Goal: Task Accomplishment & Management: Complete application form

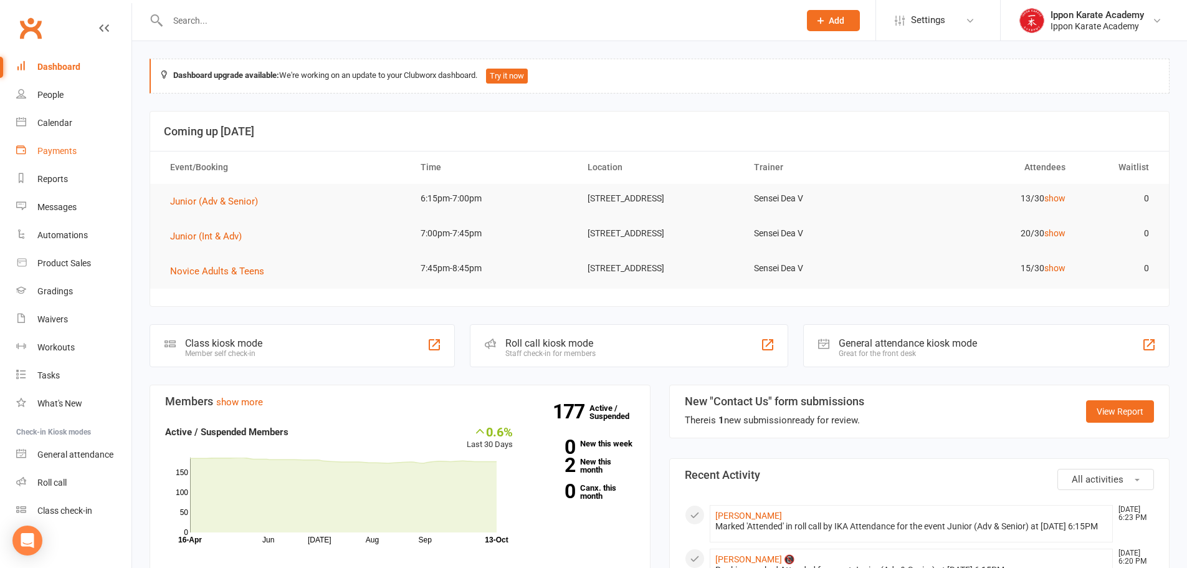
click at [47, 152] on div "Payments" at bounding box center [56, 151] width 39 height 10
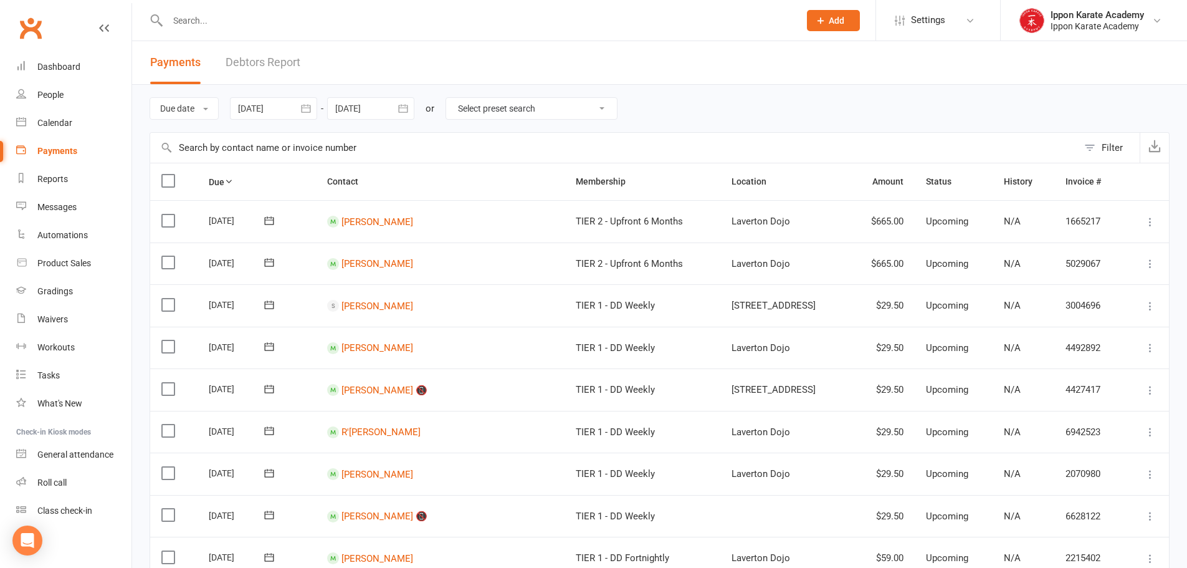
click at [508, 112] on select "Select preset search All failures All skipped payments All pending payments Suc…" at bounding box center [531, 108] width 171 height 21
select select "0"
click at [456, 98] on select "Select preset search All failures All skipped payments All pending payments Suc…" at bounding box center [531, 108] width 171 height 21
type input "[DATE]"
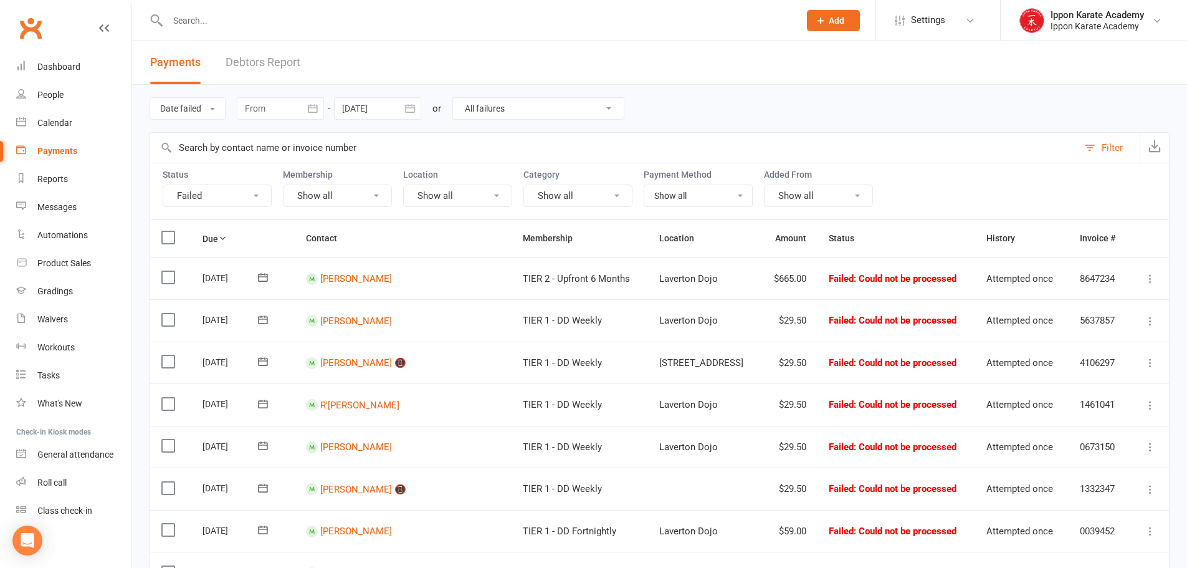
click at [162, 241] on label at bounding box center [169, 237] width 17 height 12
click at [162, 231] on input "checkbox" at bounding box center [165, 231] width 8 height 0
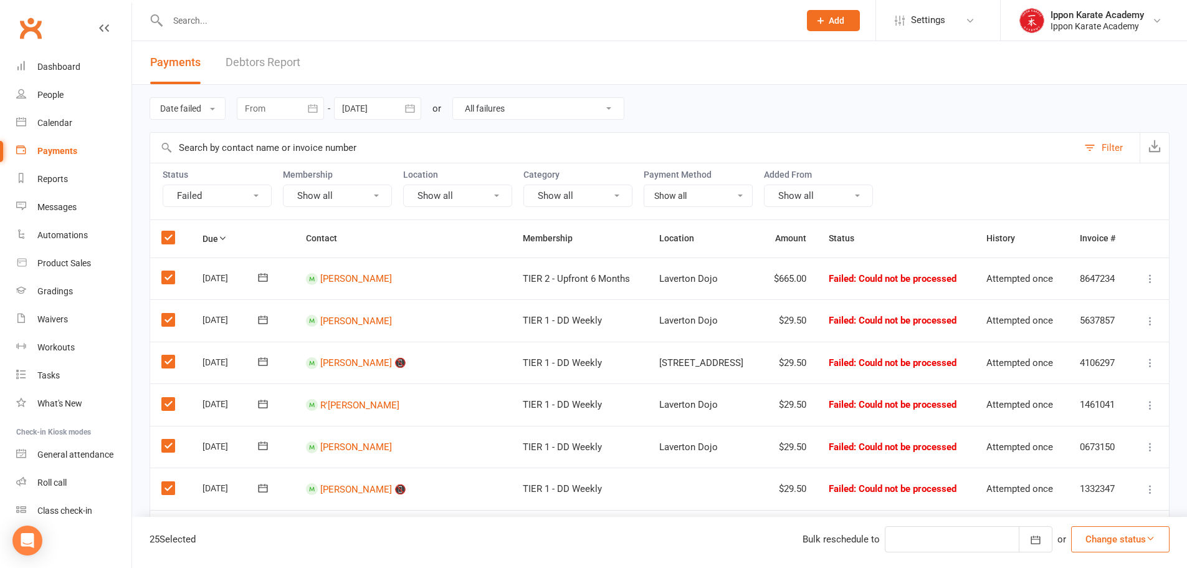
click at [168, 276] on label at bounding box center [169, 277] width 17 height 12
click at [168, 271] on input "checkbox" at bounding box center [165, 271] width 8 height 0
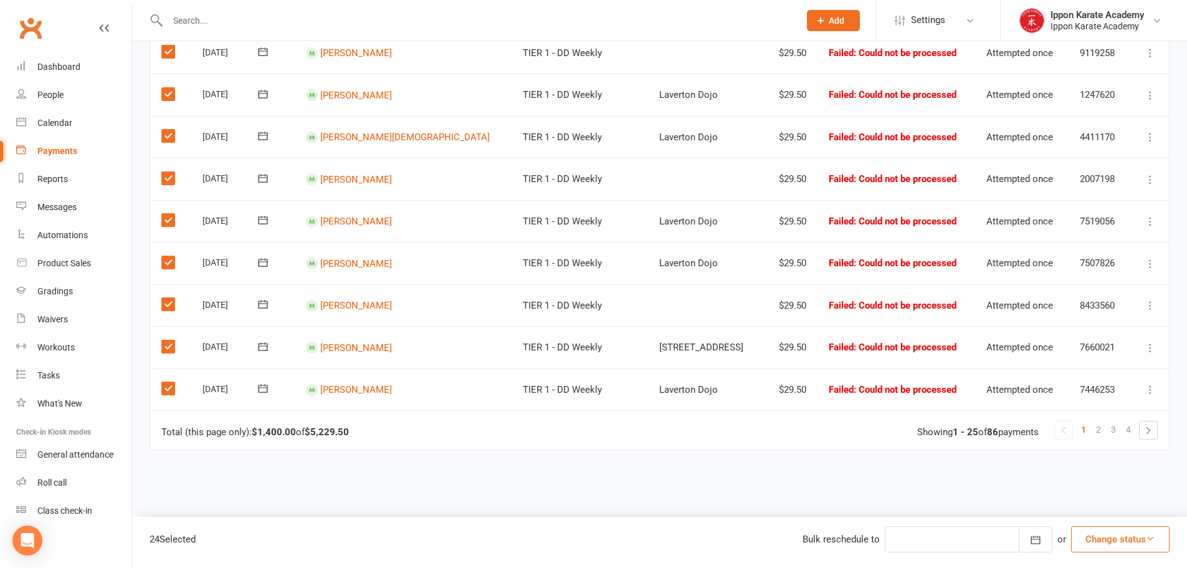
scroll to position [935, 0]
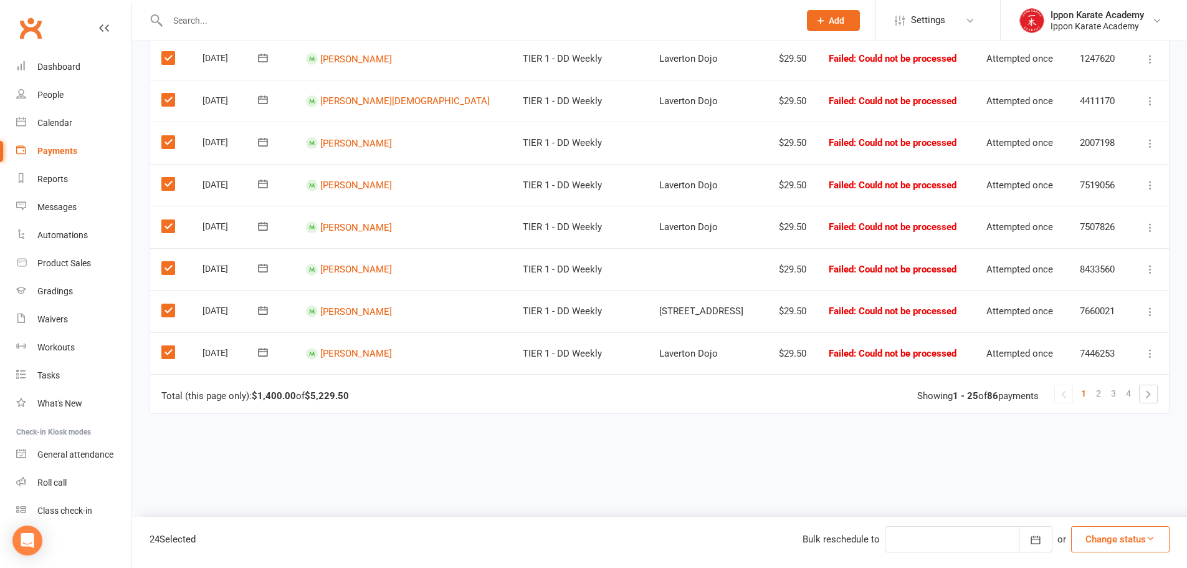
click at [1094, 537] on button "Change status" at bounding box center [1120, 539] width 98 height 26
click at [1082, 458] on link "Paid (POS)" at bounding box center [1107, 455] width 123 height 25
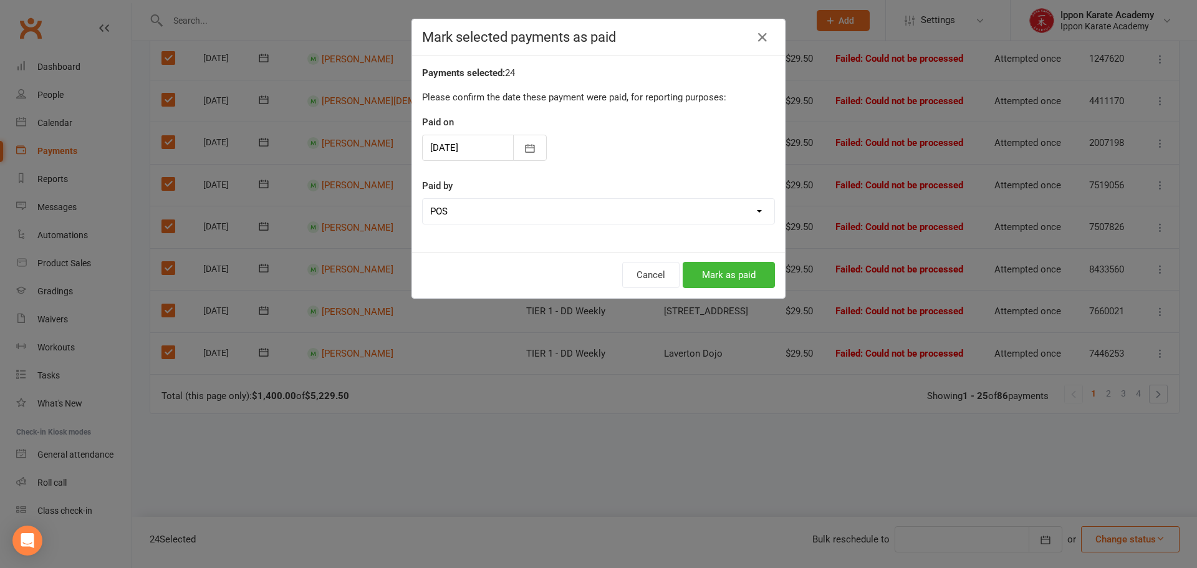
click at [470, 213] on select "Cash POS Other method" at bounding box center [599, 211] width 352 height 25
select select "2"
click at [423, 199] on select "Cash POS Other method" at bounding box center [599, 211] width 352 height 25
click at [525, 148] on icon "button" at bounding box center [529, 148] width 9 height 8
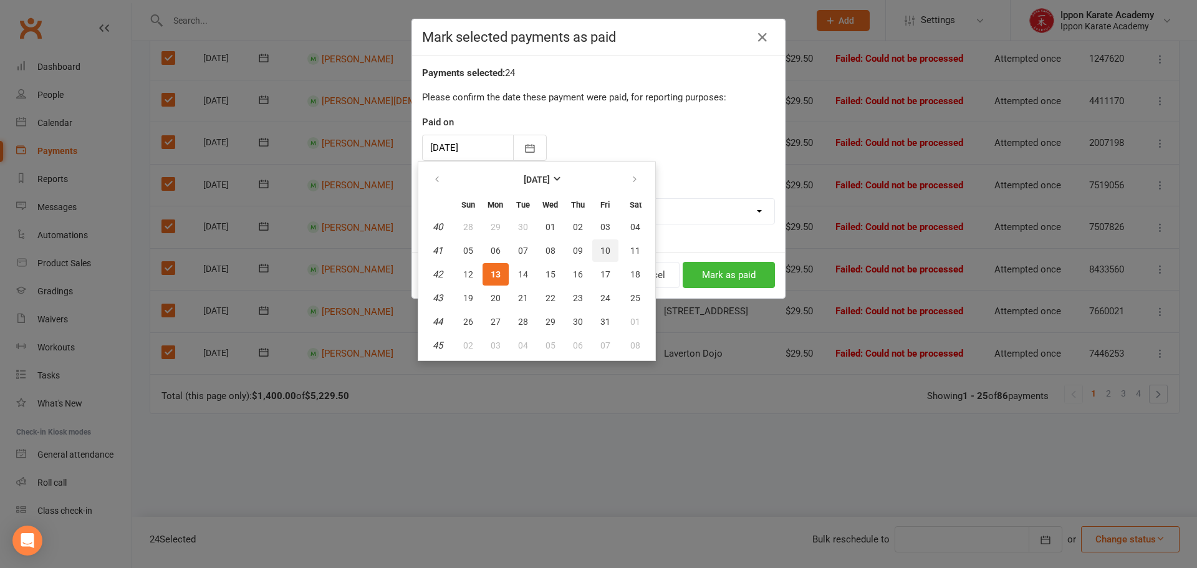
click at [604, 251] on span "10" at bounding box center [605, 251] width 10 height 10
type input "[DATE]"
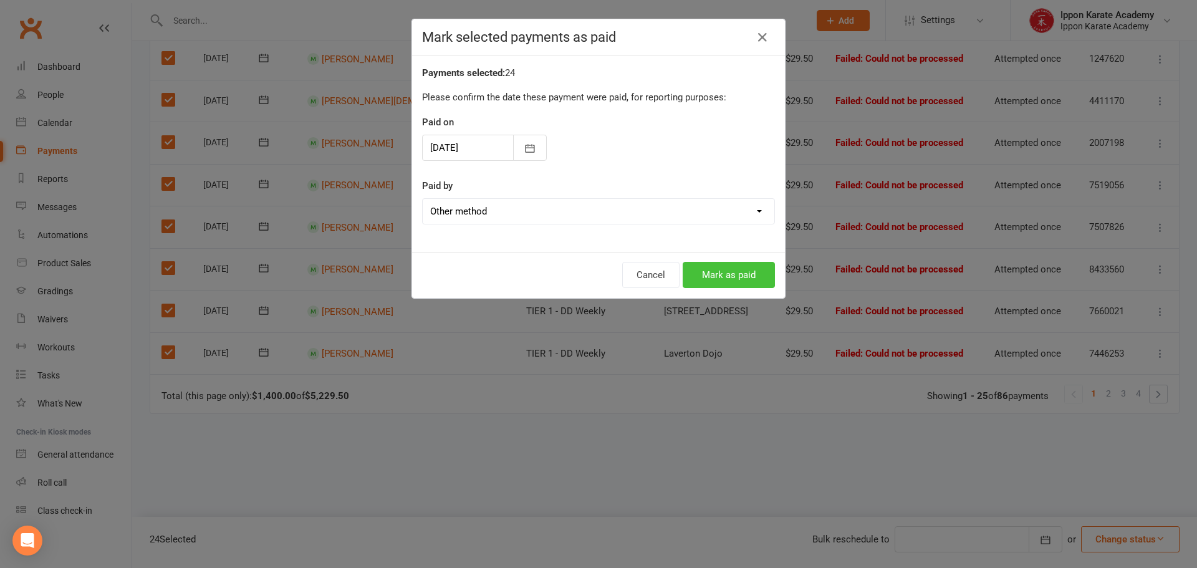
click at [733, 279] on button "Mark as paid" at bounding box center [729, 275] width 92 height 26
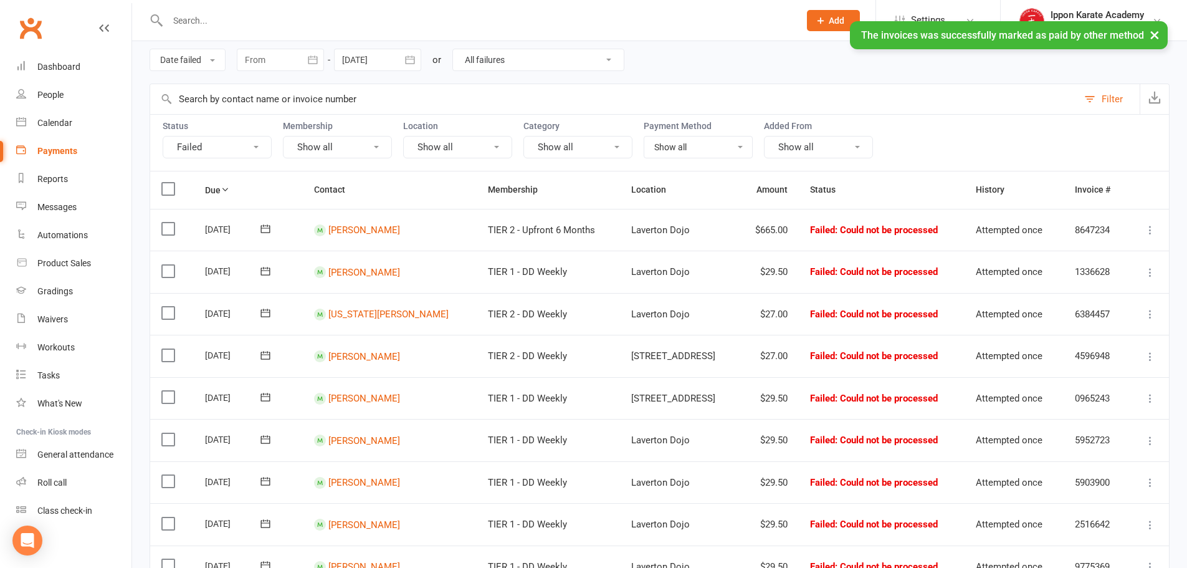
scroll to position [0, 0]
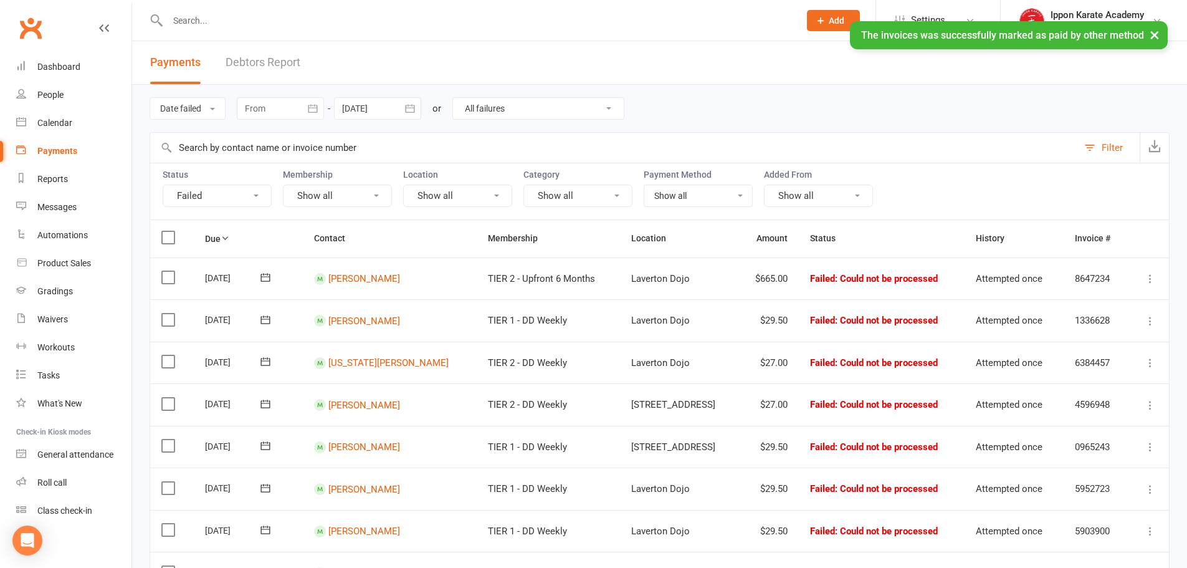
click at [167, 242] on label at bounding box center [169, 237] width 17 height 12
click at [167, 231] on input "checkbox" at bounding box center [165, 231] width 8 height 0
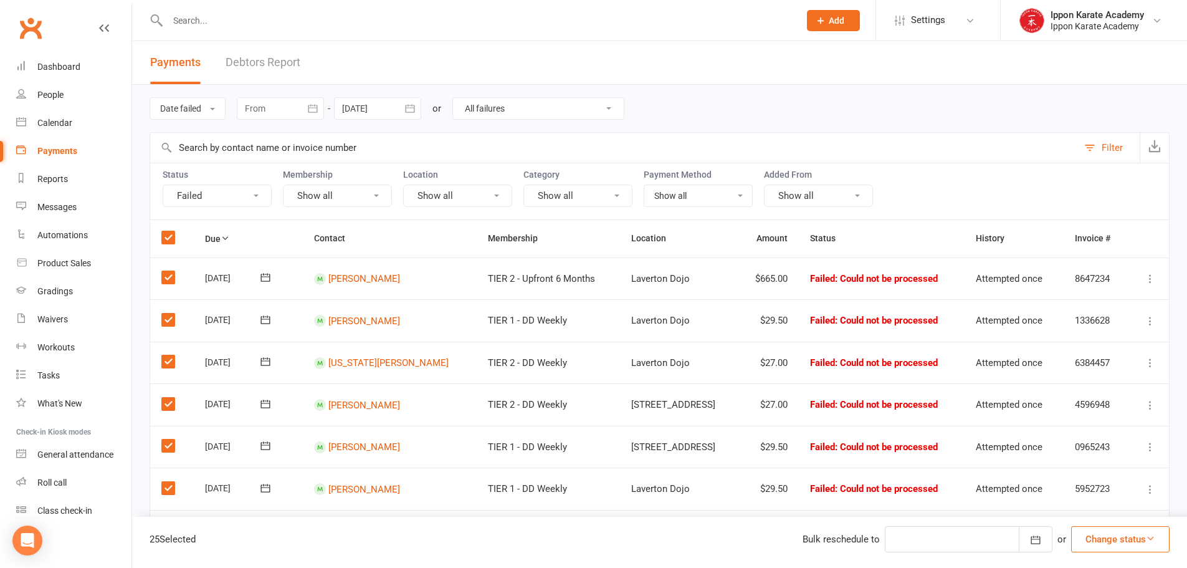
click at [168, 280] on label at bounding box center [169, 277] width 17 height 12
click at [168, 271] on input "checkbox" at bounding box center [165, 271] width 8 height 0
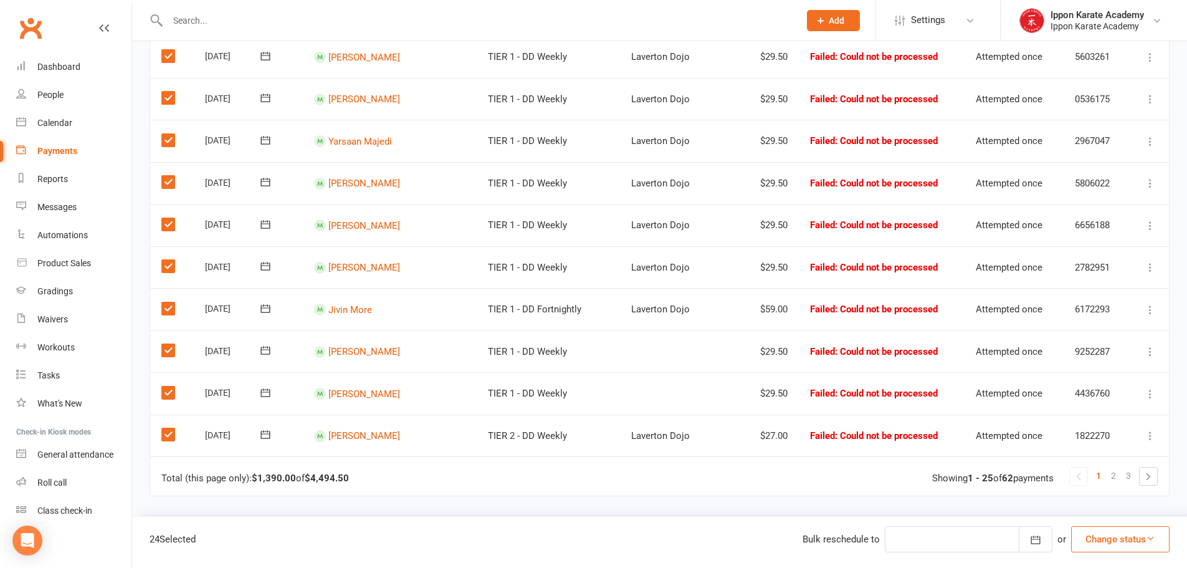
scroll to position [873, 0]
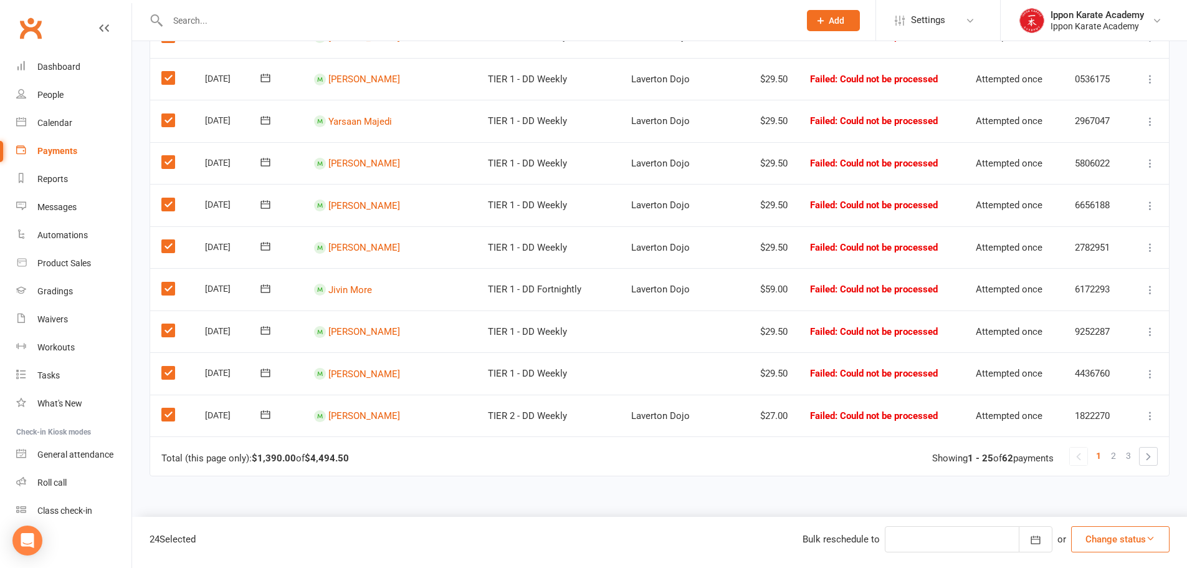
click at [1139, 544] on button "Change status" at bounding box center [1120, 539] width 98 height 26
click at [1083, 483] on link "Paid (Other)" at bounding box center [1107, 480] width 123 height 25
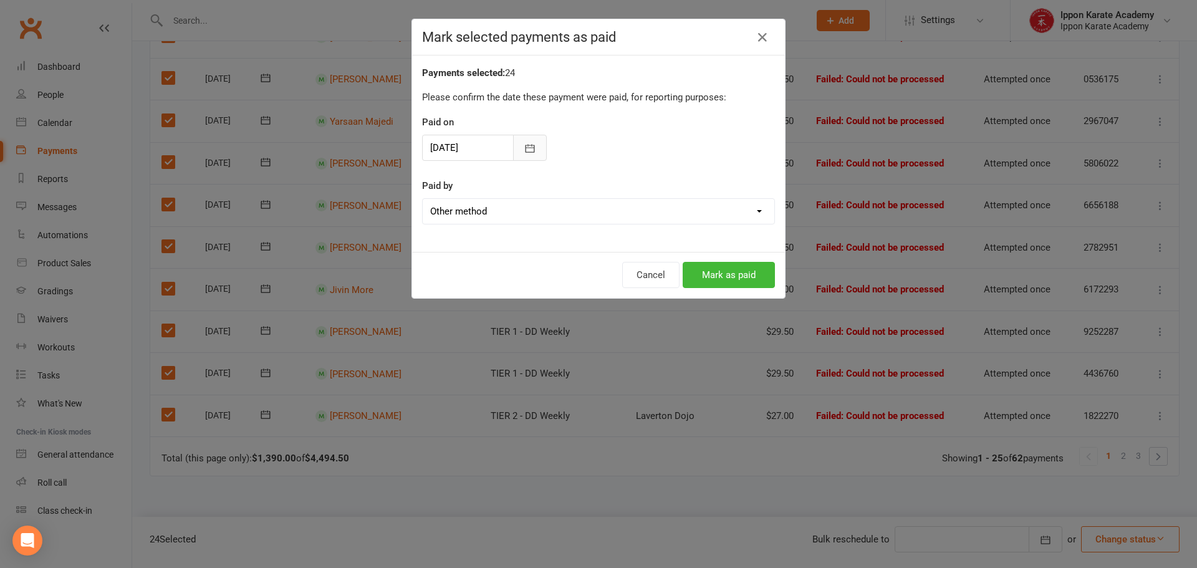
click at [521, 157] on button "button" at bounding box center [530, 148] width 34 height 26
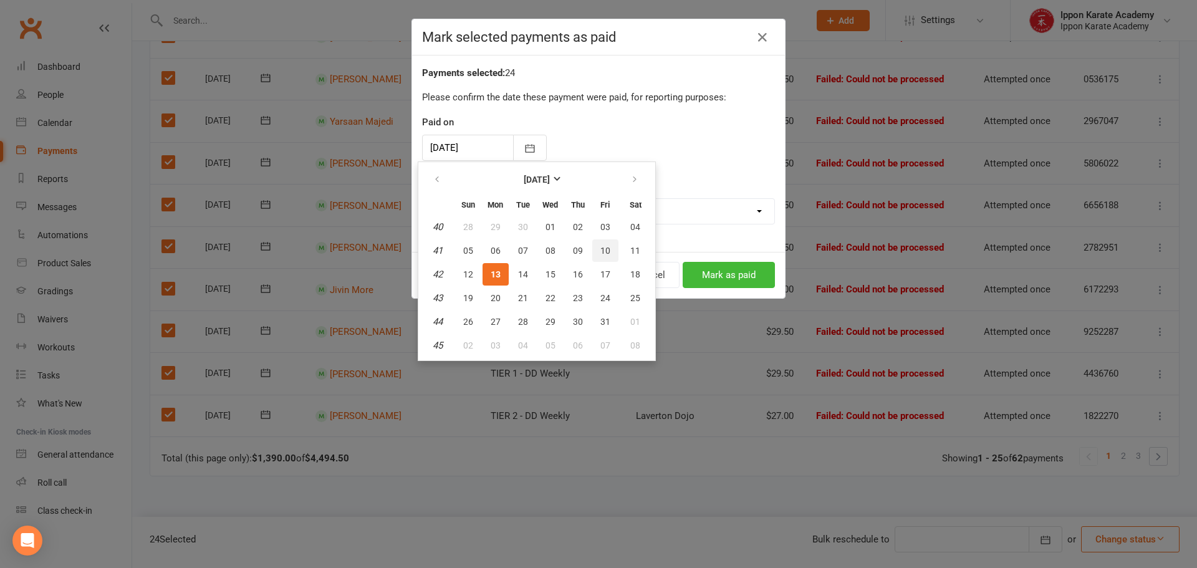
drag, startPoint x: 606, startPoint y: 247, endPoint x: 690, endPoint y: 266, distance: 86.3
click at [606, 247] on span "10" at bounding box center [605, 251] width 10 height 10
type input "[DATE]"
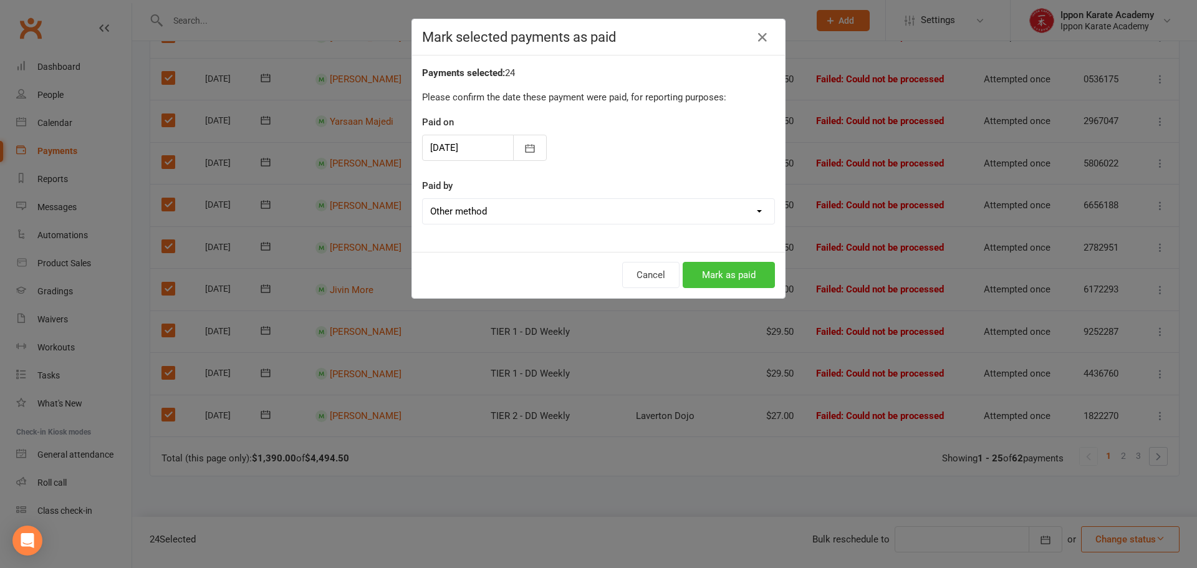
click at [766, 274] on button "Mark as paid" at bounding box center [729, 275] width 92 height 26
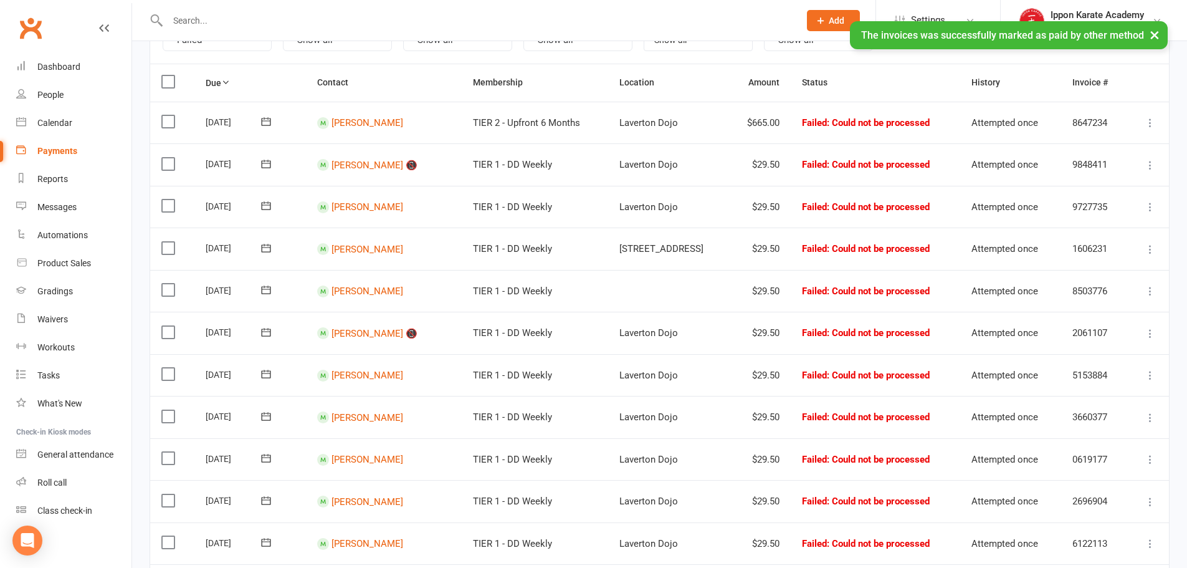
scroll to position [0, 0]
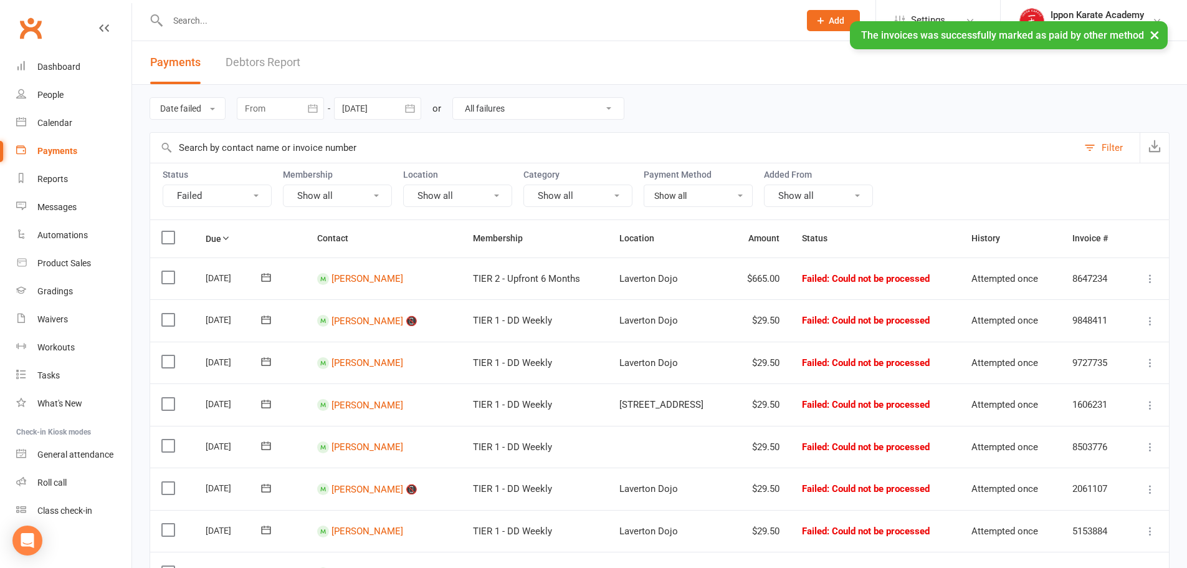
click at [163, 234] on label at bounding box center [169, 237] width 17 height 12
click at [163, 231] on input "checkbox" at bounding box center [165, 231] width 8 height 0
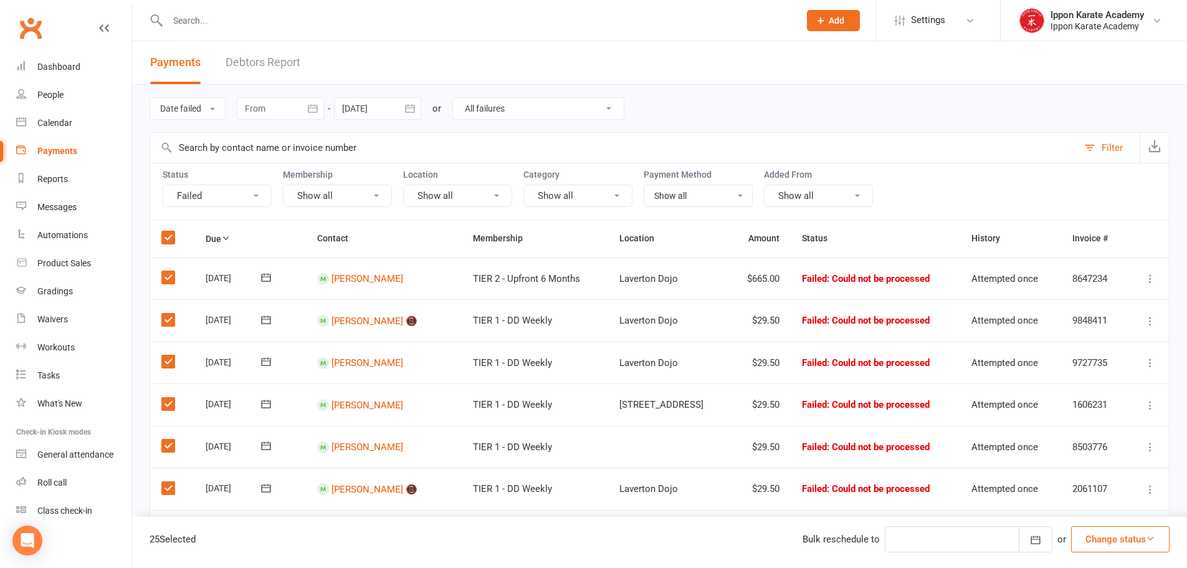
click at [169, 278] on label at bounding box center [169, 277] width 17 height 12
click at [169, 271] on input "checkbox" at bounding box center [165, 271] width 8 height 0
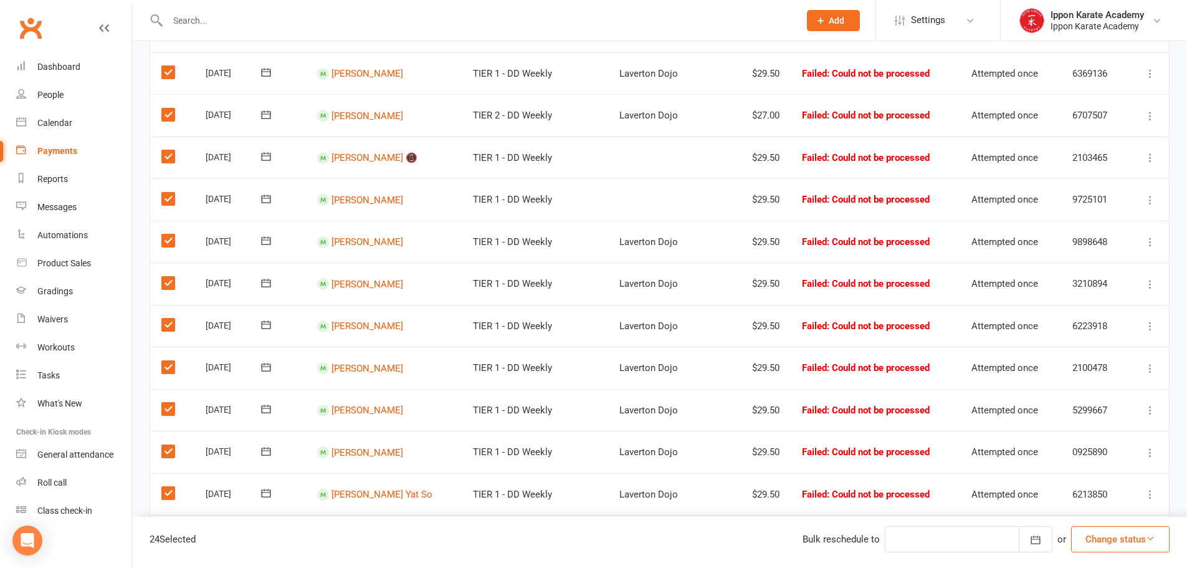
scroll to position [935, 0]
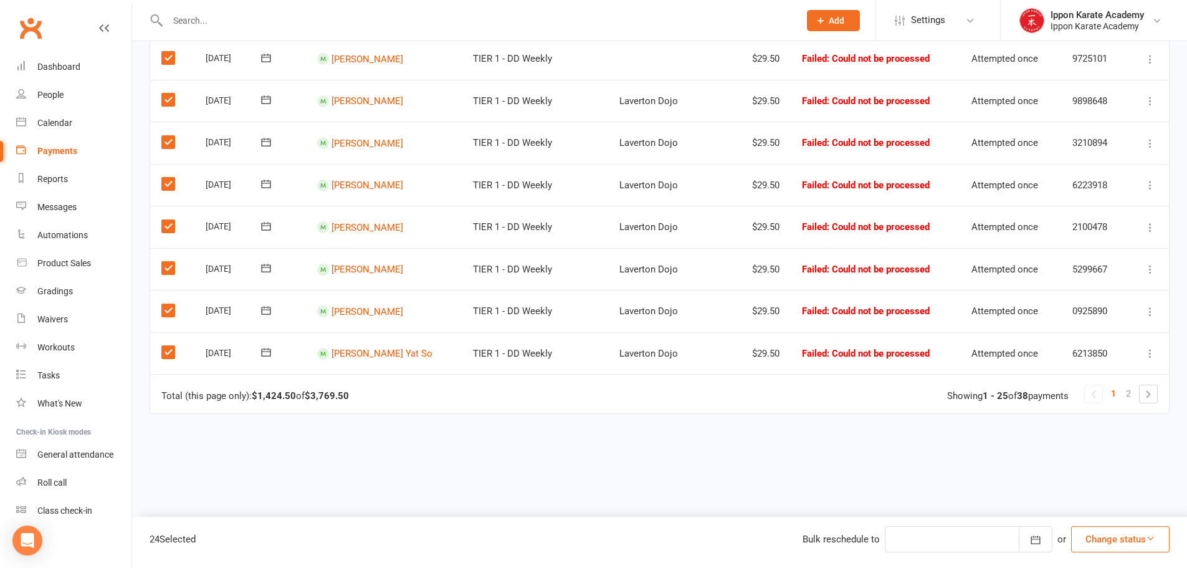
click at [1136, 550] on button "Change status" at bounding box center [1120, 539] width 98 height 26
click at [1087, 485] on link "Paid (Other)" at bounding box center [1107, 480] width 123 height 25
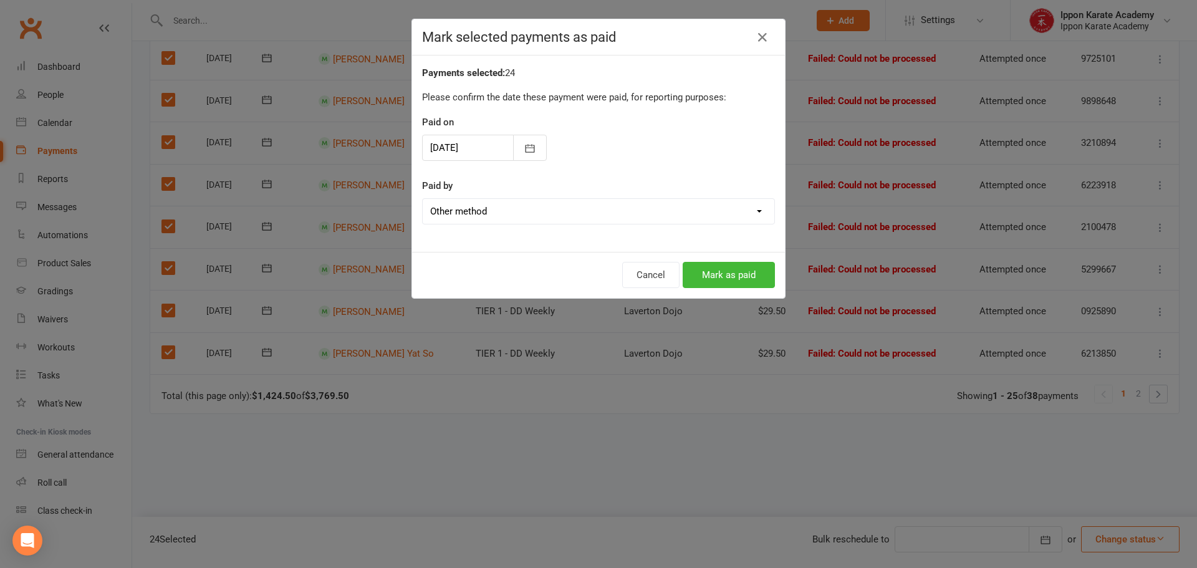
click at [477, 153] on div at bounding box center [484, 148] width 125 height 26
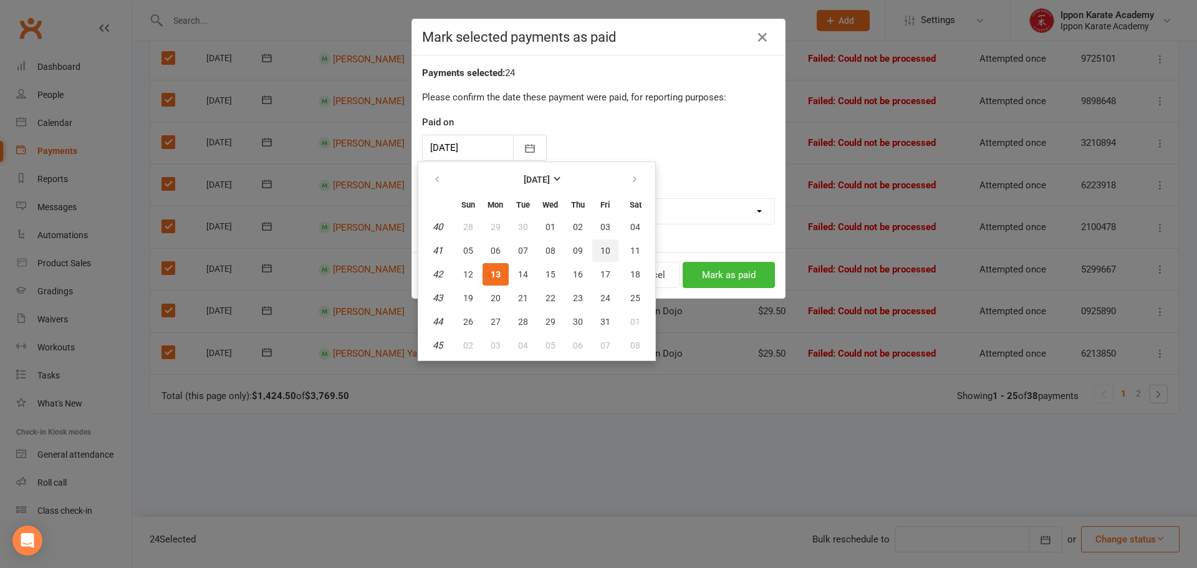
click at [610, 248] on button "10" at bounding box center [605, 250] width 26 height 22
type input "[DATE]"
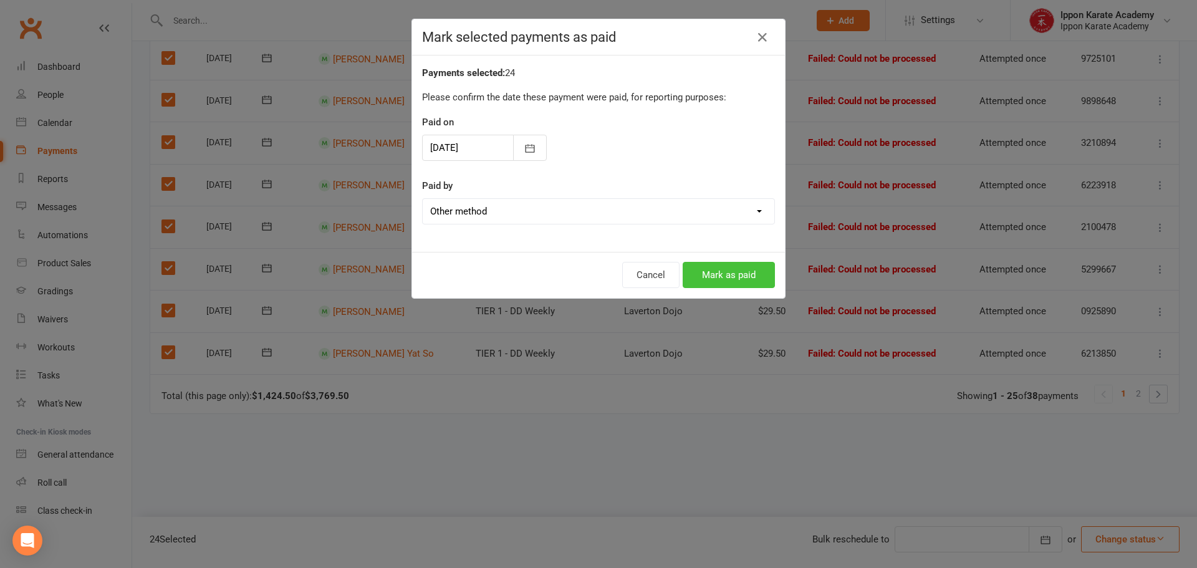
click at [757, 280] on button "Mark as paid" at bounding box center [729, 275] width 92 height 26
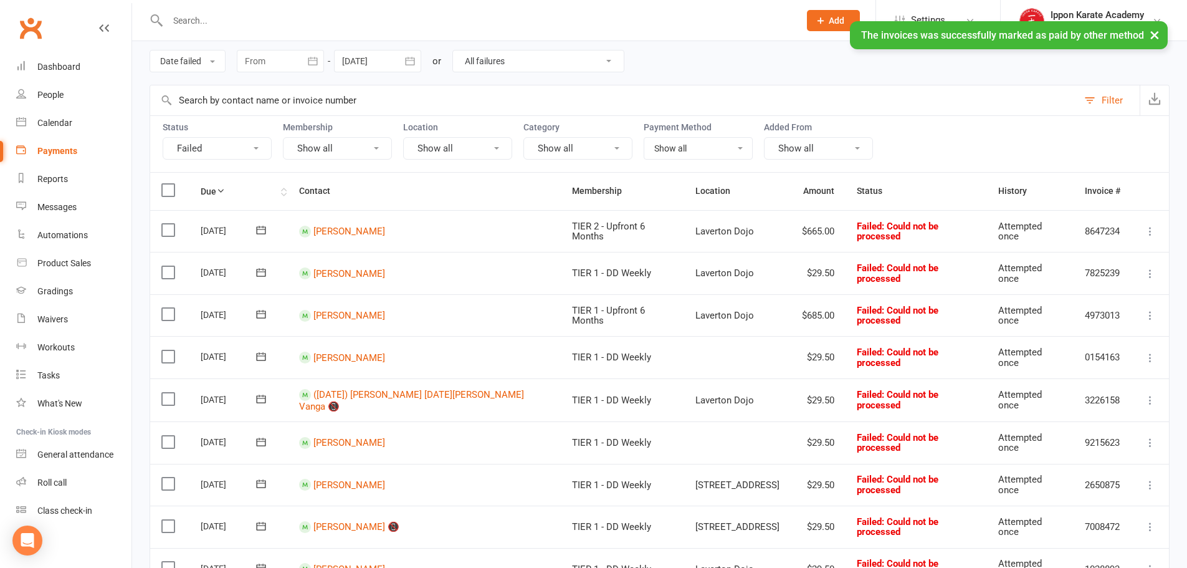
scroll to position [0, 0]
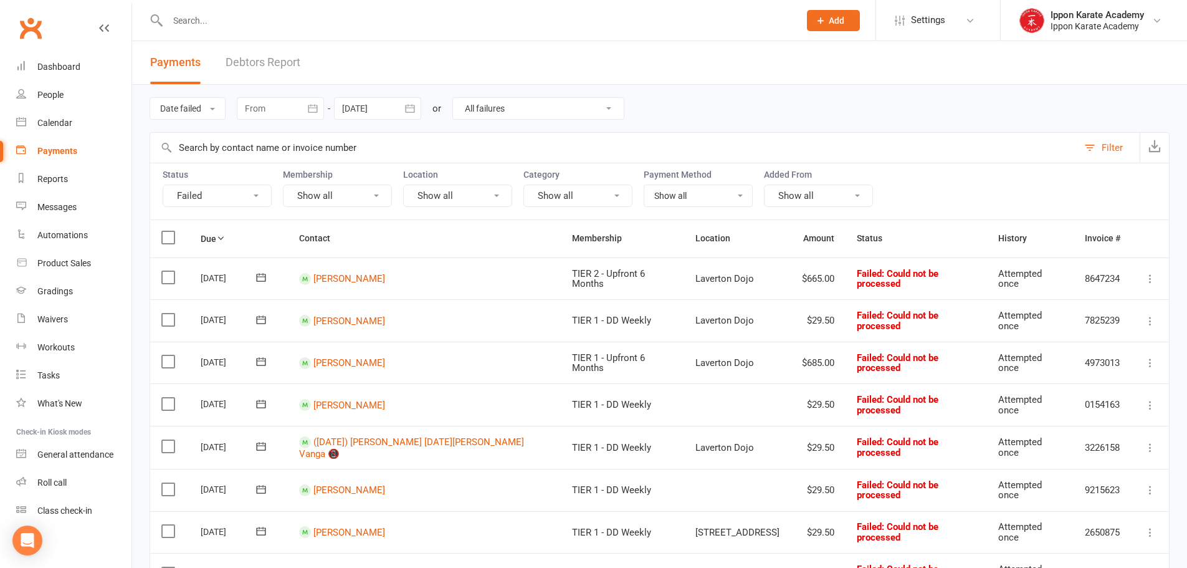
click at [168, 238] on label at bounding box center [169, 237] width 17 height 12
click at [168, 231] on input "checkbox" at bounding box center [165, 231] width 8 height 0
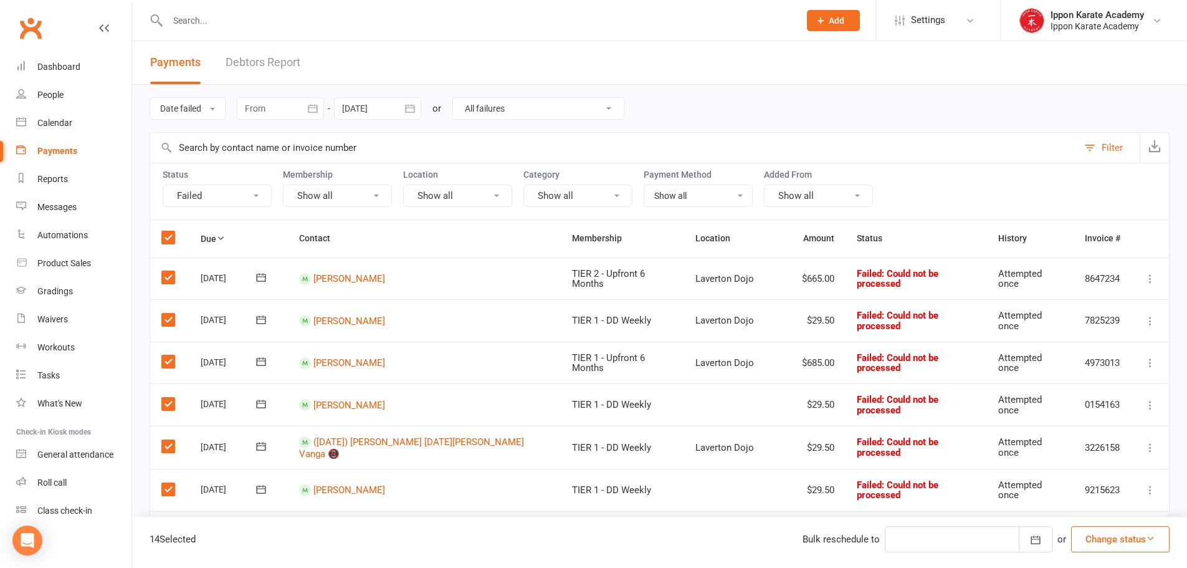
click at [168, 276] on label at bounding box center [169, 277] width 17 height 12
click at [168, 271] on input "checkbox" at bounding box center [165, 271] width 8 height 0
click at [168, 364] on label at bounding box center [169, 361] width 17 height 12
click at [168, 355] on input "checkbox" at bounding box center [165, 355] width 8 height 0
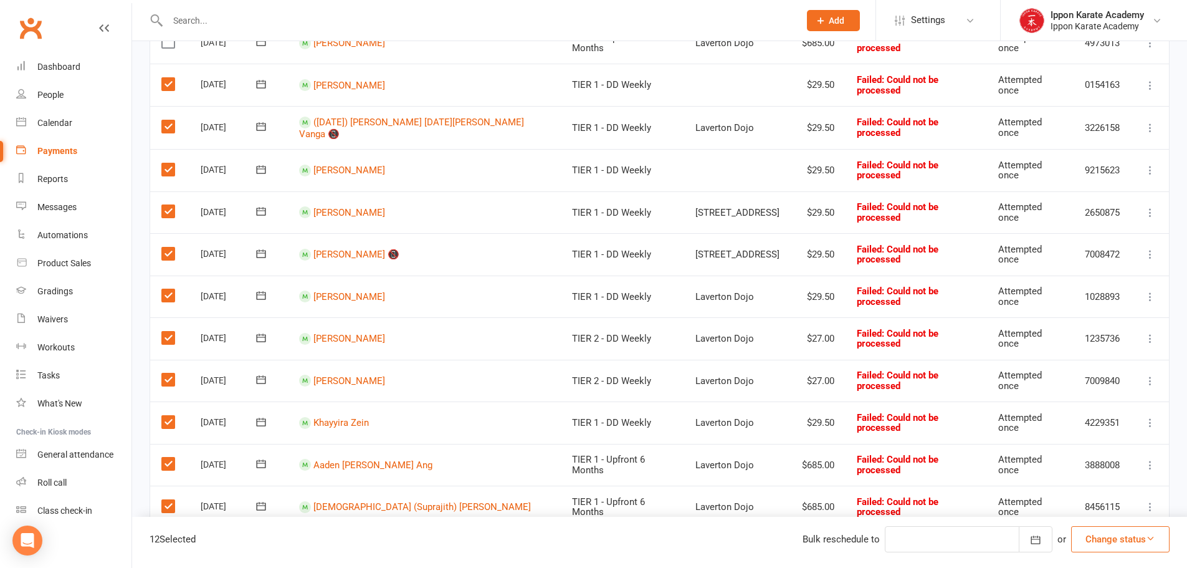
scroll to position [374, 0]
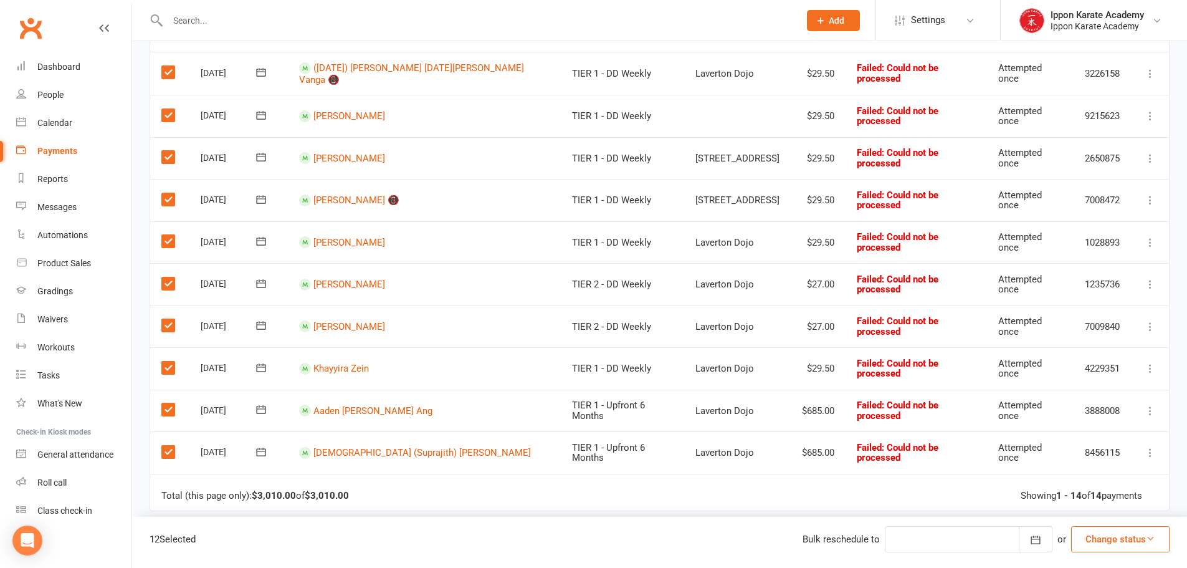
click at [171, 407] on label at bounding box center [169, 409] width 17 height 12
click at [170, 403] on input "checkbox" at bounding box center [165, 403] width 8 height 0
click at [167, 451] on label at bounding box center [169, 452] width 17 height 12
click at [167, 446] on input "checkbox" at bounding box center [165, 446] width 8 height 0
click at [1131, 547] on button "Change status" at bounding box center [1120, 539] width 98 height 26
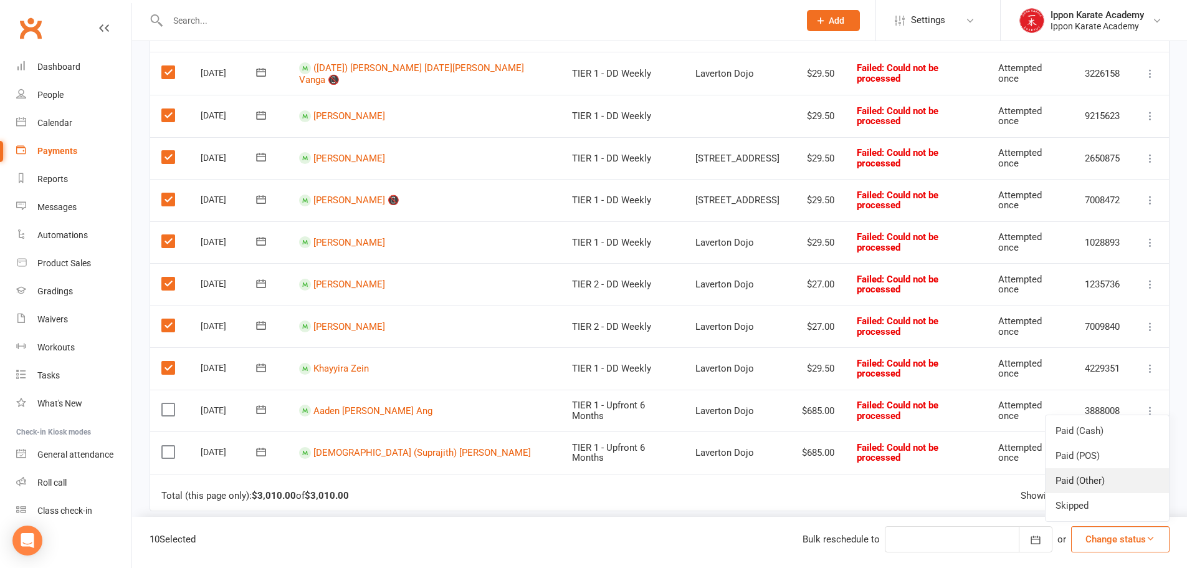
click at [1097, 480] on link "Paid (Other)" at bounding box center [1107, 480] width 123 height 25
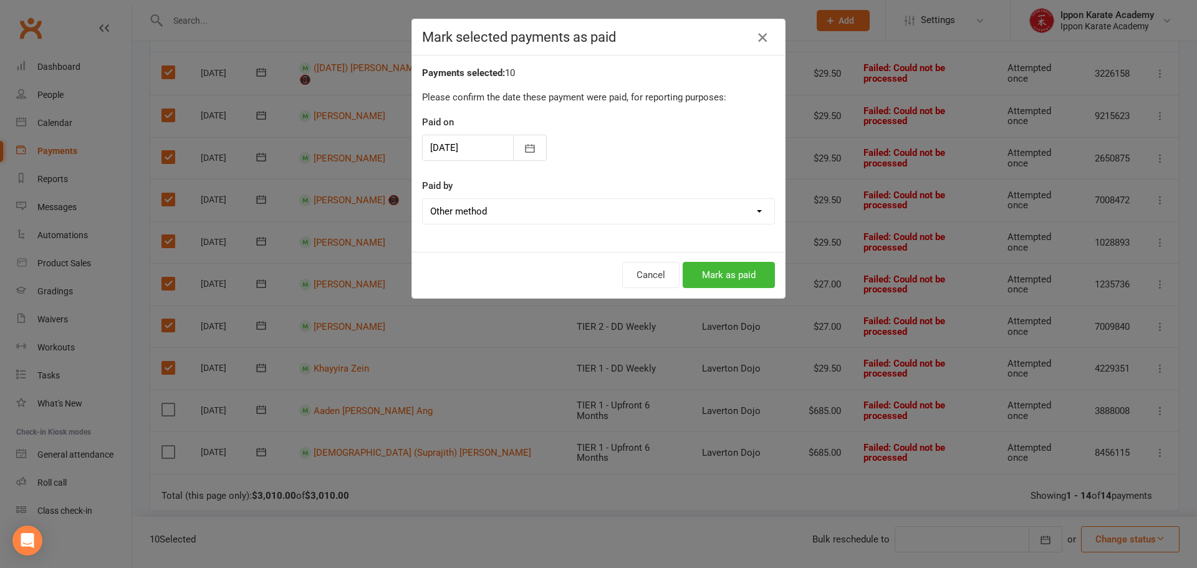
click at [755, 39] on icon "button" at bounding box center [762, 37] width 15 height 15
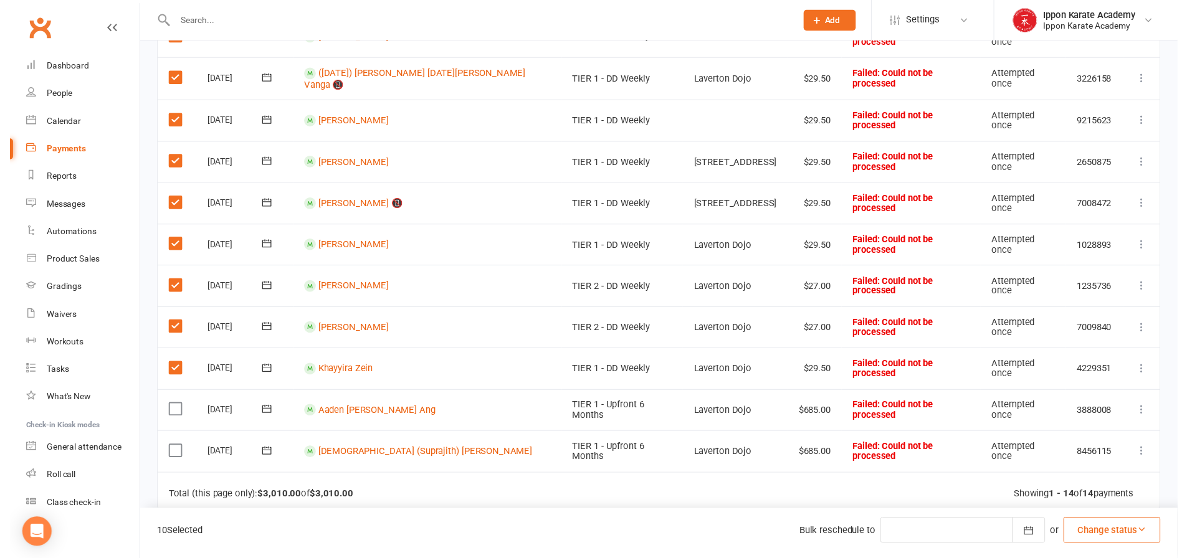
scroll to position [495, 0]
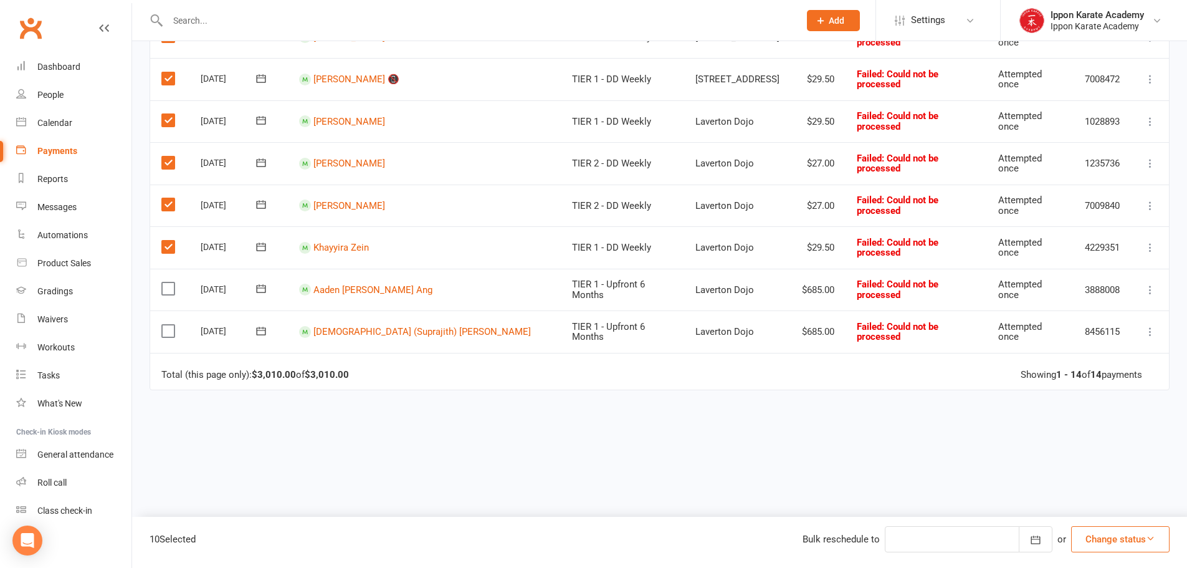
drag, startPoint x: 1125, startPoint y: 540, endPoint x: 1119, endPoint y: 540, distance: 6.3
click at [1125, 541] on button "Change status" at bounding box center [1120, 539] width 98 height 26
click at [1095, 477] on link "Paid (Other)" at bounding box center [1107, 480] width 123 height 25
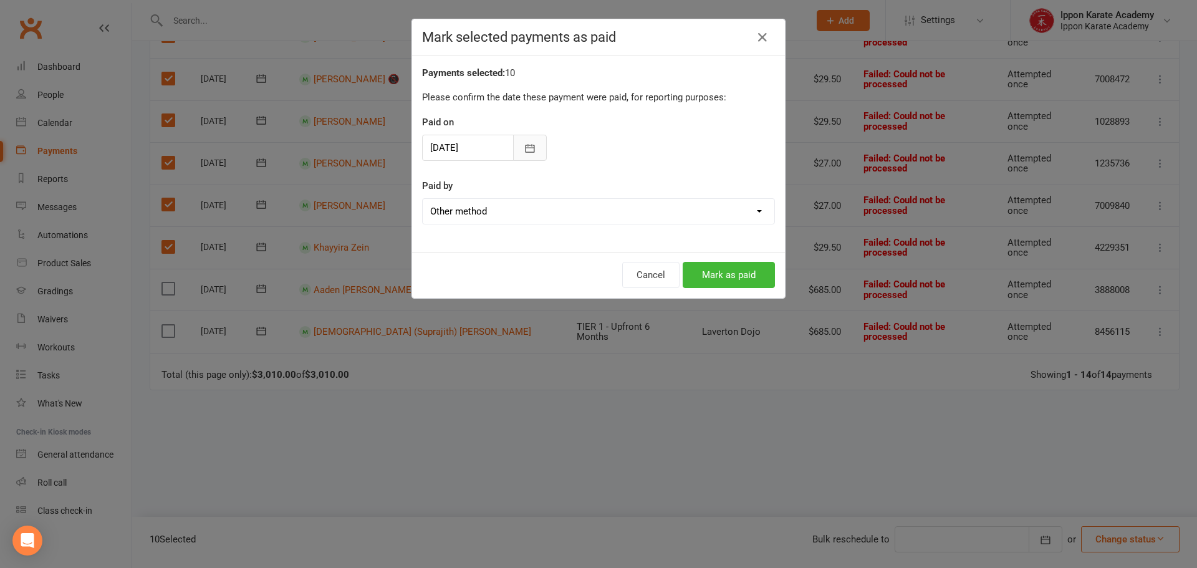
click at [527, 148] on icon "button" at bounding box center [529, 148] width 9 height 8
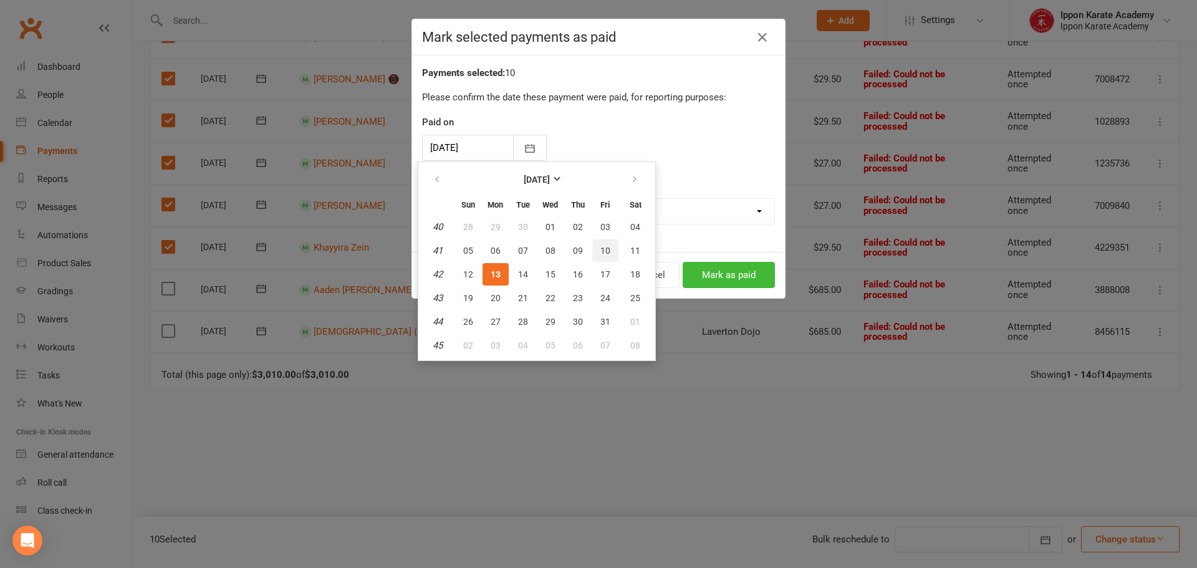
click at [601, 243] on button "10" at bounding box center [605, 250] width 26 height 22
type input "[DATE]"
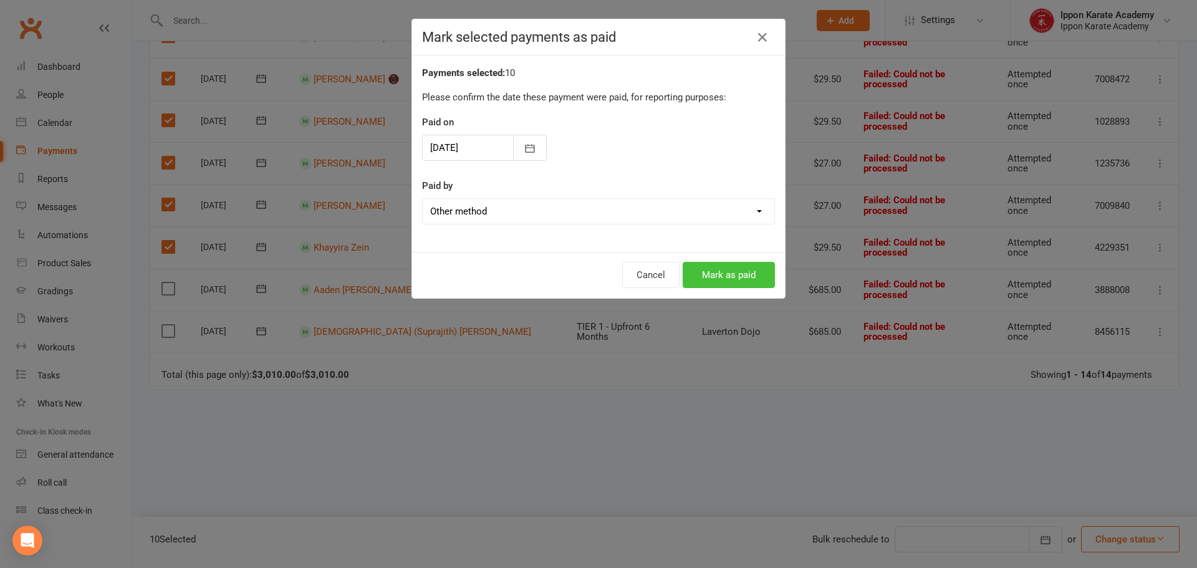
click at [734, 276] on button "Mark as paid" at bounding box center [729, 275] width 92 height 26
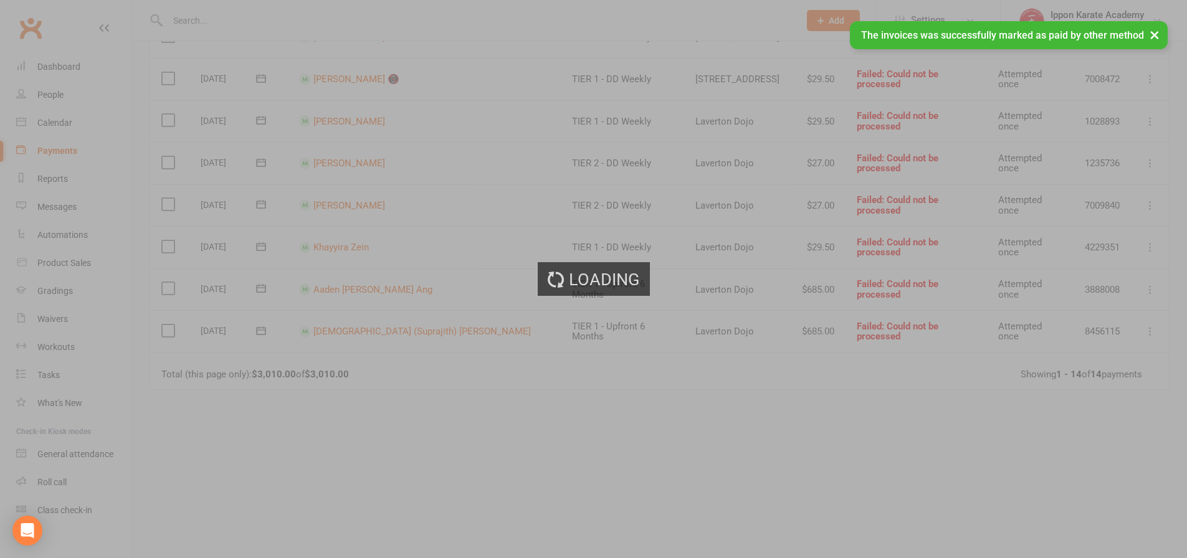
scroll to position [74, 0]
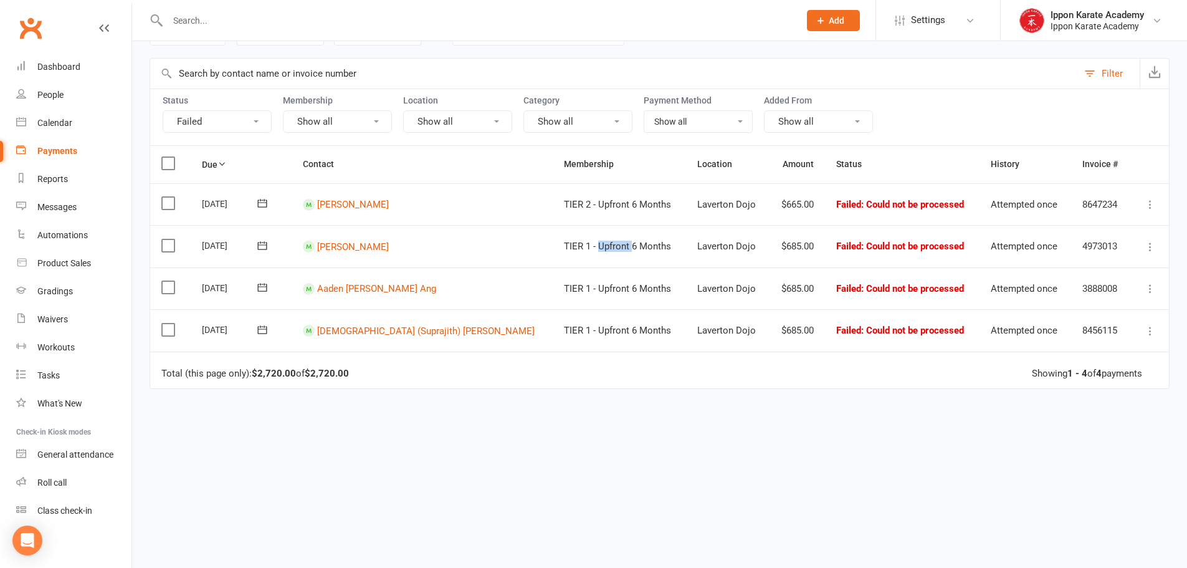
drag, startPoint x: 553, startPoint y: 247, endPoint x: 519, endPoint y: 250, distance: 35.0
click at [564, 250] on span "TIER 1 - Upfront 6 Months" at bounding box center [617, 246] width 107 height 11
click at [599, 433] on div "Due Contact Membership Location Amount Status History Invoice # Select this [DA…" at bounding box center [660, 347] width 1020 height 405
click at [163, 332] on label at bounding box center [169, 329] width 17 height 12
click at [163, 323] on input "checkbox" at bounding box center [165, 323] width 8 height 0
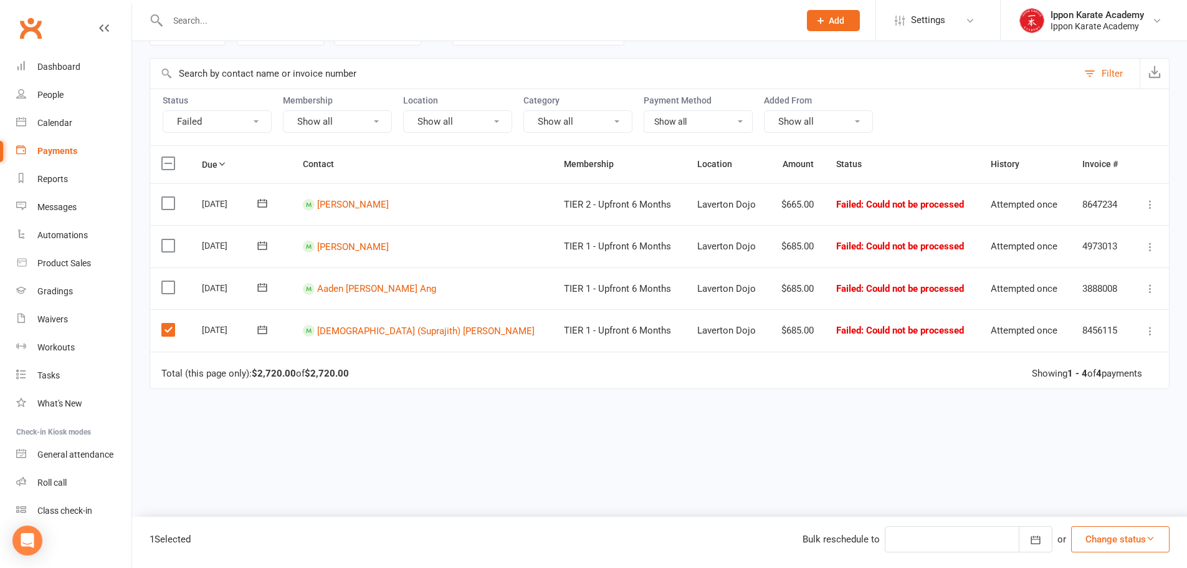
click at [1150, 332] on icon at bounding box center [1150, 331] width 12 height 12
click at [1108, 396] on link "Mark as Paid (Other)" at bounding box center [1095, 405] width 123 height 25
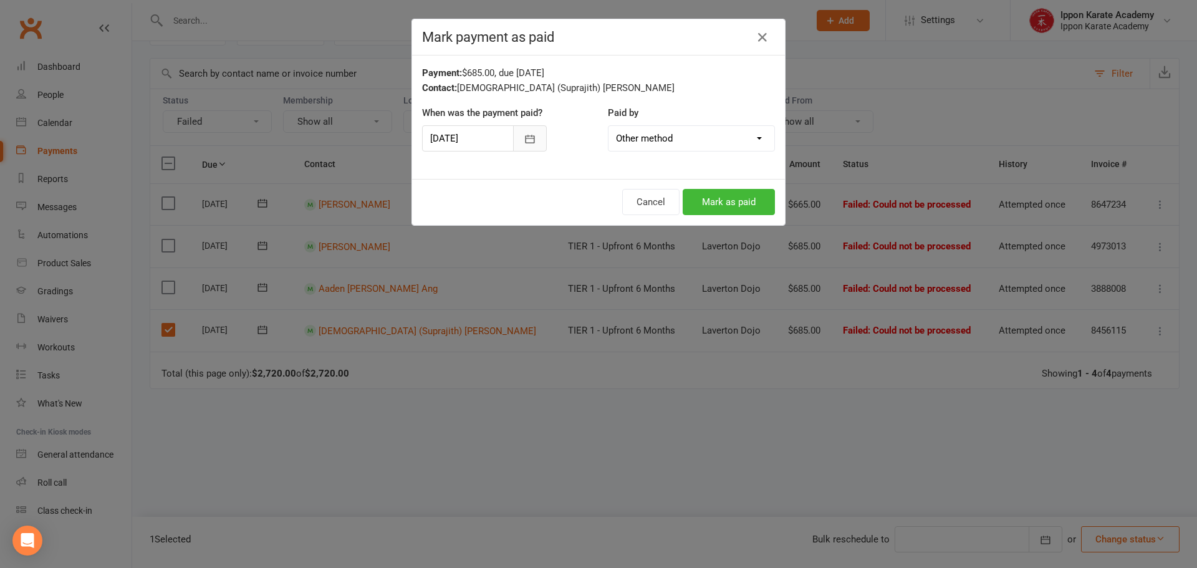
click at [527, 142] on icon "button" at bounding box center [530, 139] width 12 height 12
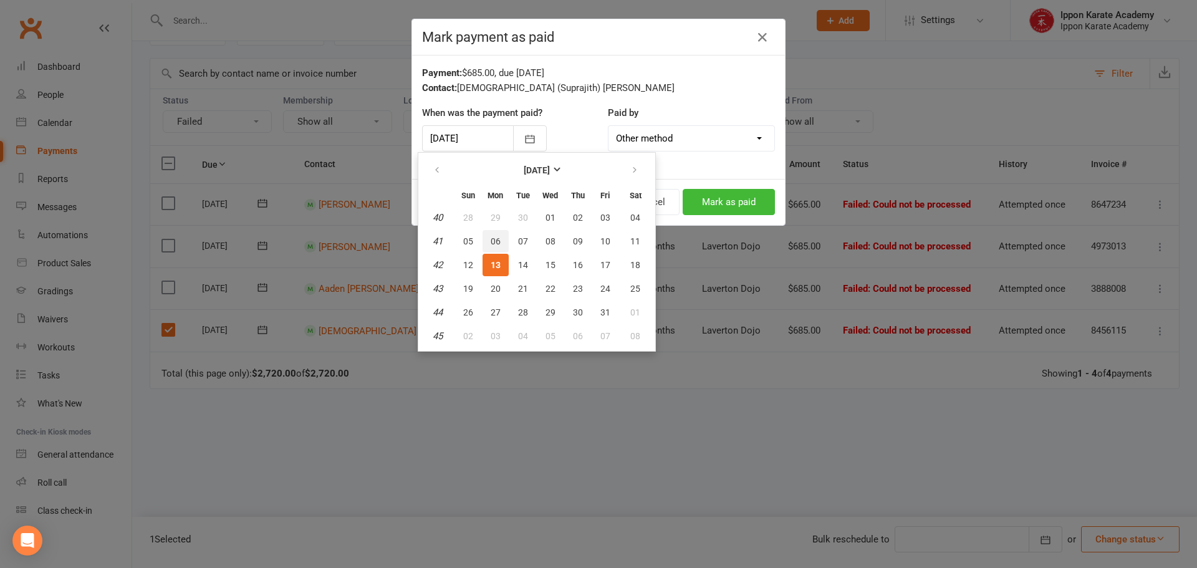
click at [495, 237] on span "06" at bounding box center [496, 241] width 10 height 10
type input "[DATE]"
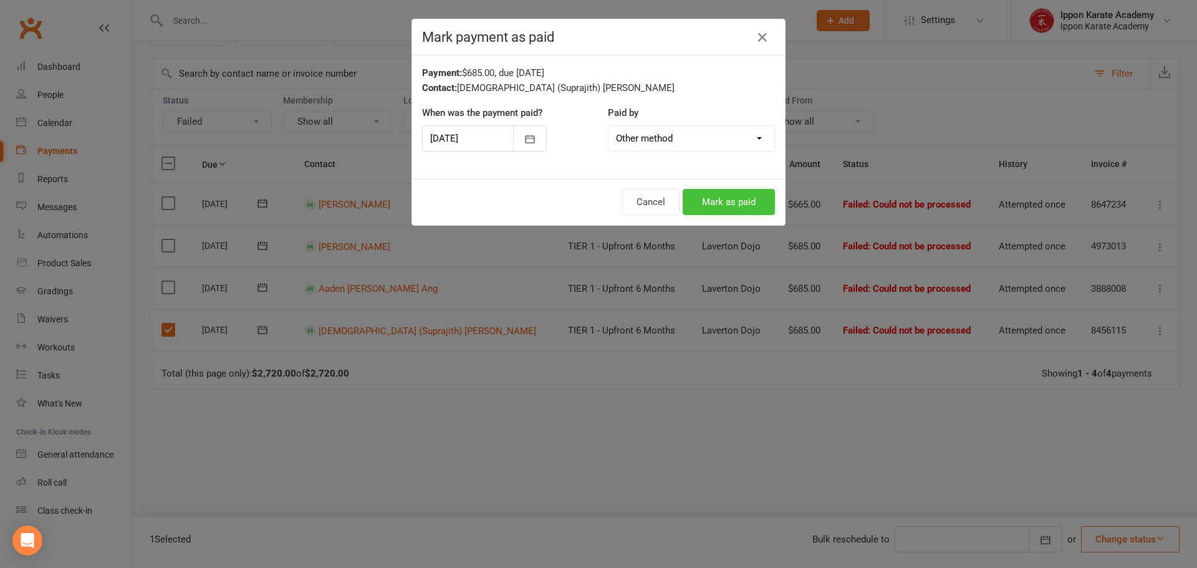
click at [728, 205] on button "Mark as paid" at bounding box center [729, 202] width 92 height 26
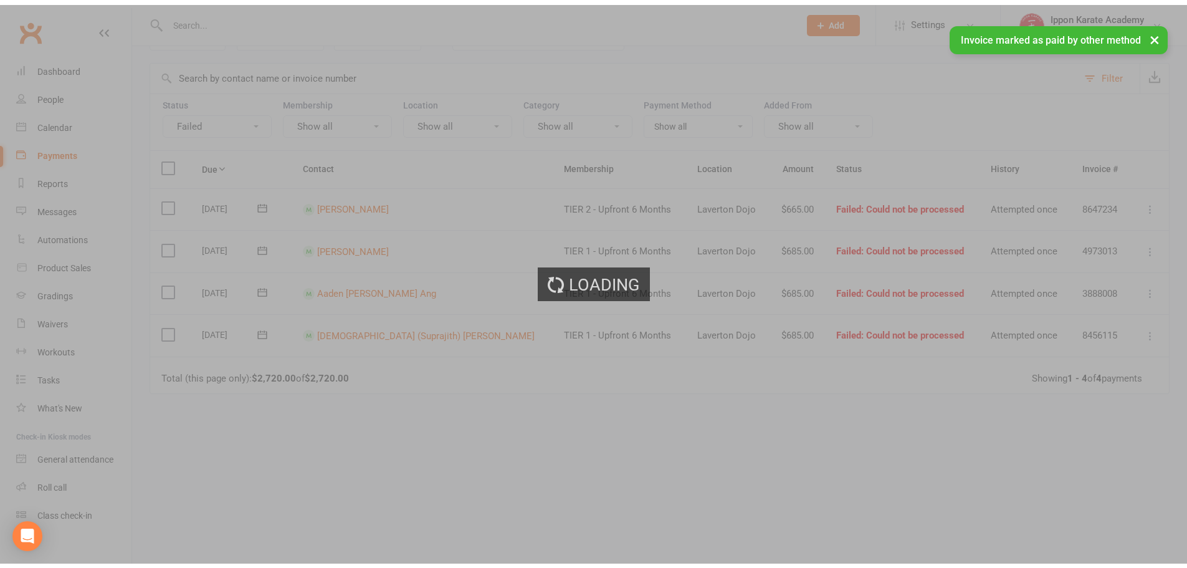
scroll to position [32, 0]
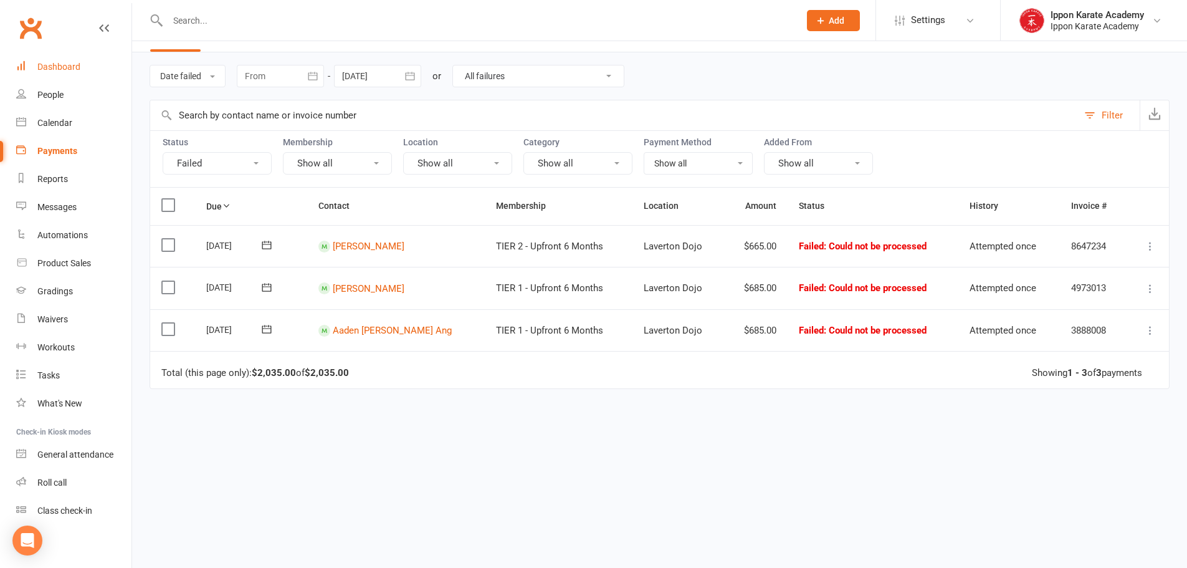
click at [65, 65] on div "Dashboard" at bounding box center [58, 67] width 43 height 10
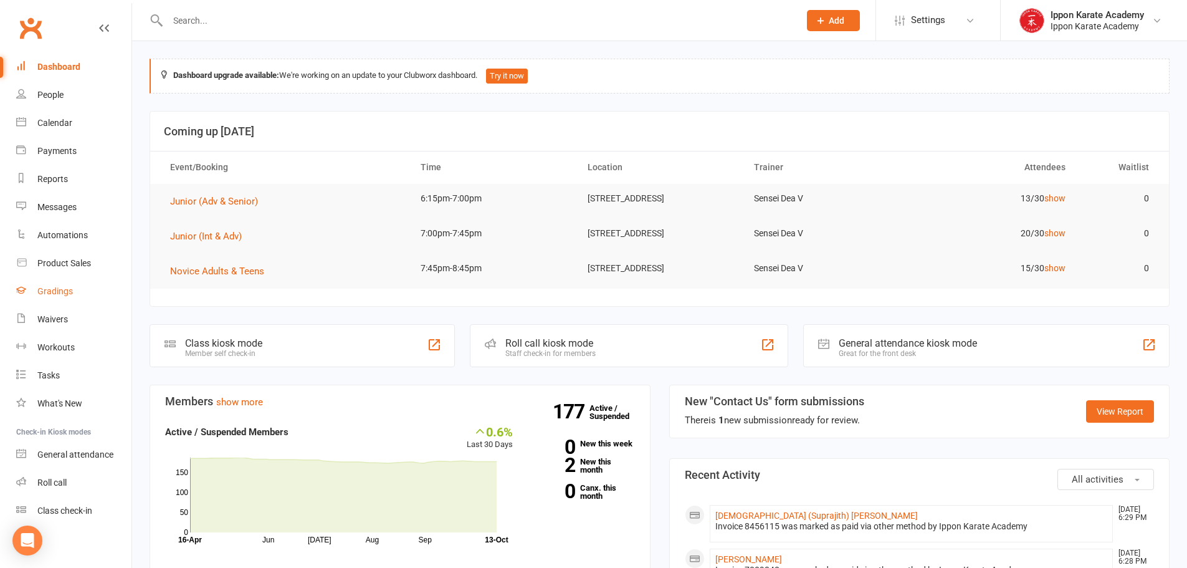
click at [49, 289] on div "Gradings" at bounding box center [55, 291] width 36 height 10
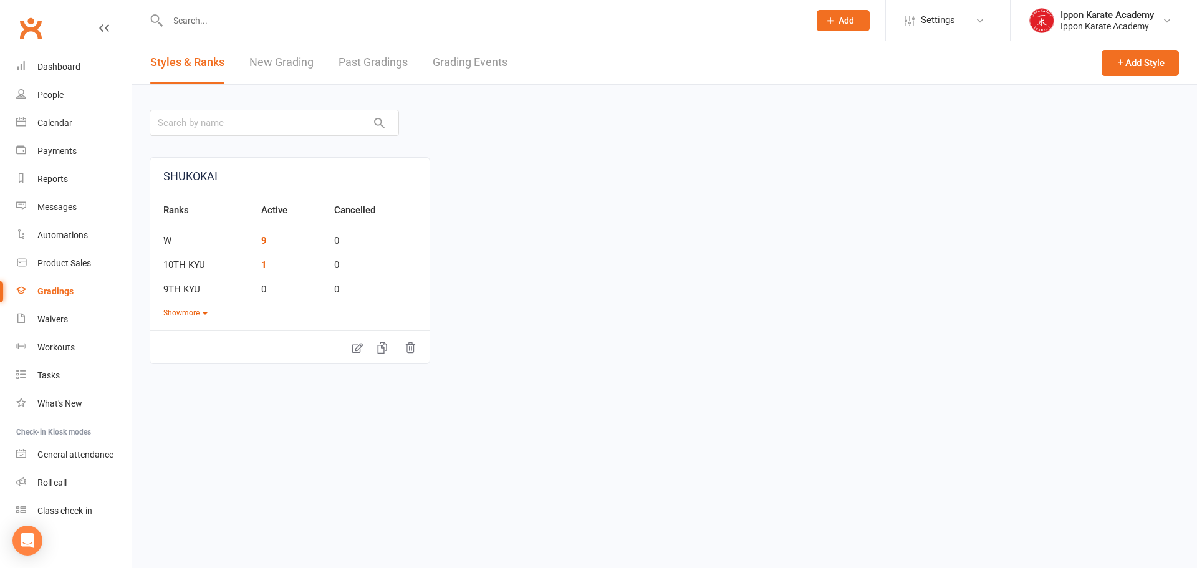
click at [292, 58] on link "New Grading" at bounding box center [281, 62] width 64 height 43
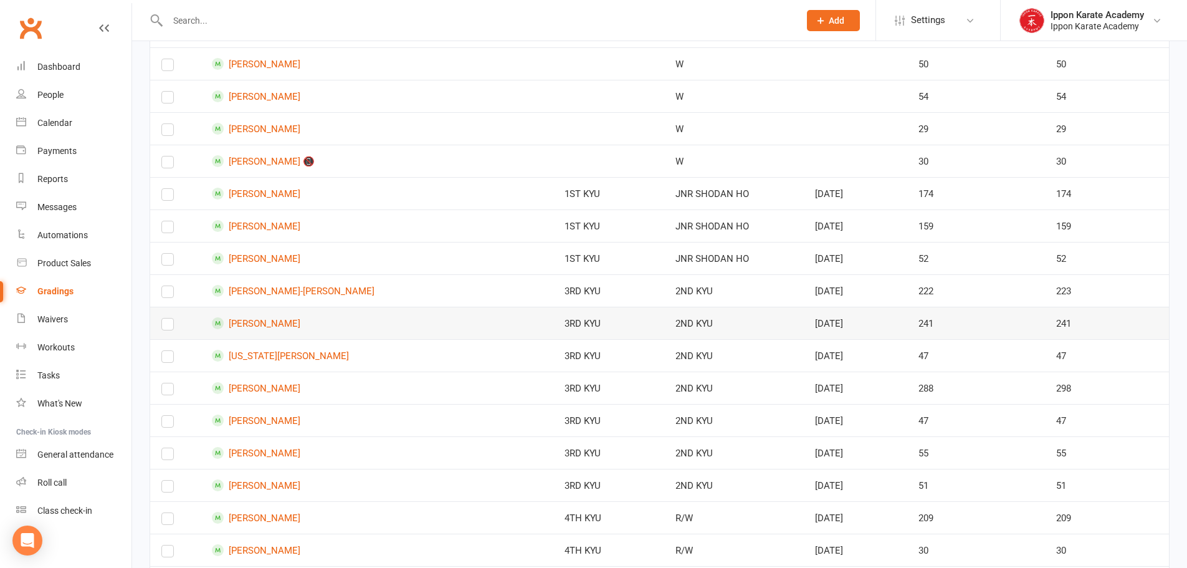
scroll to position [249, 0]
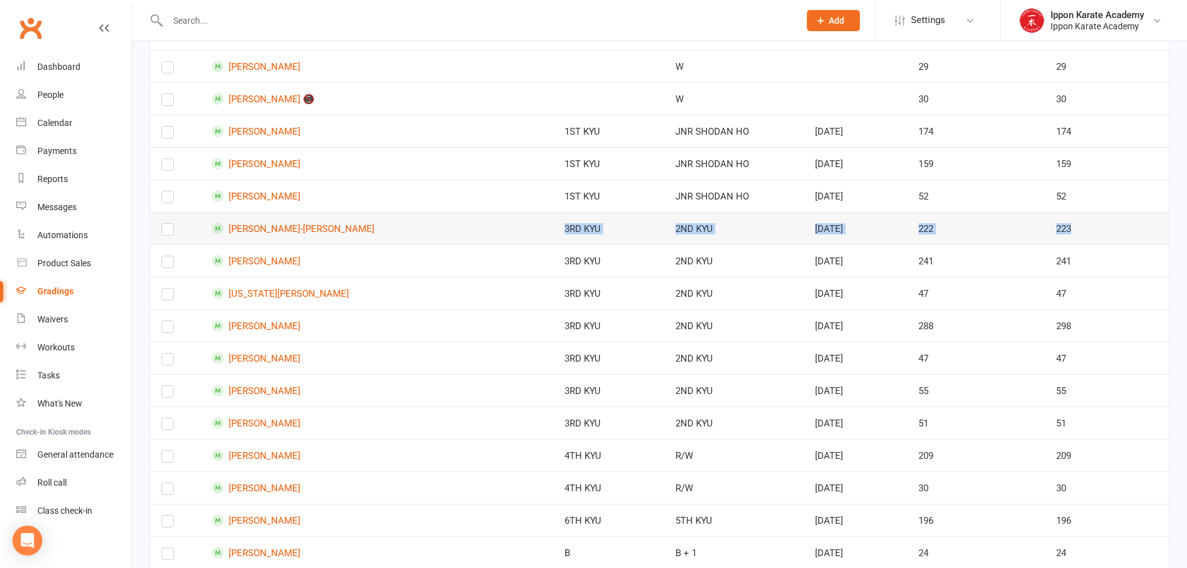
drag, startPoint x: 470, startPoint y: 231, endPoint x: 1075, endPoint y: 229, distance: 604.6
click at [1075, 229] on tr "[PERSON_NAME] Dreijere-[PERSON_NAME] 3RD KYU 2ND KYU [DATE] 222 223" at bounding box center [659, 228] width 1019 height 32
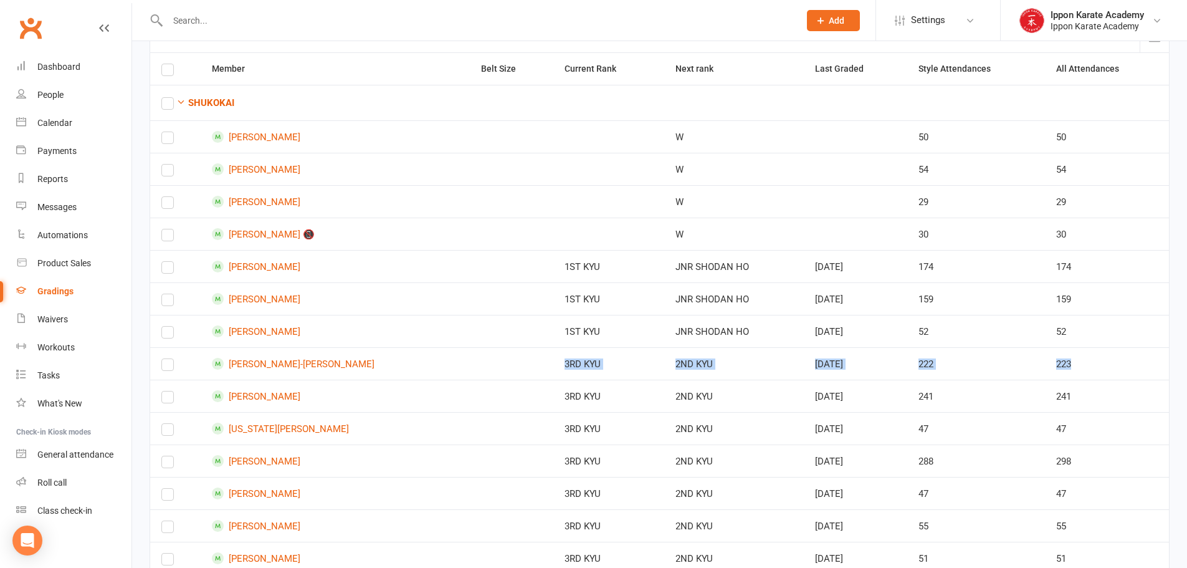
scroll to position [0, 0]
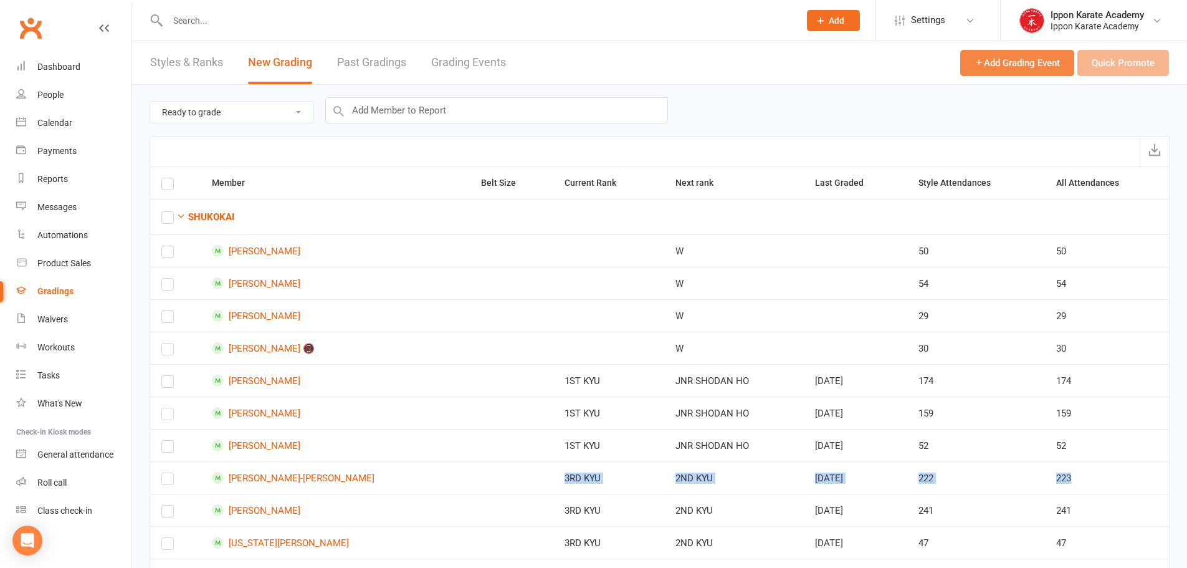
click at [989, 56] on button "Add Grading Event" at bounding box center [1018, 63] width 114 height 26
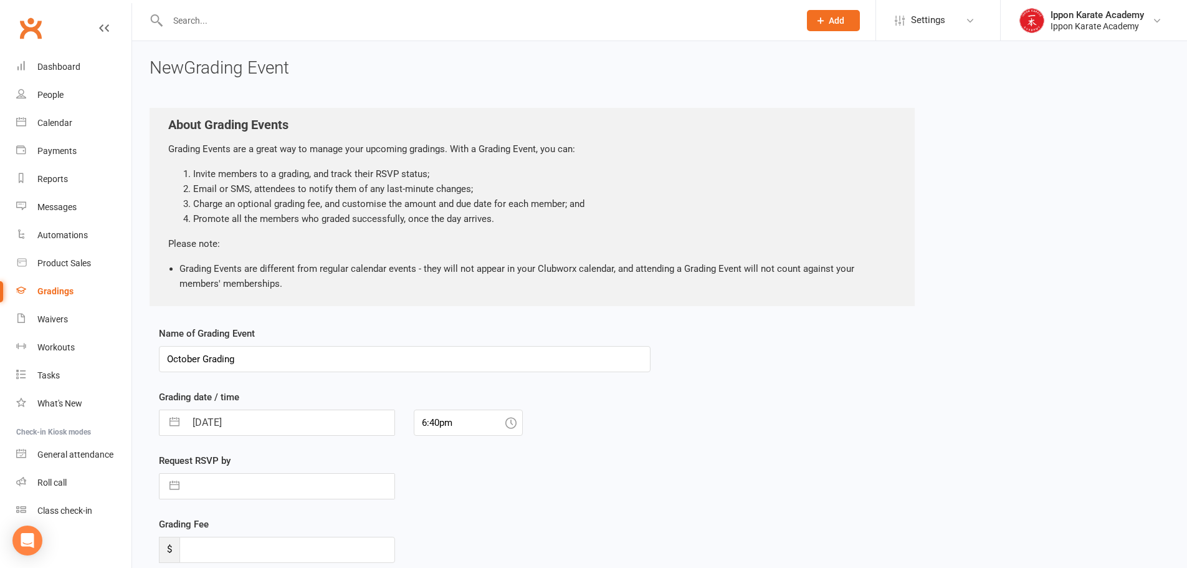
drag, startPoint x: 246, startPoint y: 360, endPoint x: 261, endPoint y: 350, distance: 18.8
click at [126, 362] on ui-view "Prospect Member Non-attending contact Class / event Appointment Grading event T…" at bounding box center [593, 332] width 1187 height 658
type input "SSU Black Belt Grading"
select select "8"
select select "2025"
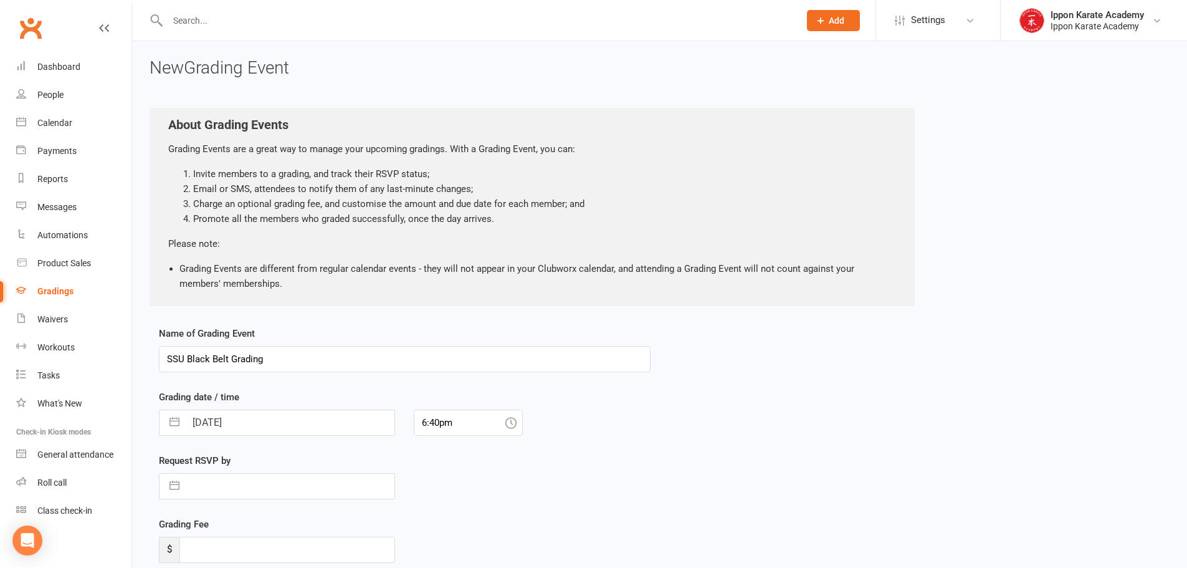
select select "9"
select select "2025"
select select "10"
select select "2025"
click at [223, 429] on input "[DATE]" at bounding box center [290, 422] width 209 height 25
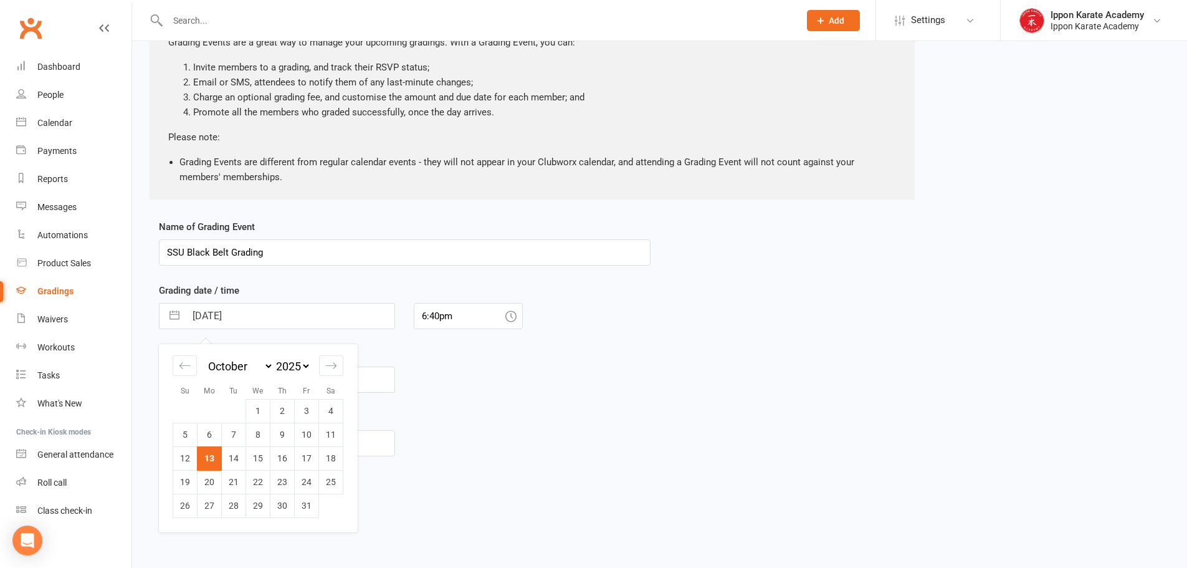
scroll to position [112, 0]
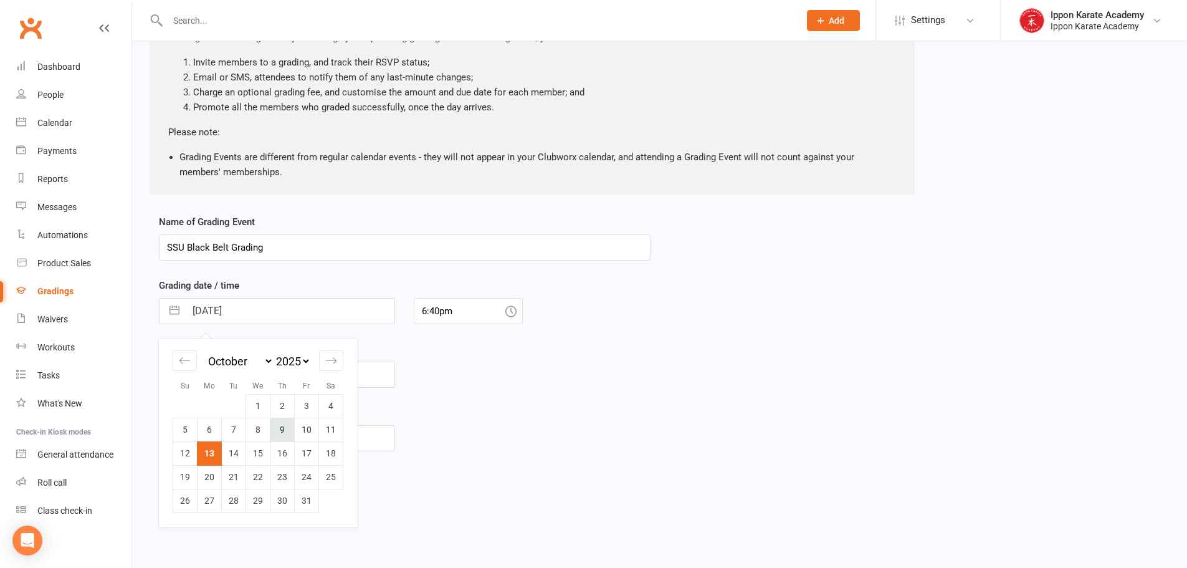
click at [286, 429] on td "9" at bounding box center [283, 430] width 24 height 24
type input "[DATE]"
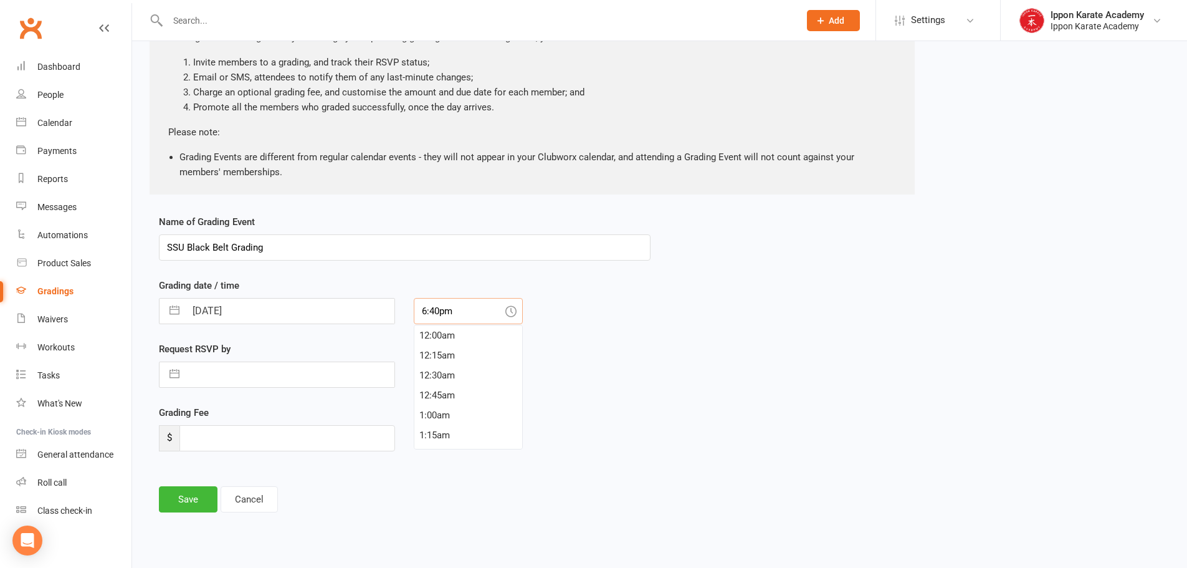
scroll to position [1456, 0]
drag, startPoint x: 462, startPoint y: 314, endPoint x: 378, endPoint y: 315, distance: 84.2
click at [378, 315] on div "[DATE] Navigate forward to interact with the calendar and select a date. Press …" at bounding box center [405, 311] width 510 height 26
click at [277, 251] on input "SSU Black Belt Grading" at bounding box center [405, 247] width 492 height 26
drag, startPoint x: 230, startPoint y: 248, endPoint x: 289, endPoint y: 242, distance: 59.5
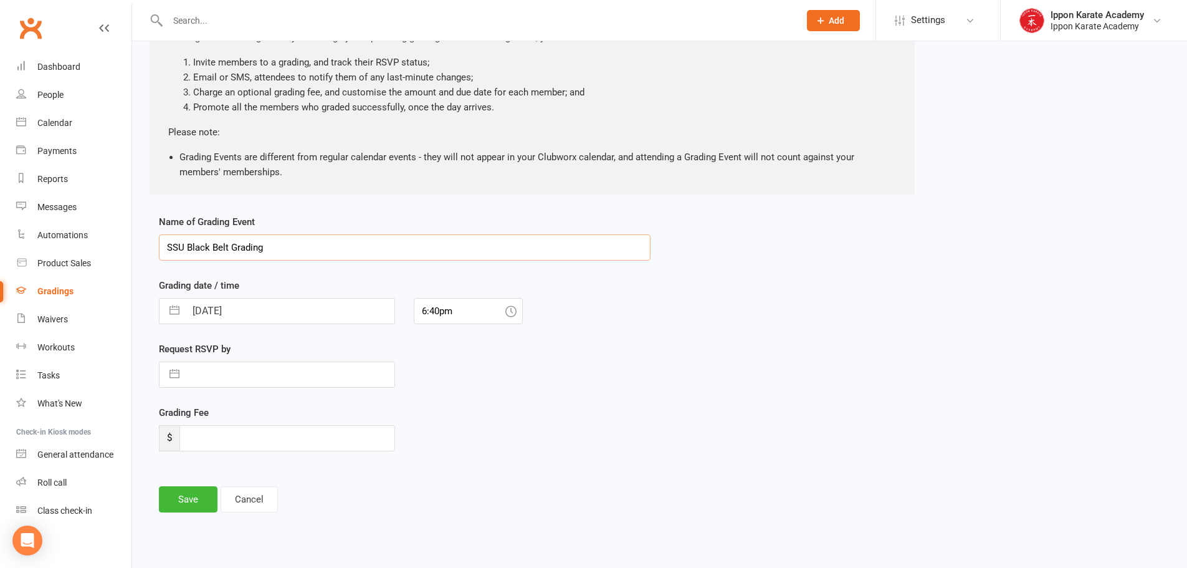
click at [289, 242] on input "SSU Black Belt Grading" at bounding box center [405, 247] width 492 height 26
click at [290, 242] on input "SSU Black Belt Grading" at bounding box center [405, 247] width 492 height 26
drag, startPoint x: 232, startPoint y: 248, endPoint x: 187, endPoint y: 252, distance: 45.1
click at [187, 252] on input "SSU Black Belt Grading" at bounding box center [405, 247] width 492 height 26
click at [219, 249] on input "SSU Shodan Grading" at bounding box center [405, 247] width 492 height 26
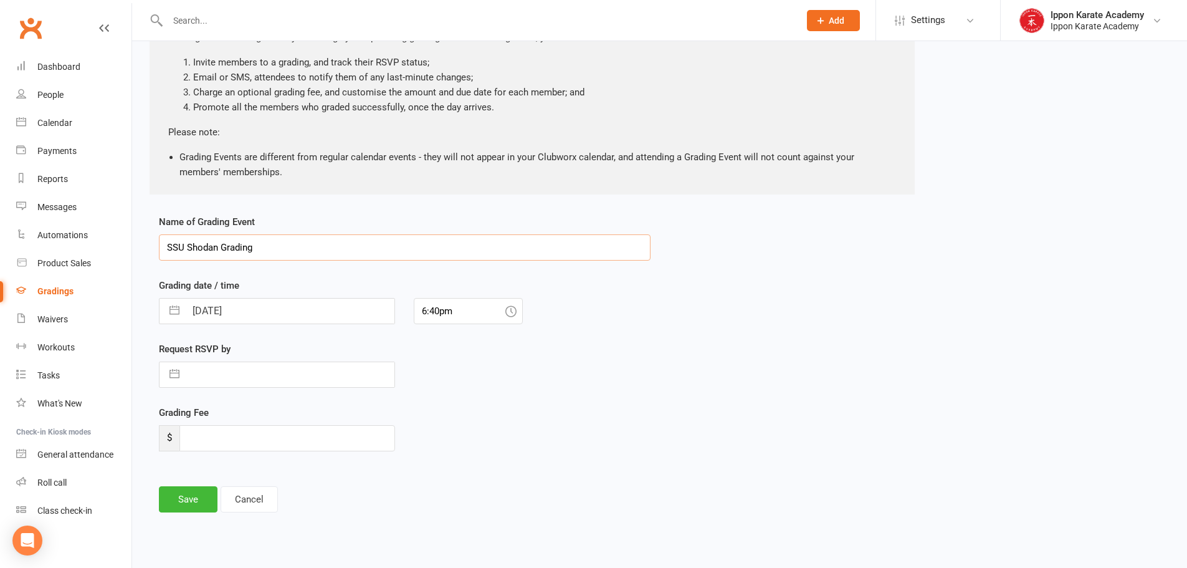
click at [219, 249] on input "SSU Shodan Grading" at bounding box center [405, 247] width 492 height 26
click at [224, 248] on input "SSU Shodan Grading" at bounding box center [405, 247] width 492 height 26
drag, startPoint x: 222, startPoint y: 249, endPoint x: 186, endPoint y: 254, distance: 36.0
click at [186, 254] on input "SSU Shodan Grading" at bounding box center [405, 247] width 492 height 26
type input "SSU [PERSON_NAME]"
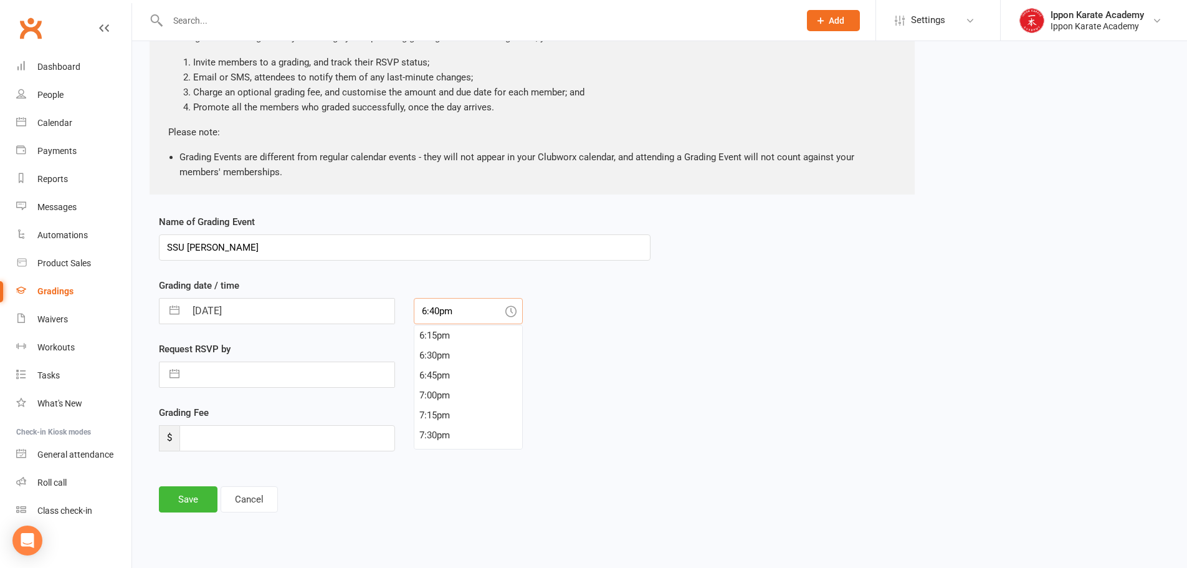
drag, startPoint x: 470, startPoint y: 319, endPoint x: 391, endPoint y: 325, distance: 79.4
click at [391, 325] on div "Name of Grading Event SSU [PERSON_NAME] Grading date / time [DATE] Navigate for…" at bounding box center [405, 341] width 492 height 254
click at [439, 397] on div "1:30pm" at bounding box center [468, 393] width 108 height 20
type input "1:30pm"
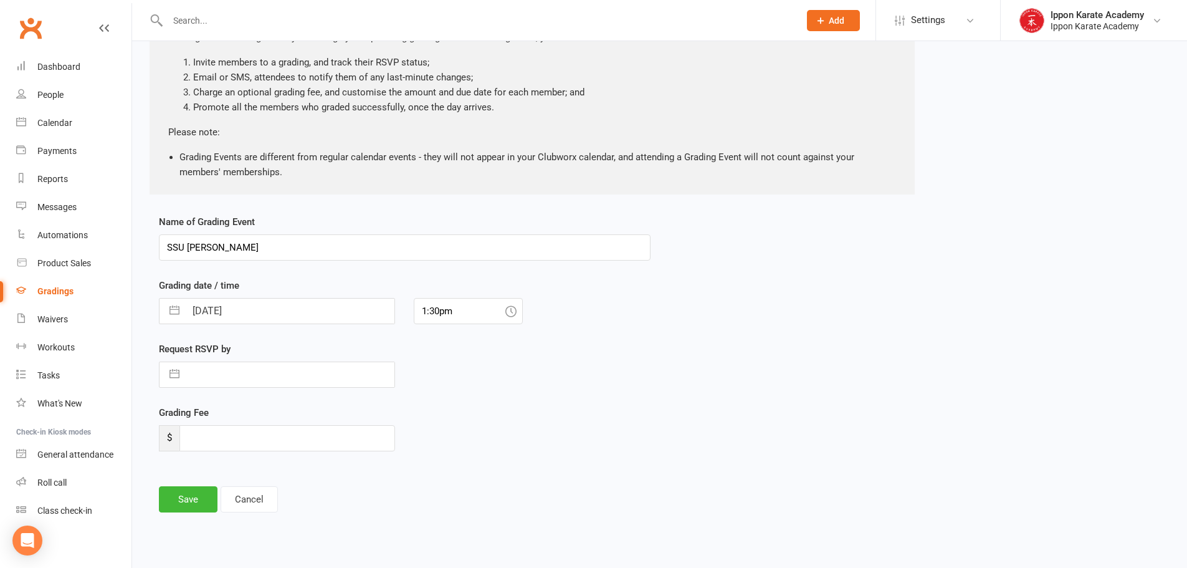
select select "8"
select select "2025"
select select "9"
select select "2025"
select select "10"
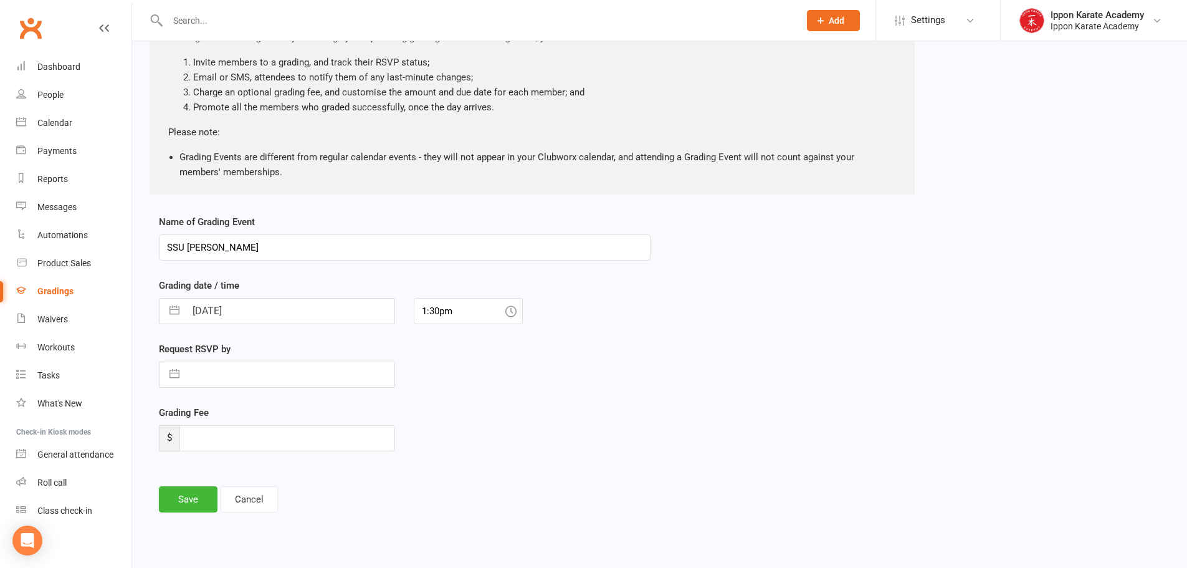
select select "2025"
click at [206, 368] on input "text" at bounding box center [290, 374] width 209 height 25
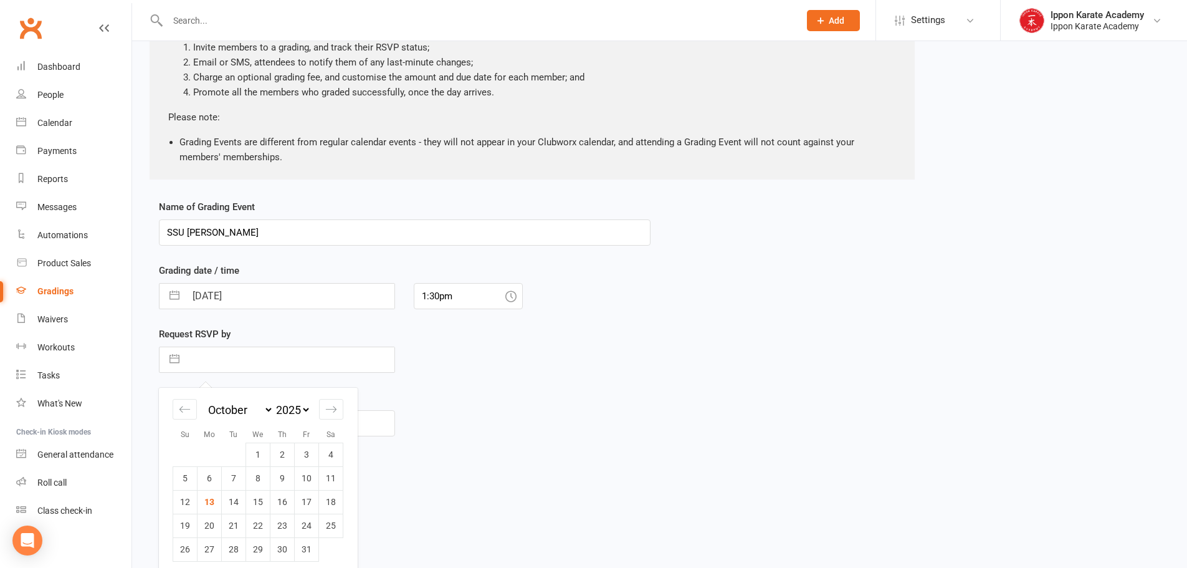
scroll to position [135, 0]
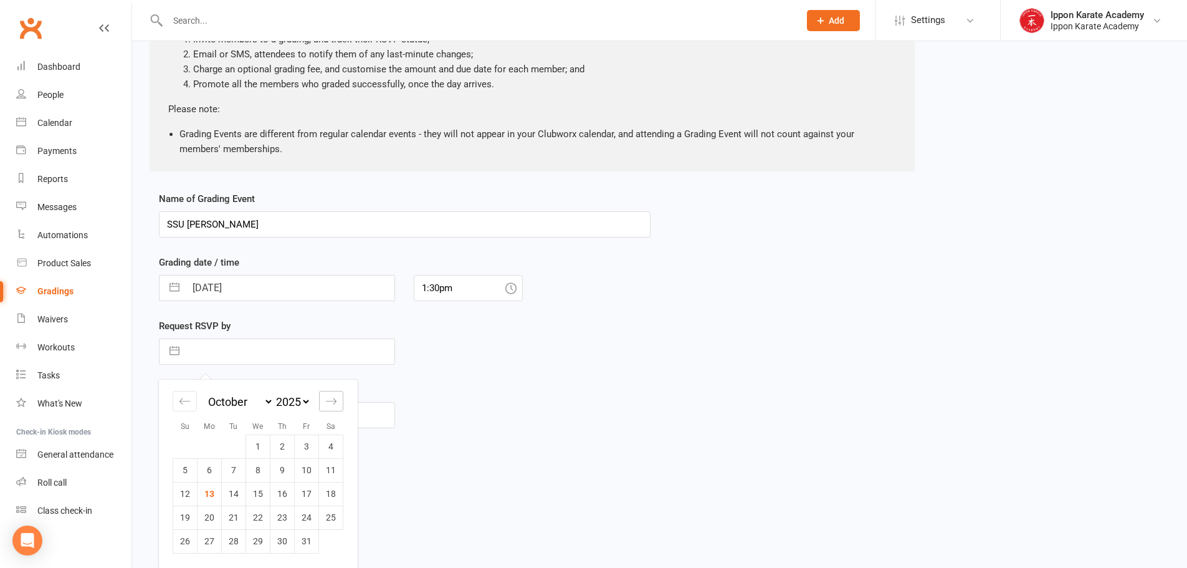
click at [335, 404] on icon "Move forward to switch to the next month." at bounding box center [331, 401] width 12 height 12
select select "11"
select select "2025"
click at [239, 284] on input "[DATE]" at bounding box center [290, 288] width 209 height 25
select select "8"
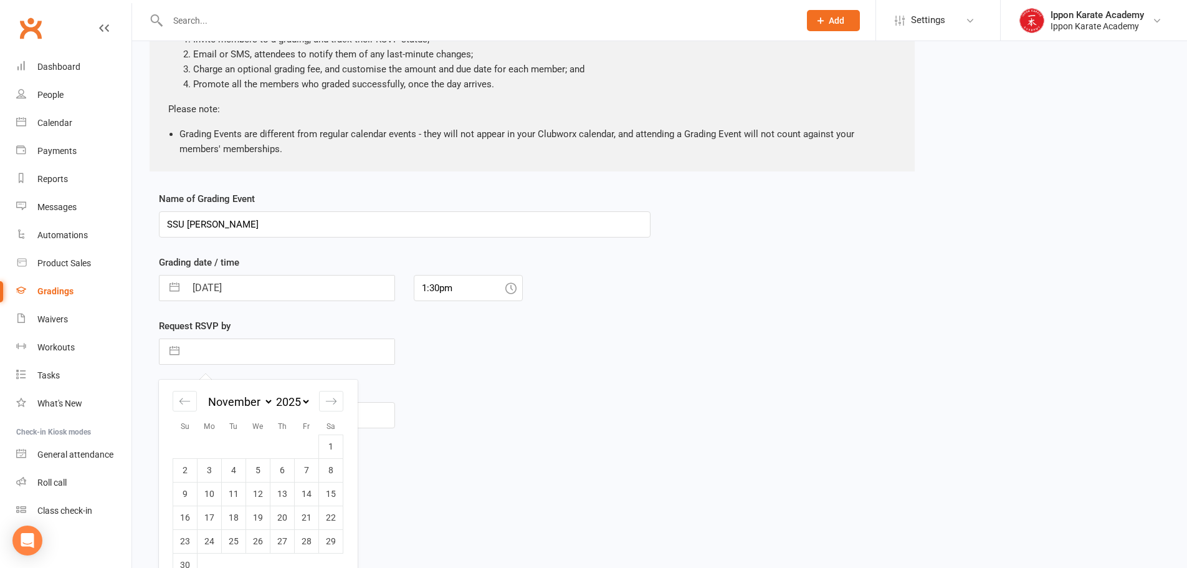
select select "2025"
select select "9"
select select "2025"
select select "10"
select select "2025"
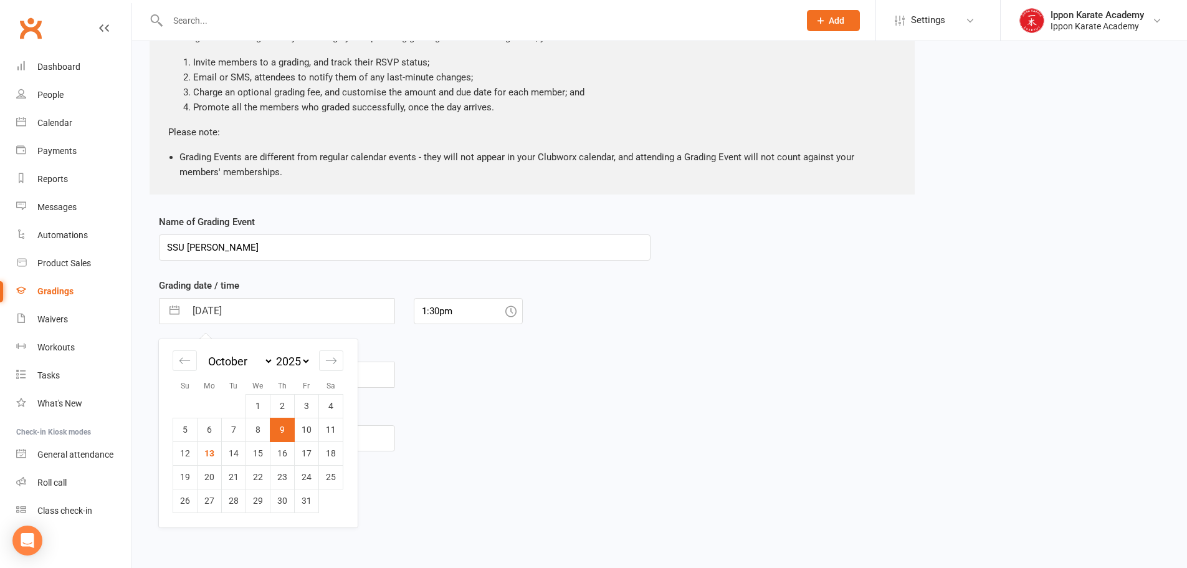
scroll to position [112, 0]
click at [328, 366] on icon "Move forward to switch to the next month." at bounding box center [331, 361] width 12 height 12
select select "11"
select select "2025"
click at [178, 451] on td "9" at bounding box center [185, 453] width 24 height 24
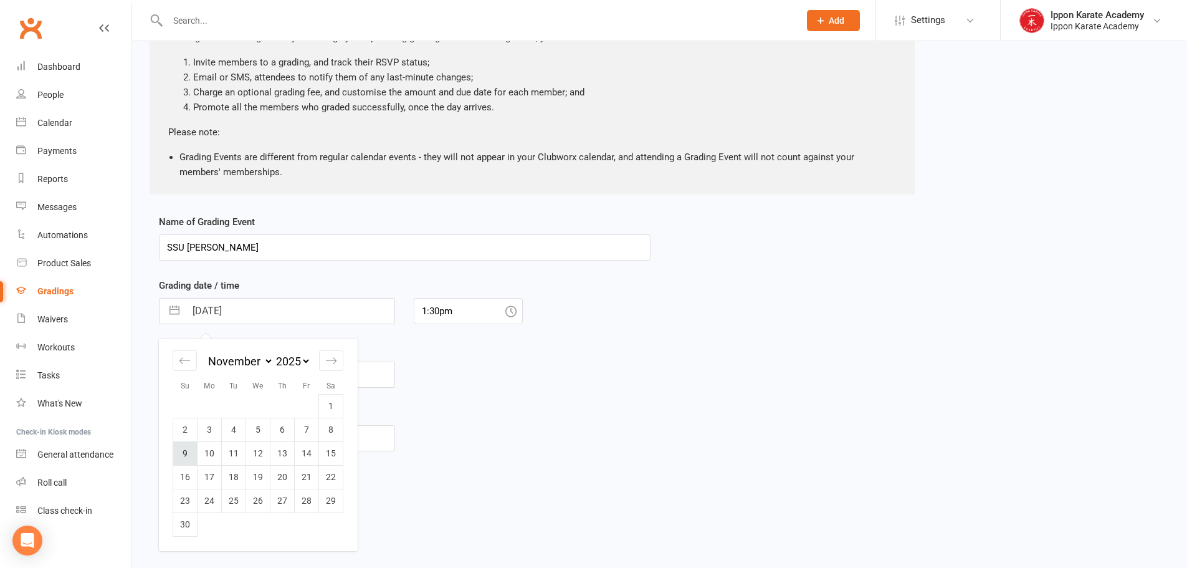
type input "[DATE]"
click at [268, 316] on input "[DATE]" at bounding box center [290, 311] width 209 height 25
select select "9"
select select "2025"
select select "10"
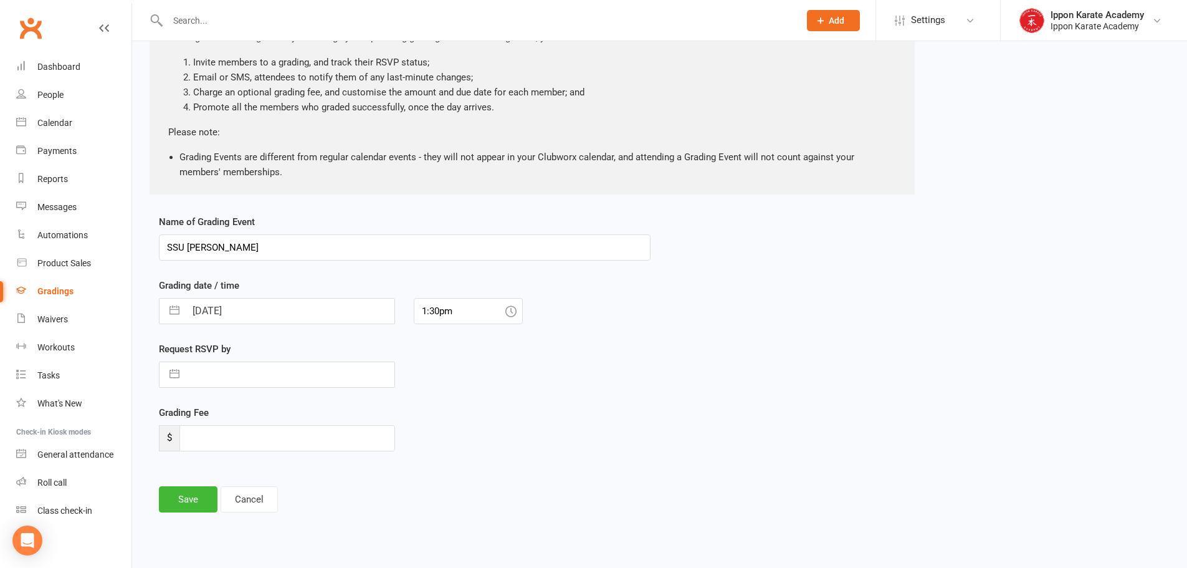
select select "2025"
select select "11"
select select "2025"
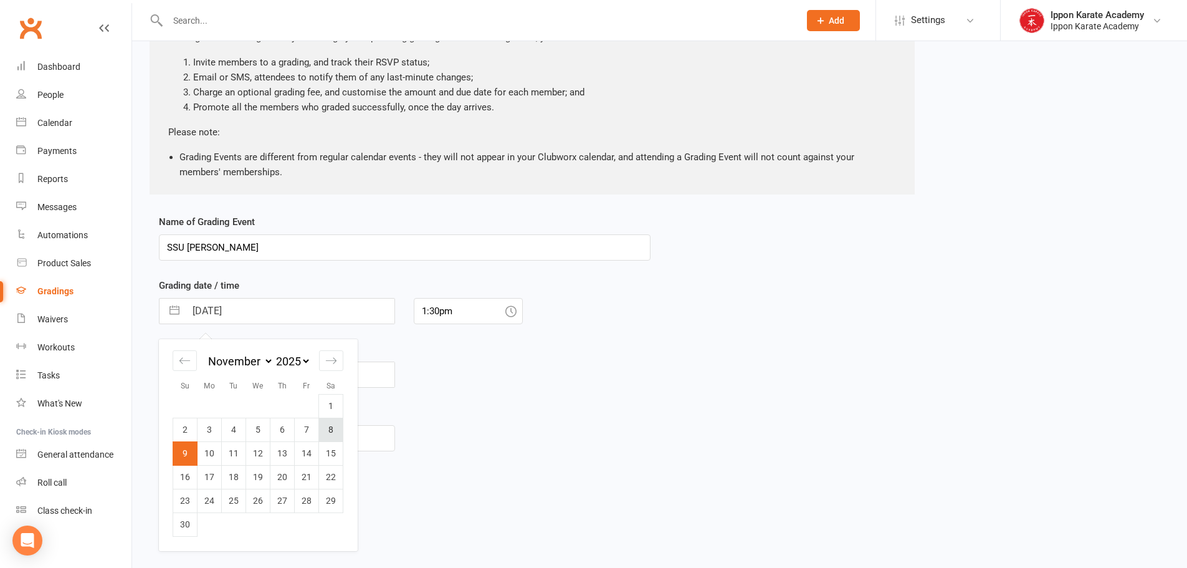
click at [322, 428] on td "8" at bounding box center [331, 430] width 24 height 24
type input "[DATE]"
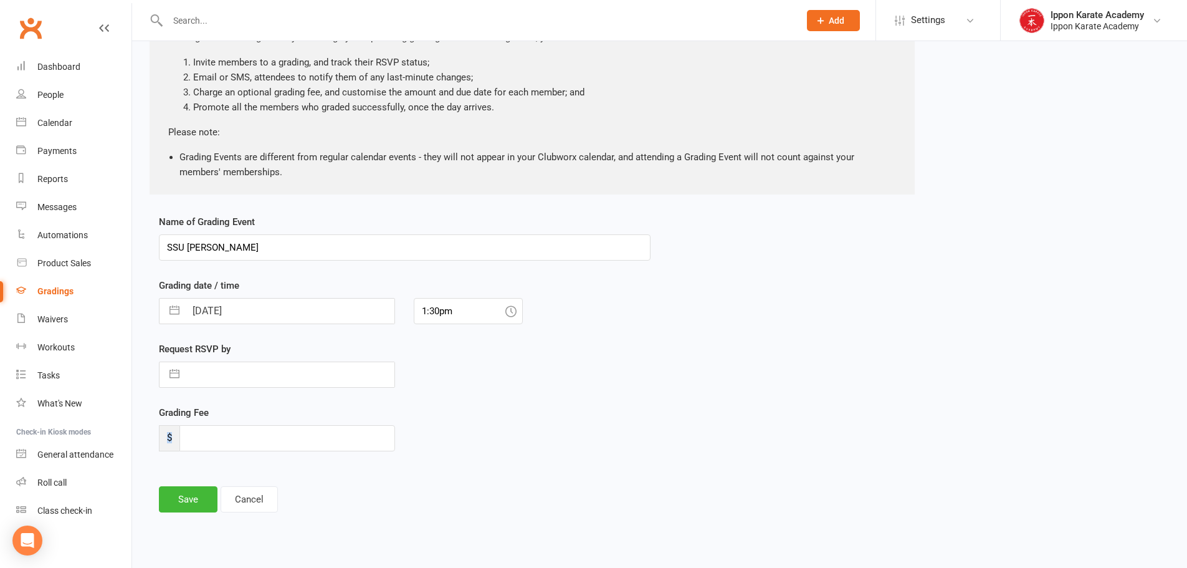
click at [761, 429] on div "Name of Grading Event SSU [PERSON_NAME] Grading date / time [DATE] Navigate for…" at bounding box center [660, 371] width 1020 height 315
select select "8"
select select "2025"
select select "9"
select select "2025"
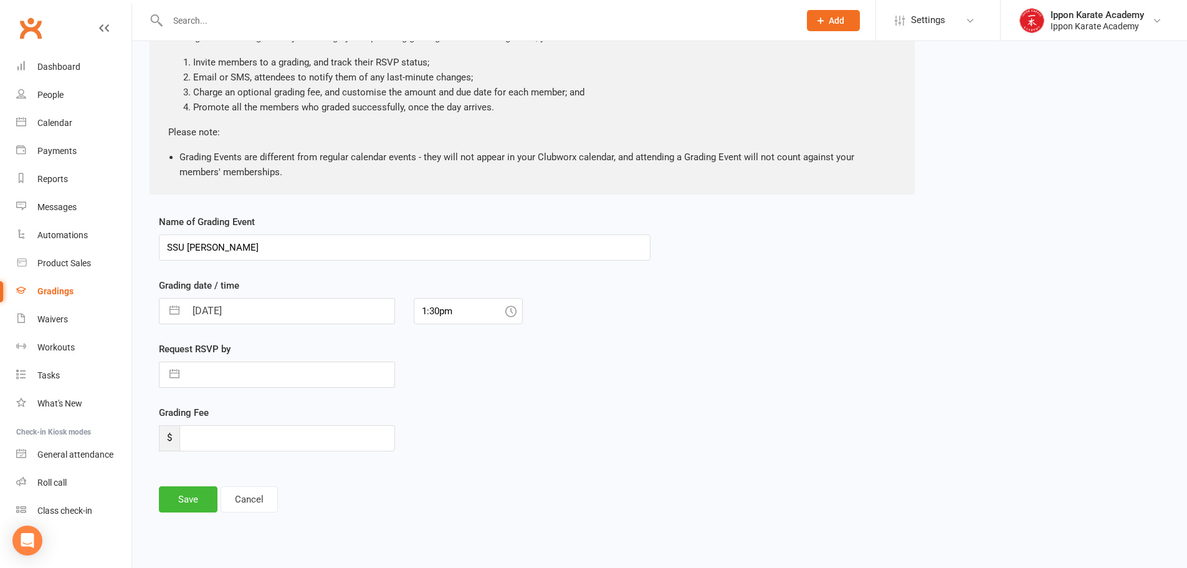
select select "10"
select select "2025"
click at [243, 380] on input "text" at bounding box center [290, 374] width 209 height 25
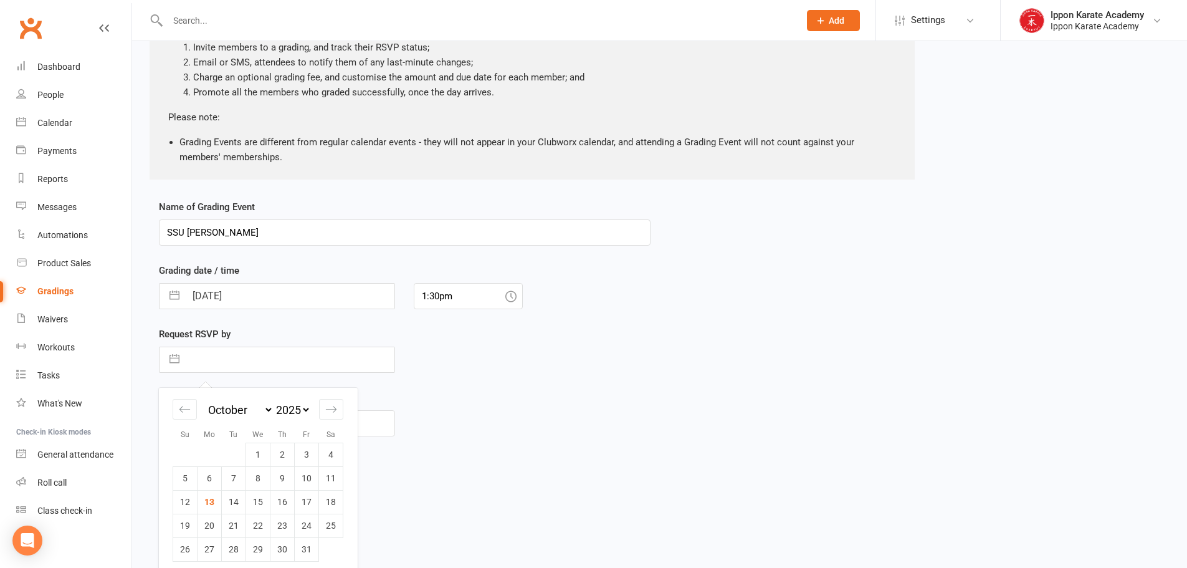
scroll to position [135, 0]
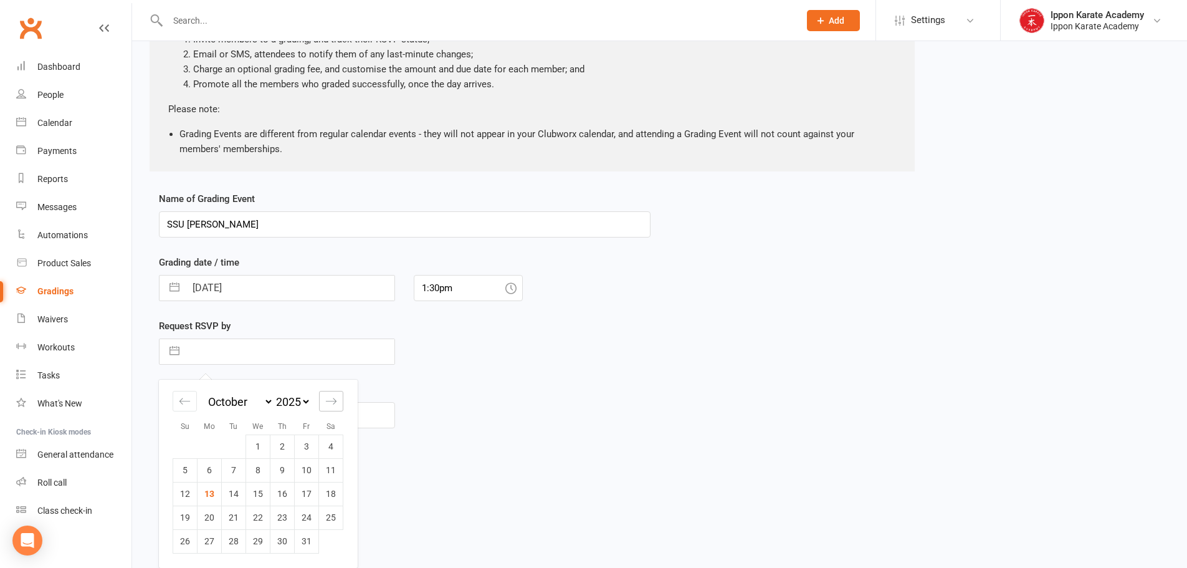
click at [330, 400] on icon "Move forward to switch to the next month." at bounding box center [331, 401] width 12 height 12
select select "11"
select select "2025"
click at [187, 406] on icon "Move backward to switch to the previous month." at bounding box center [185, 401] width 12 height 12
select select "8"
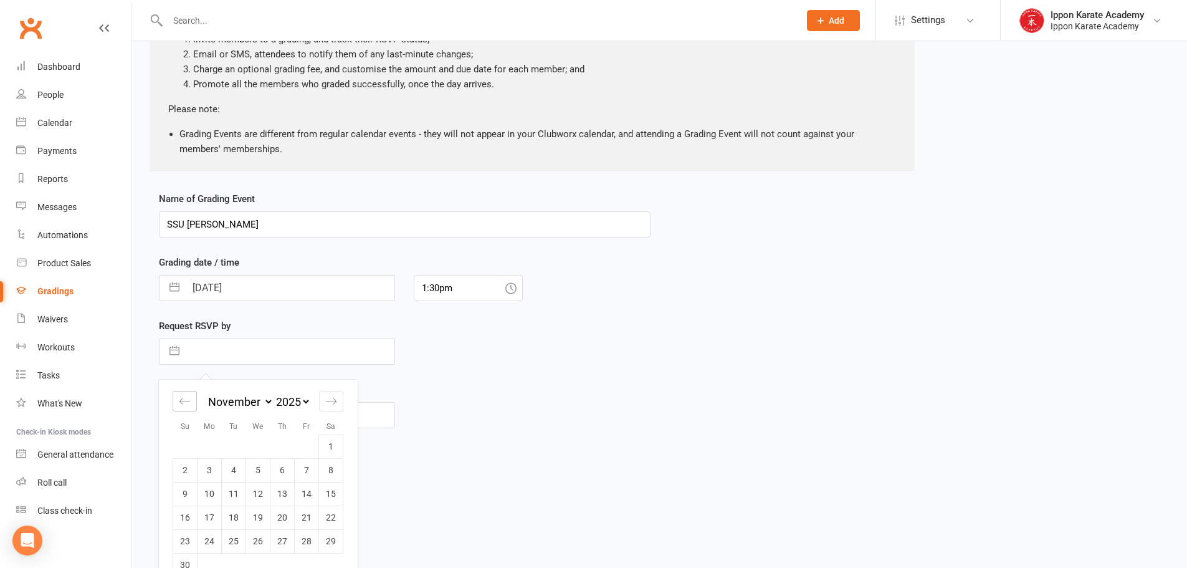
select select "2025"
click at [208, 540] on td "27" at bounding box center [210, 541] width 24 height 24
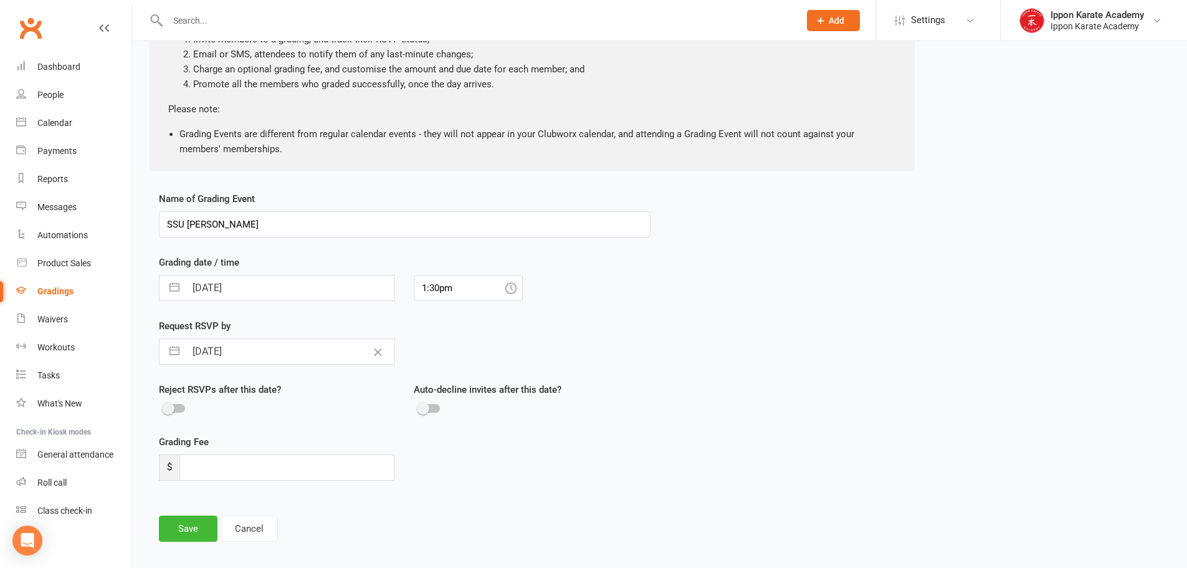
type input "[DATE]"
click at [233, 468] on input "number" at bounding box center [288, 467] width 216 height 26
click at [238, 221] on input "SSU [PERSON_NAME]" at bounding box center [405, 224] width 492 height 26
type input "SSU [PERSON_NAME] - Shodan"
click at [196, 464] on input "number" at bounding box center [288, 467] width 216 height 26
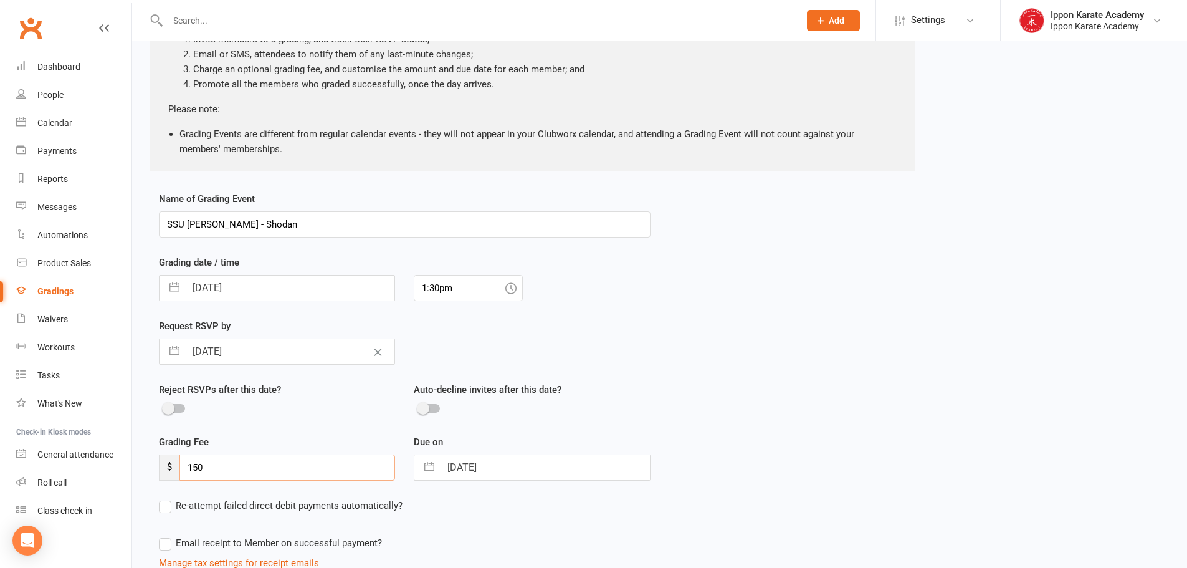
type input "150"
click at [984, 438] on div "Name of Grading Event SSU [PERSON_NAME] - Shodan Grading date / time [DATE] Nav…" at bounding box center [660, 411] width 1020 height 440
click at [487, 471] on input "[DATE]" at bounding box center [545, 467] width 209 height 25
select select "9"
select select "2025"
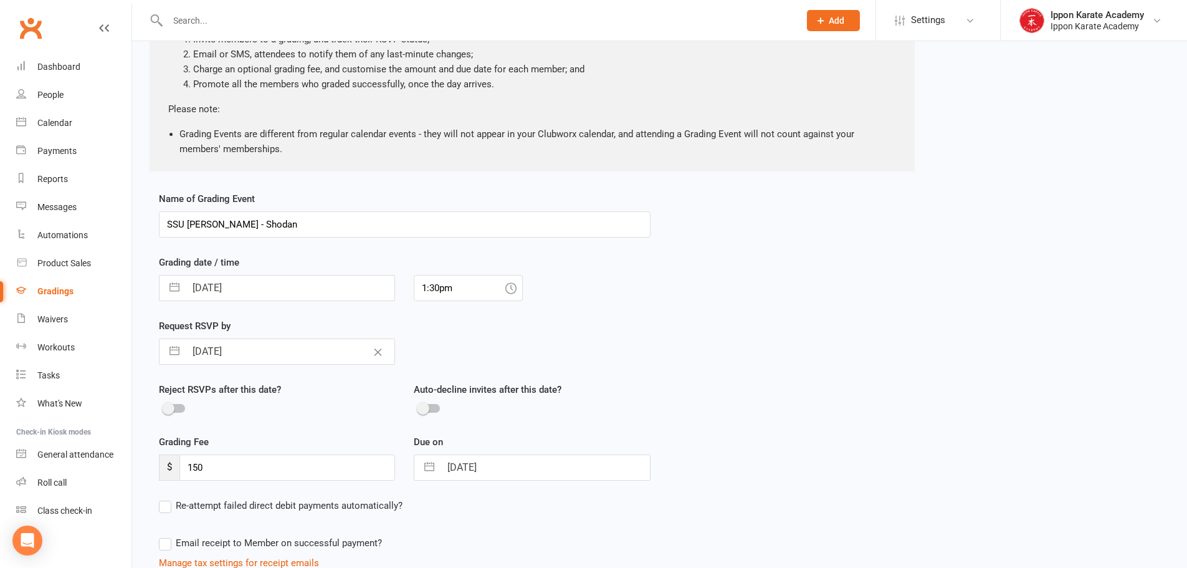
select select "10"
select select "2025"
select select "11"
select select "2025"
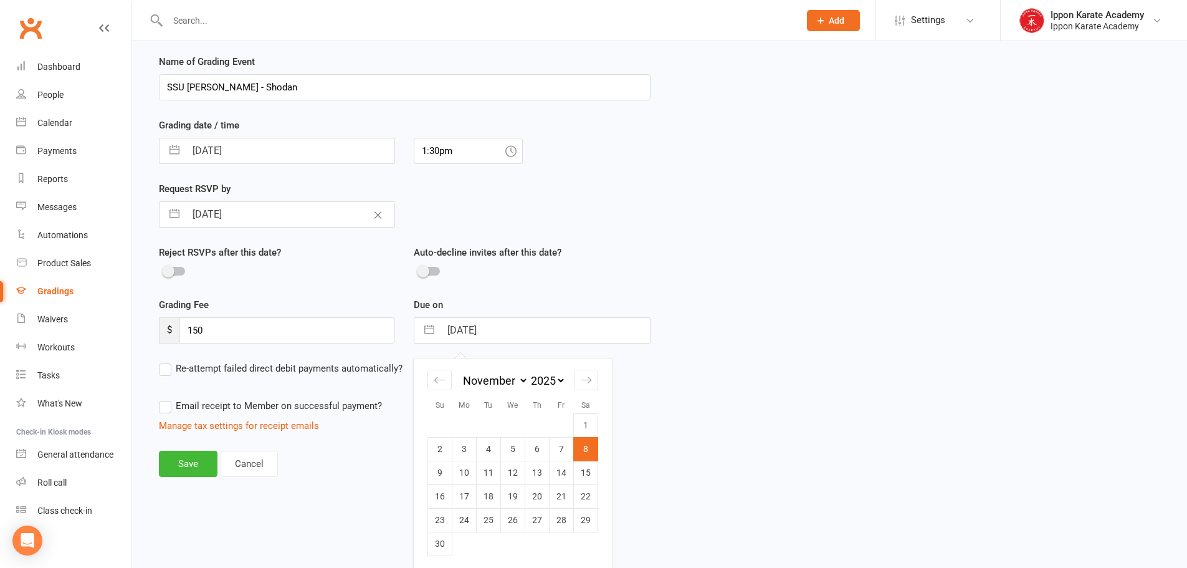
scroll to position [274, 0]
click at [443, 380] on icon "Move backward to switch to the previous month." at bounding box center [440, 377] width 12 height 12
select select "8"
select select "2025"
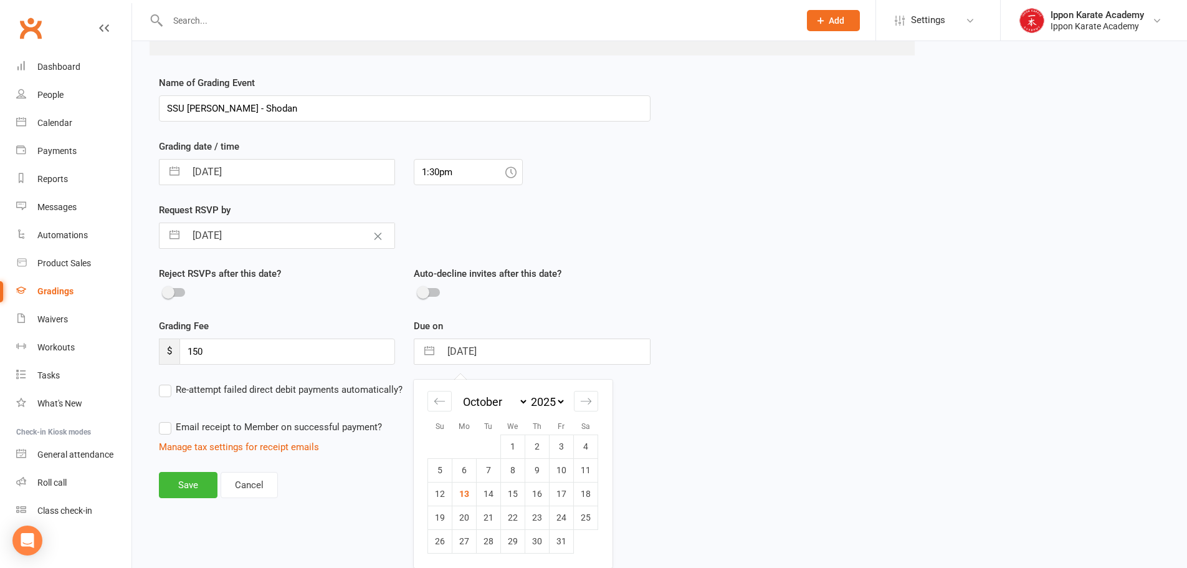
scroll to position [251, 0]
click at [560, 546] on td "31" at bounding box center [562, 541] width 24 height 24
type input "[DATE]"
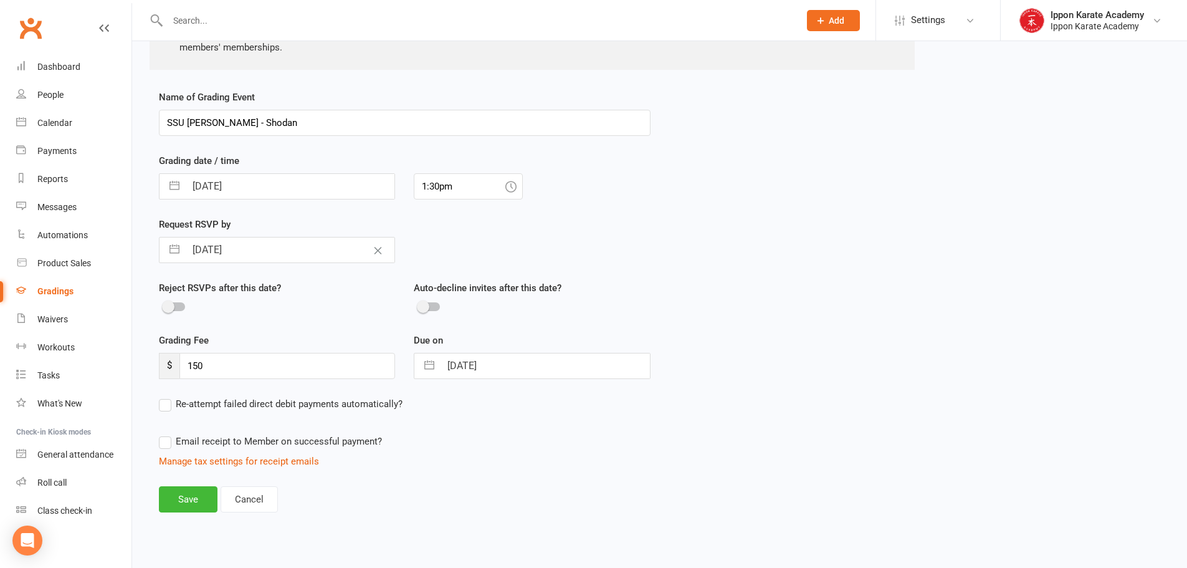
scroll to position [236, 0]
click at [207, 246] on input "[DATE]" at bounding box center [290, 249] width 209 height 25
select select "8"
select select "2025"
select select "9"
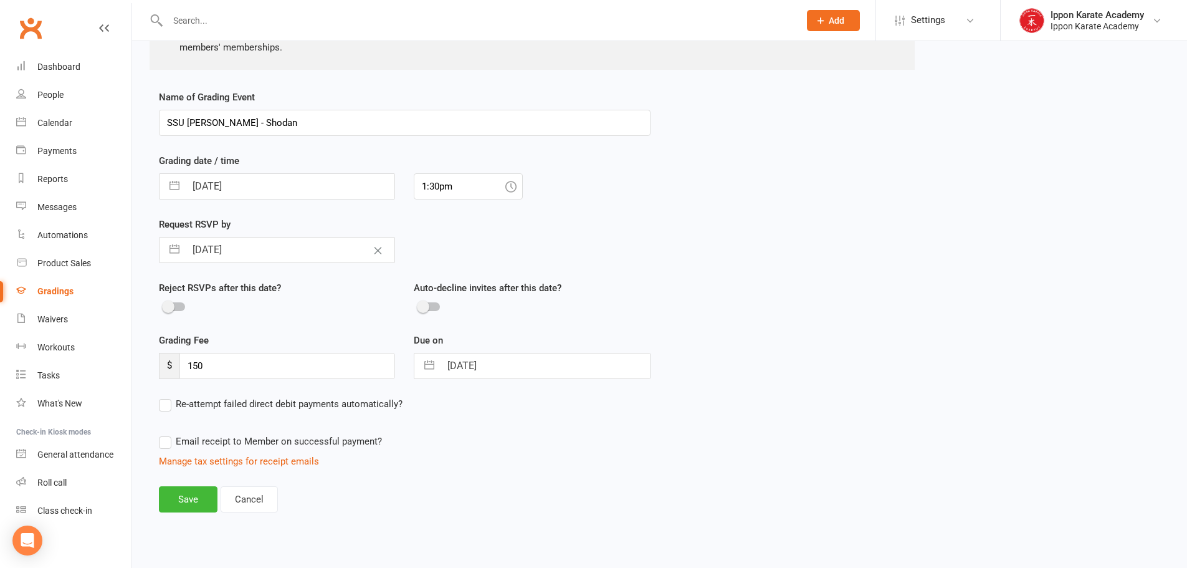
select select "2025"
select select "10"
select select "2025"
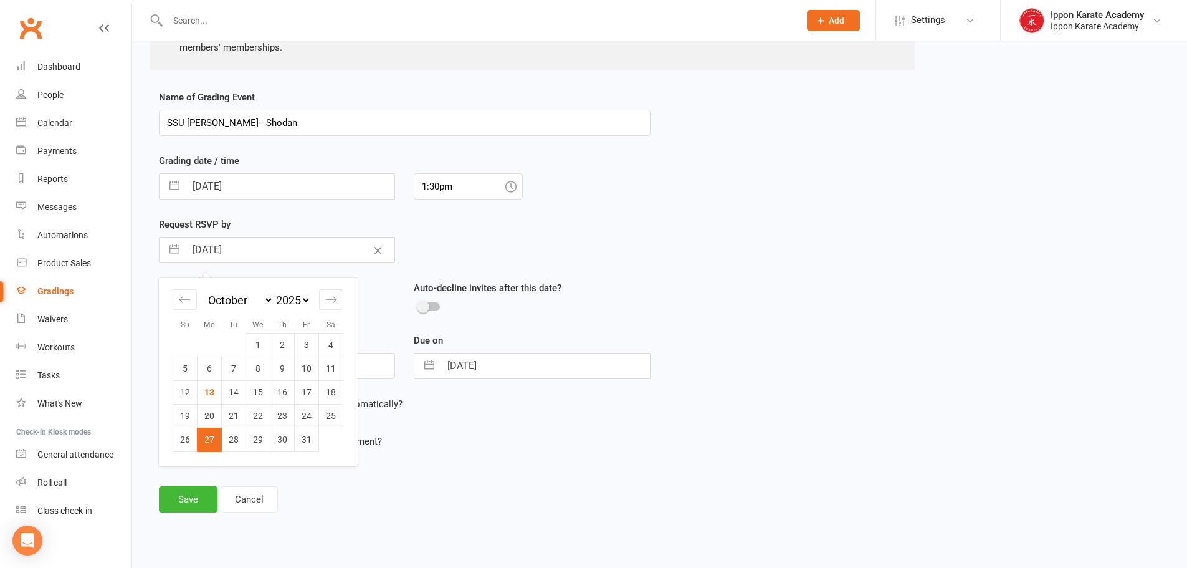
click at [505, 367] on input "[DATE]" at bounding box center [545, 365] width 209 height 25
select select "8"
select select "2025"
select select "9"
select select "2025"
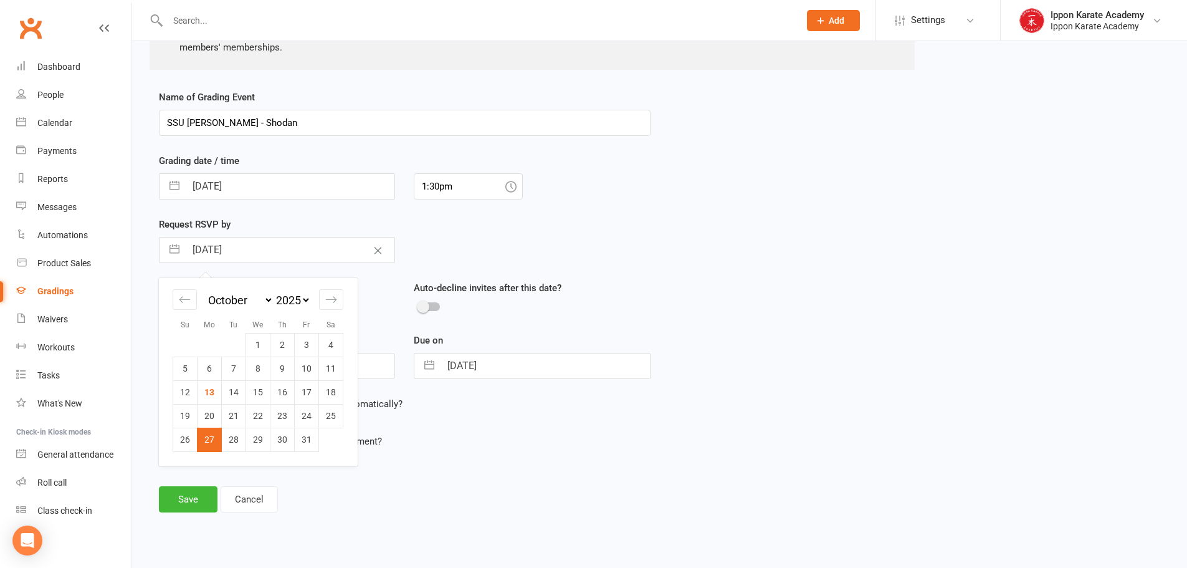
select select "10"
select select "2025"
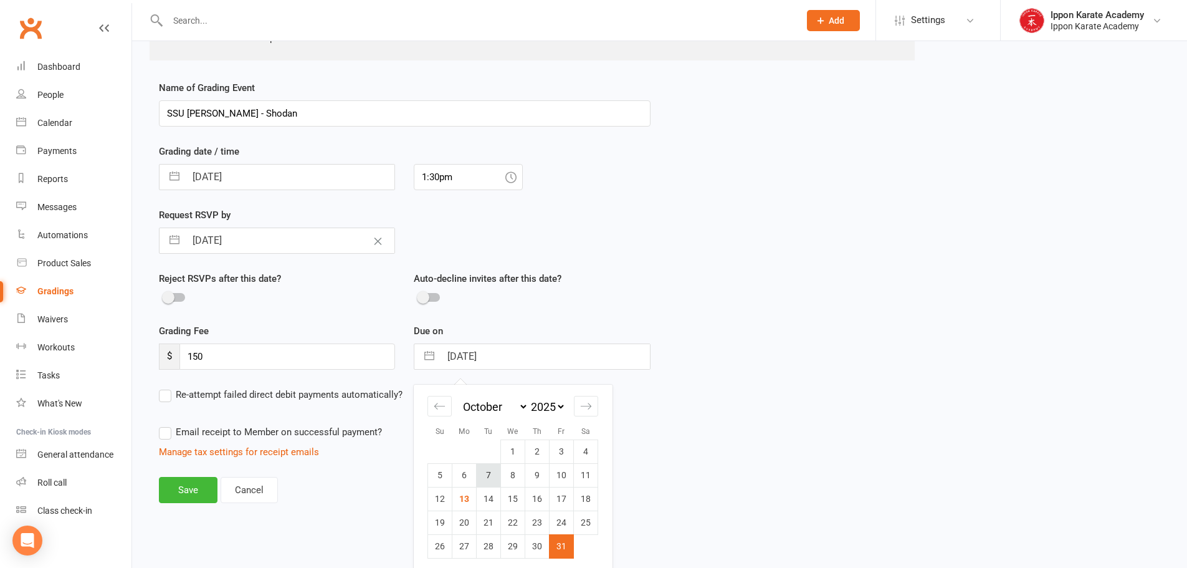
scroll to position [251, 0]
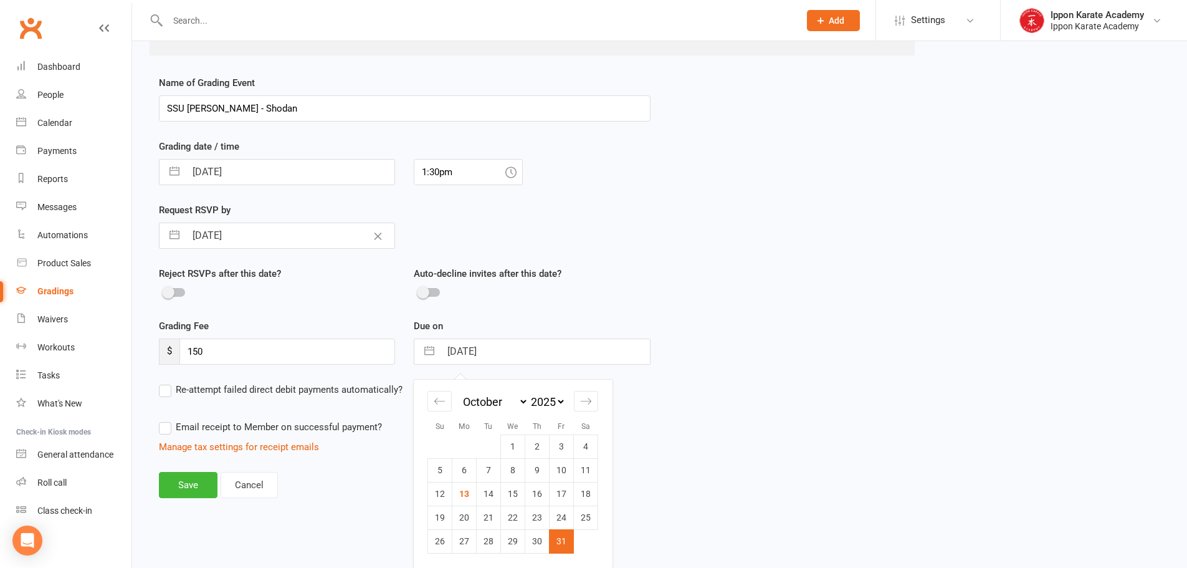
click at [901, 457] on div "Name of Grading Event SSU [PERSON_NAME] - Shodan Grading date / time [DATE] Nav…" at bounding box center [660, 295] width 1020 height 440
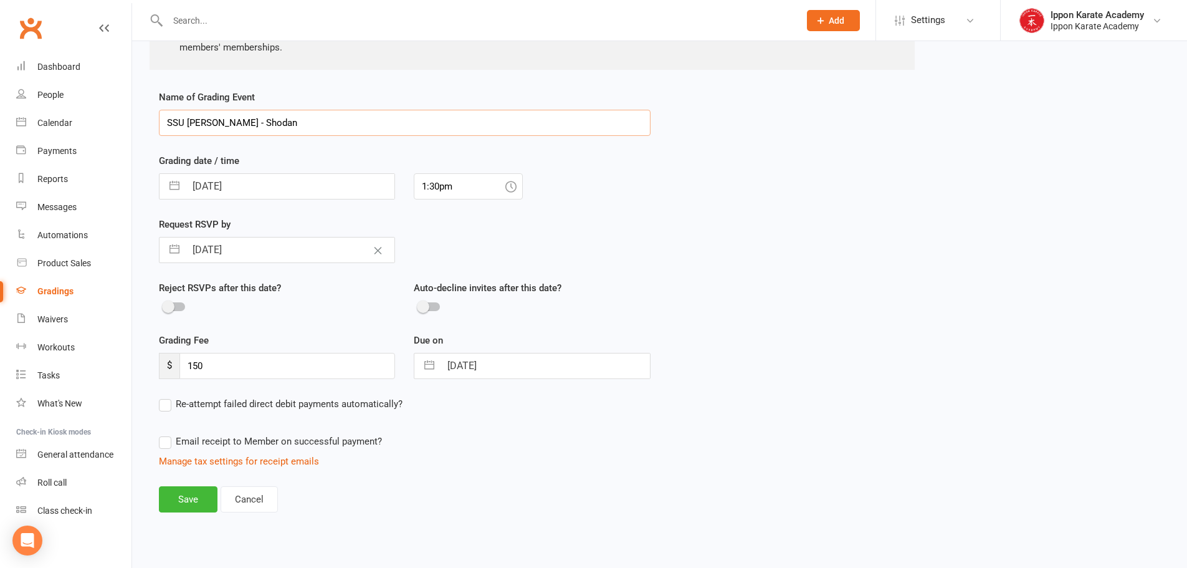
drag, startPoint x: 294, startPoint y: 122, endPoint x: 161, endPoint y: 127, distance: 132.9
click at [161, 127] on input "SSU [PERSON_NAME] - Shodan" at bounding box center [405, 123] width 492 height 26
click at [357, 122] on input "SSU [PERSON_NAME] - Shodan" at bounding box center [405, 123] width 492 height 26
type input "SSU [PERSON_NAME] - Shodan (1st [PERSON_NAME] Belt)"
click at [201, 493] on button "Save" at bounding box center [188, 499] width 59 height 26
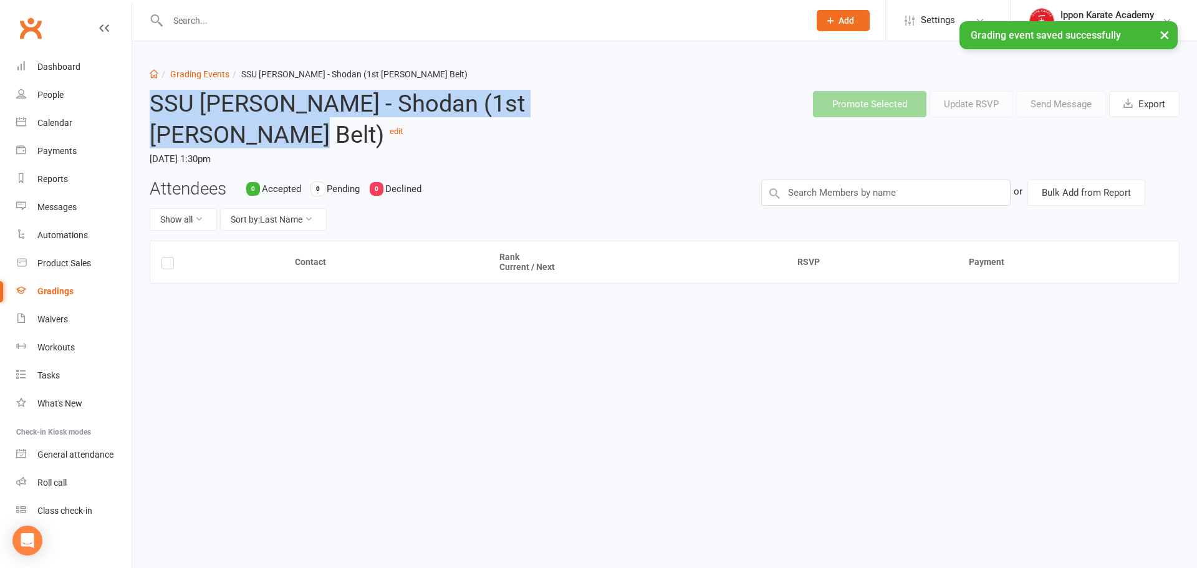
drag, startPoint x: 260, startPoint y: 142, endPoint x: 155, endPoint y: 96, distance: 115.0
click at [155, 96] on h2 "SSU [PERSON_NAME] - Shodan (1st [PERSON_NAME] Belt) edit" at bounding box center [359, 119] width 418 height 57
copy h2 "SSU [PERSON_NAME] - Shodan (1st [PERSON_NAME] Belt)"
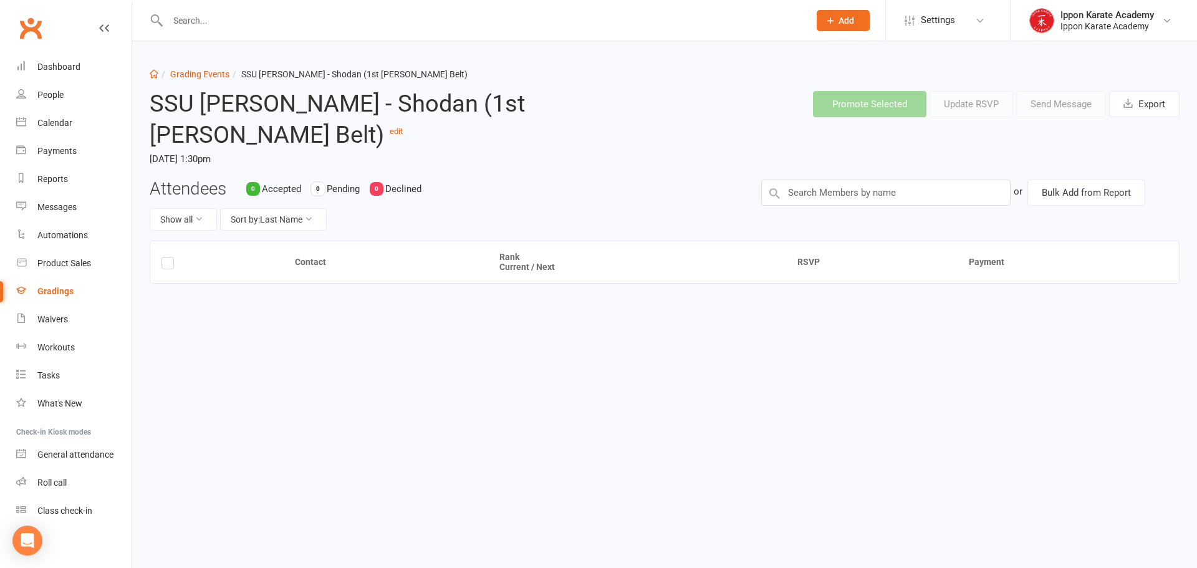
click at [555, 155] on time "[DATE] 1:30pm" at bounding box center [359, 158] width 418 height 21
click at [52, 287] on div "Gradings" at bounding box center [55, 291] width 36 height 10
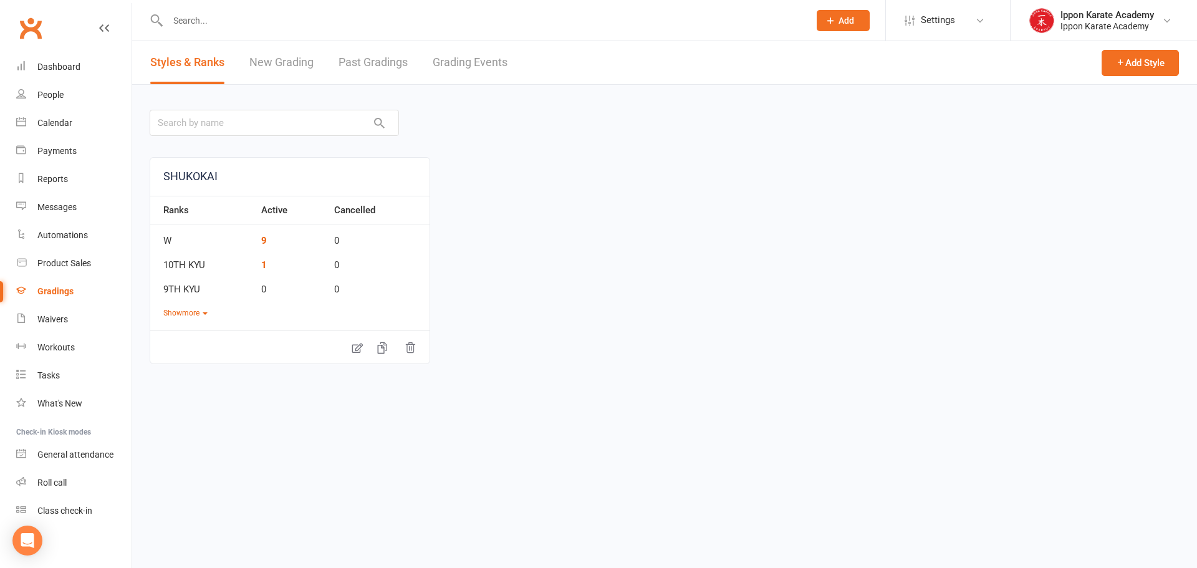
click at [307, 67] on link "New Grading" at bounding box center [281, 62] width 64 height 43
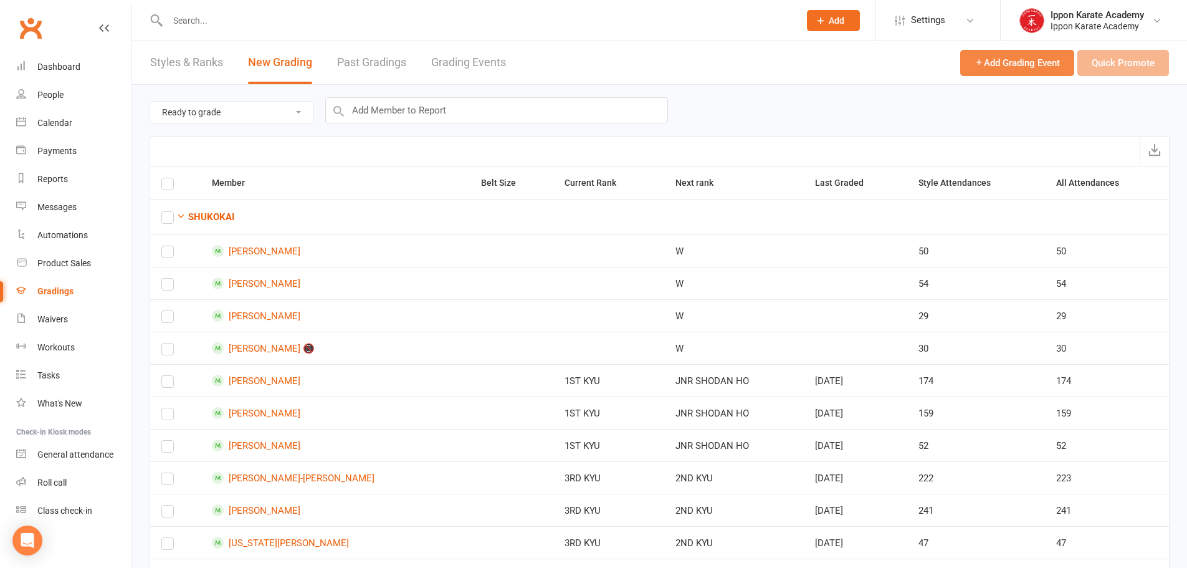
click at [1008, 59] on span "Add Grading Event" at bounding box center [1017, 62] width 85 height 11
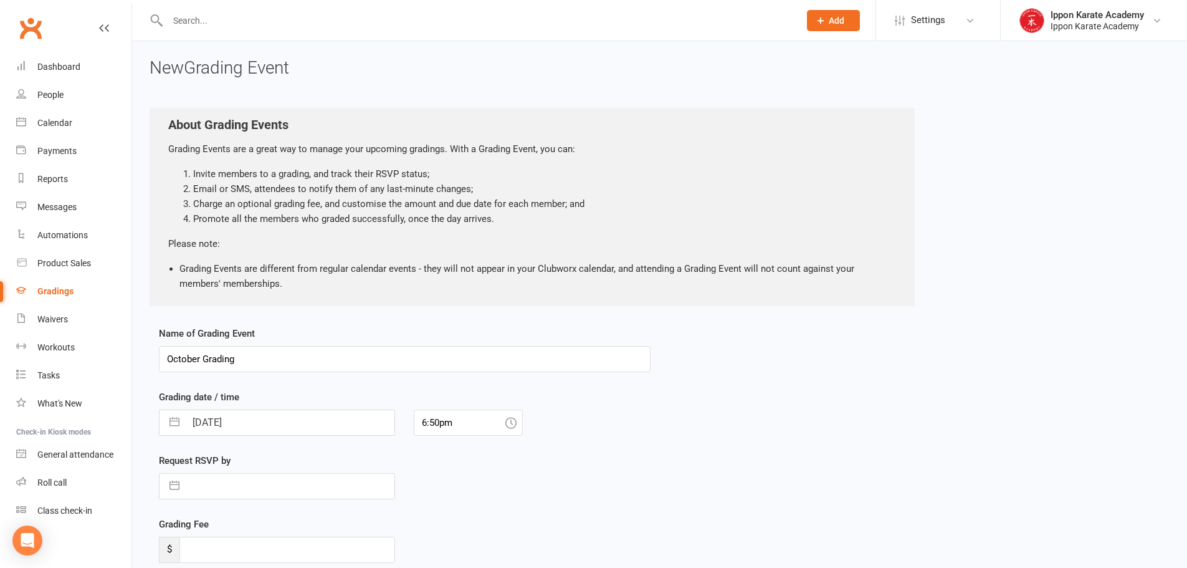
drag, startPoint x: 251, startPoint y: 365, endPoint x: 122, endPoint y: 360, distance: 129.1
click at [122, 360] on ui-view "Prospect Member Non-attending contact Class / event Appointment Grading event T…" at bounding box center [593, 332] width 1187 height 658
drag, startPoint x: 277, startPoint y: 358, endPoint x: 245, endPoint y: 355, distance: 32.6
click at [245, 355] on input "SSU [PERSON_NAME] - Shodan (1st [PERSON_NAME] Belt)" at bounding box center [405, 359] width 492 height 26
drag, startPoint x: 289, startPoint y: 360, endPoint x: 276, endPoint y: 359, distance: 13.8
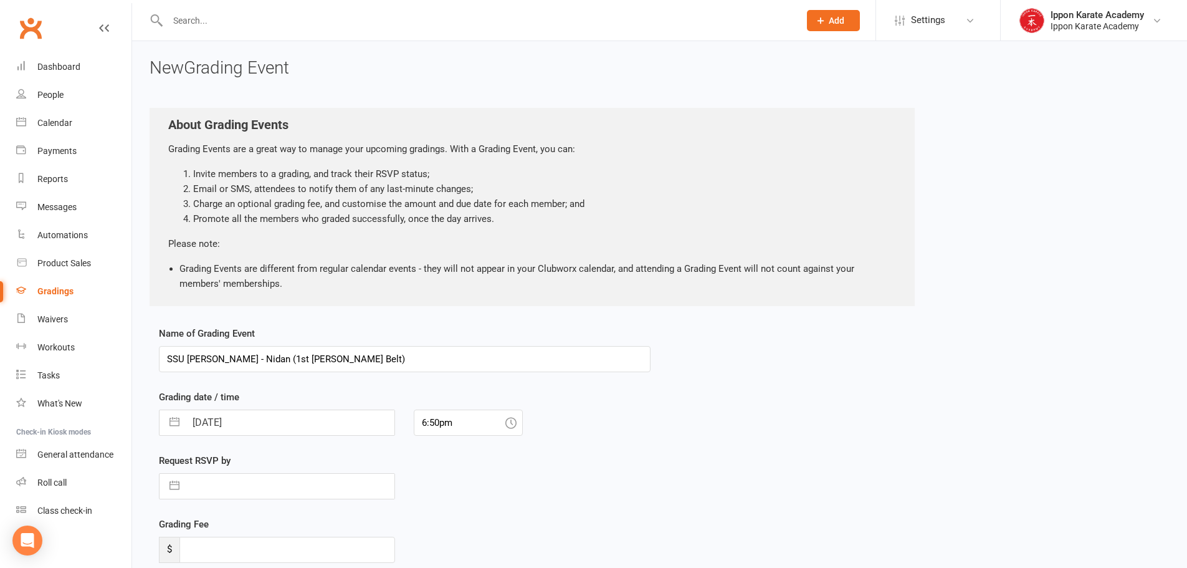
click at [276, 359] on input "SSU [PERSON_NAME] - Nidan (1st [PERSON_NAME] Belt)" at bounding box center [405, 359] width 492 height 26
click at [480, 349] on input "SSU [PERSON_NAME] - Nidan (2nd [PERSON_NAME] Belt)" at bounding box center [405, 359] width 492 height 26
type input "SSU [PERSON_NAME] - Nidan (2nd [PERSON_NAME] Belt)"
click at [888, 411] on div "Name of Grading Event SSU [PERSON_NAME] - Nidan (2nd [PERSON_NAME] Belt) Gradin…" at bounding box center [660, 483] width 1020 height 315
click at [310, 418] on input "[DATE]" at bounding box center [290, 422] width 209 height 25
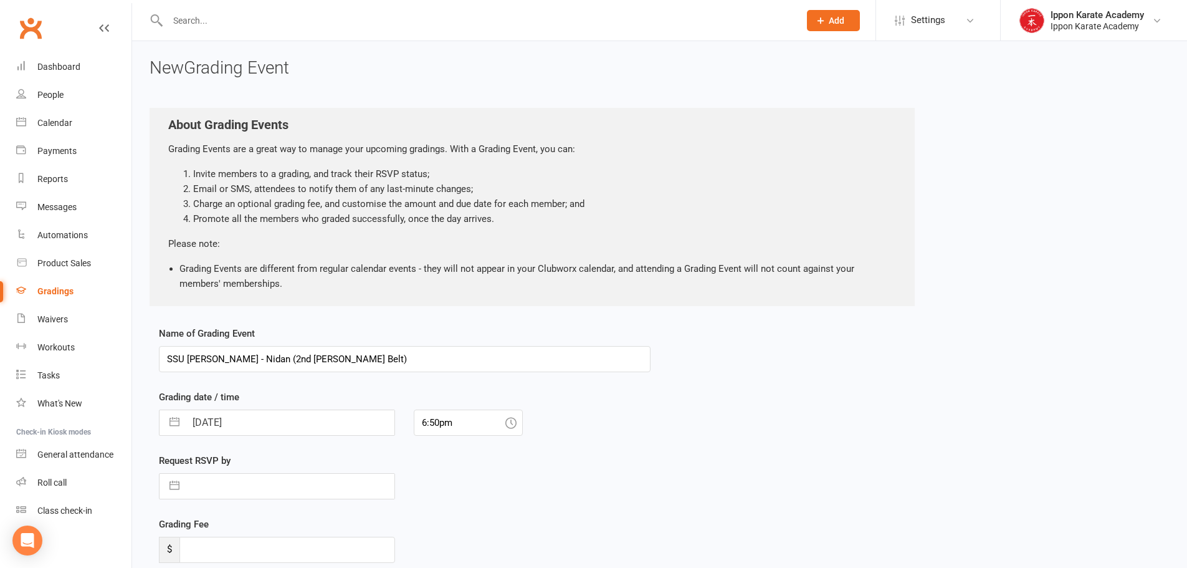
select select "8"
select select "2025"
select select "9"
select select "2025"
select select "10"
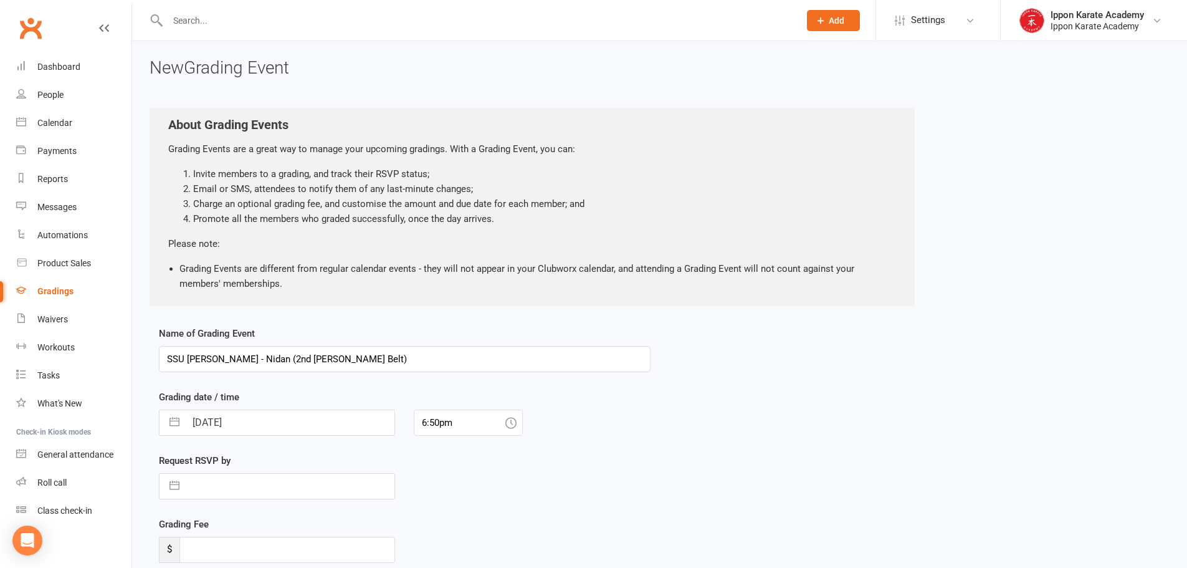
select select "2025"
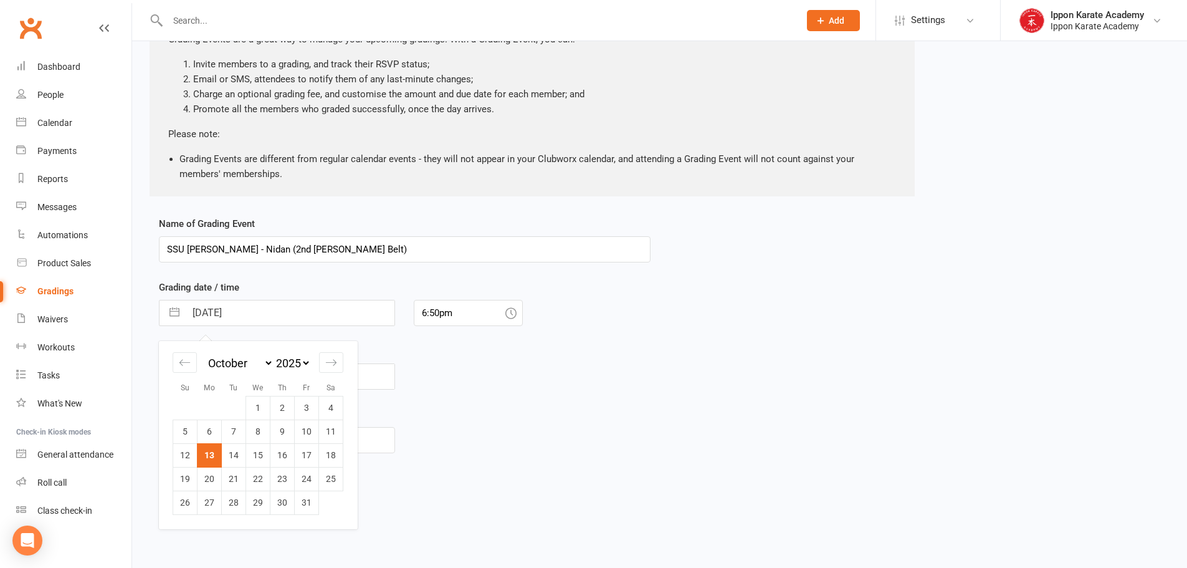
scroll to position [112, 0]
click at [323, 365] on div "Move forward to switch to the next month." at bounding box center [331, 360] width 24 height 21
select select "11"
select select "2025"
click at [325, 433] on td "8" at bounding box center [331, 430] width 24 height 24
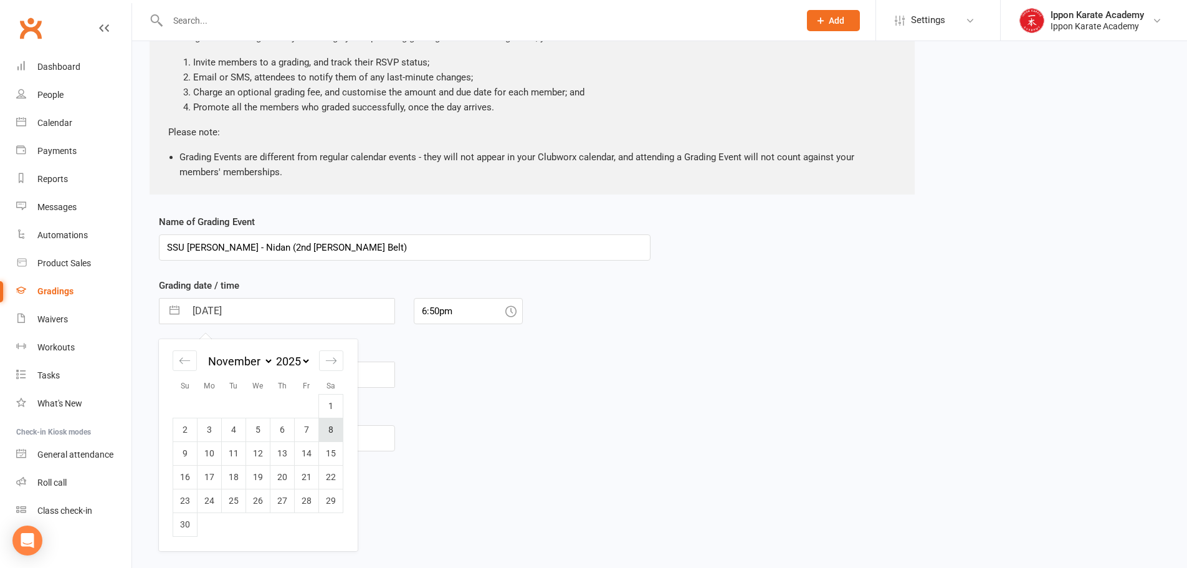
type input "[DATE]"
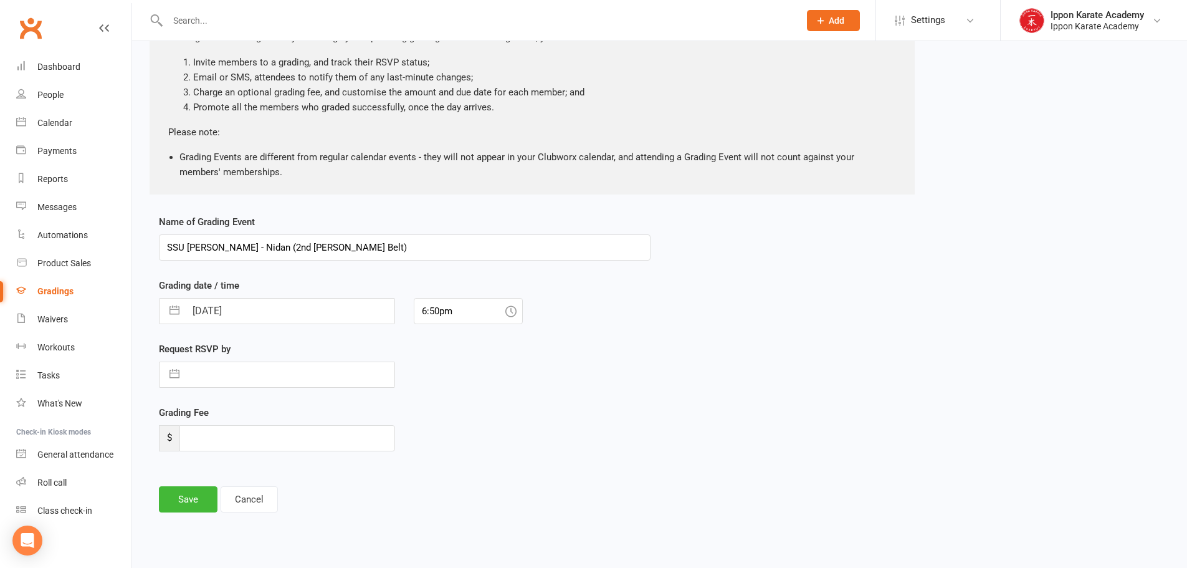
select select "8"
select select "2025"
select select "9"
select select "2025"
select select "10"
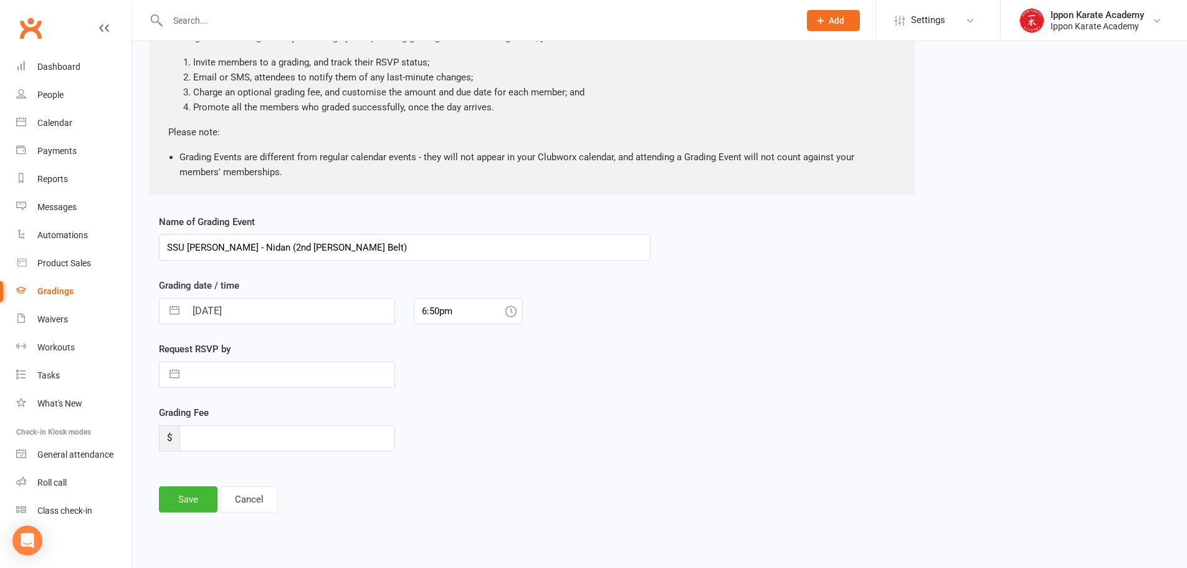
select select "2025"
click at [207, 381] on input "text" at bounding box center [290, 374] width 209 height 25
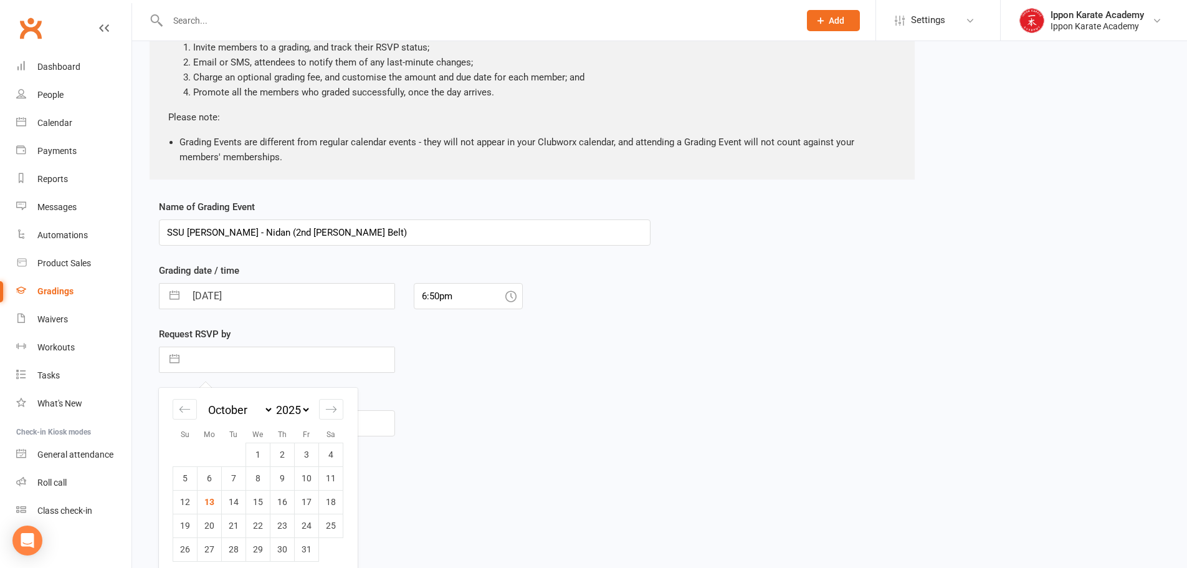
scroll to position [135, 0]
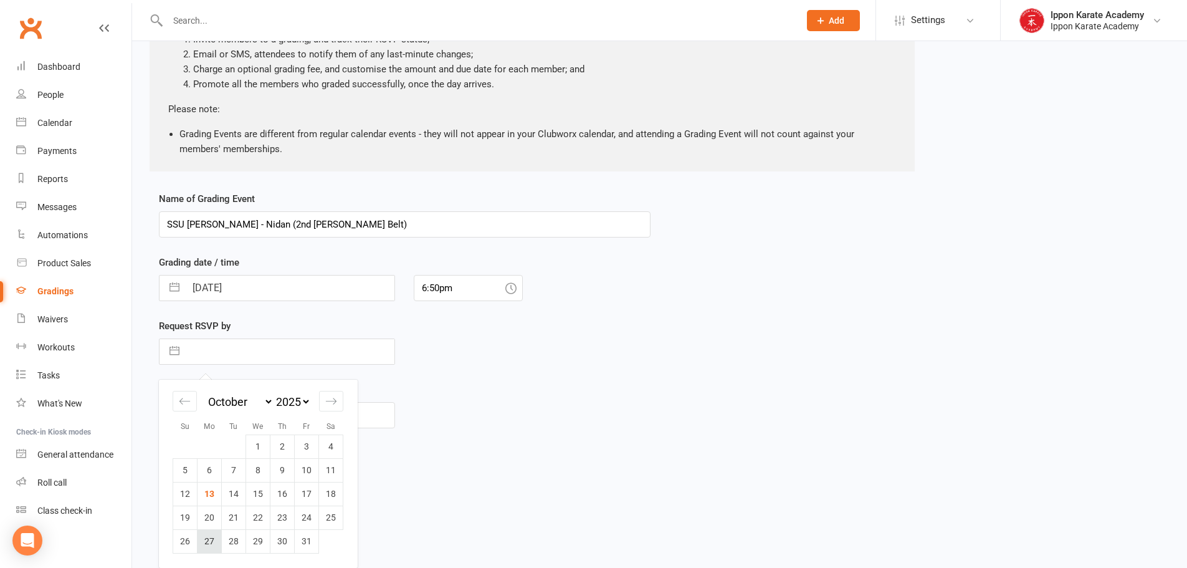
click at [206, 546] on td "27" at bounding box center [210, 541] width 24 height 24
type input "[DATE]"
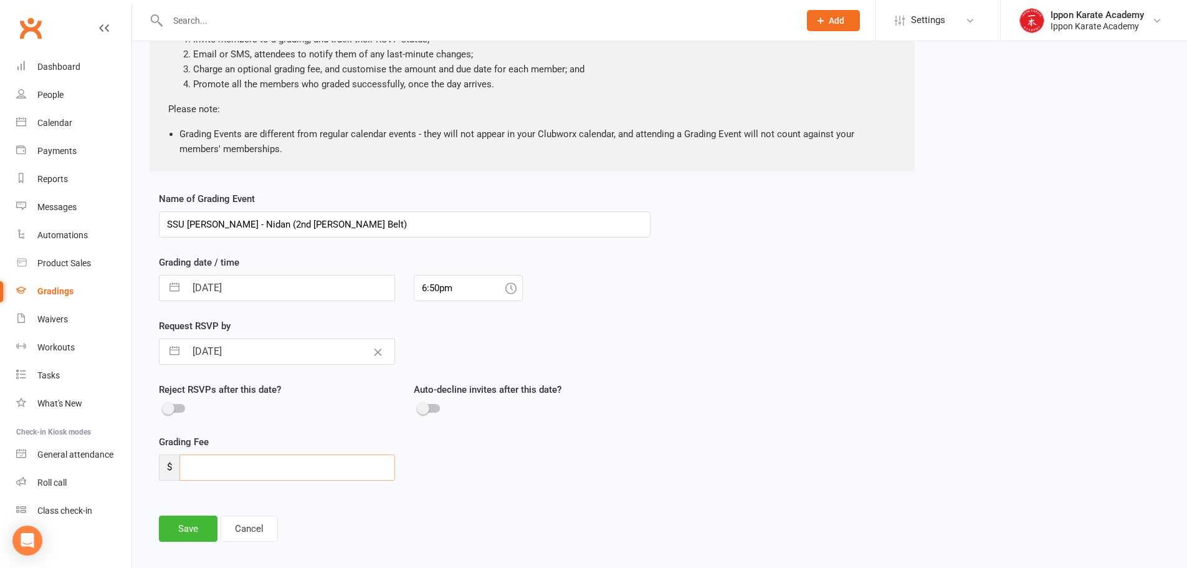
click at [232, 471] on input "number" at bounding box center [288, 467] width 216 height 26
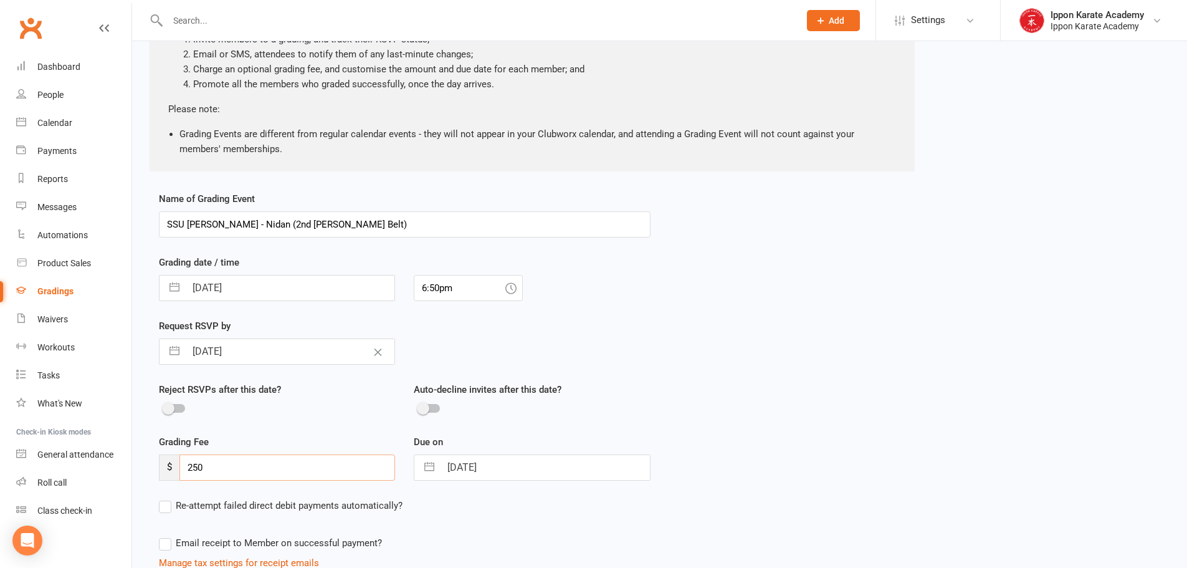
type input "250"
click at [494, 469] on input "[DATE]" at bounding box center [545, 467] width 209 height 25
select select "9"
select select "2025"
select select "10"
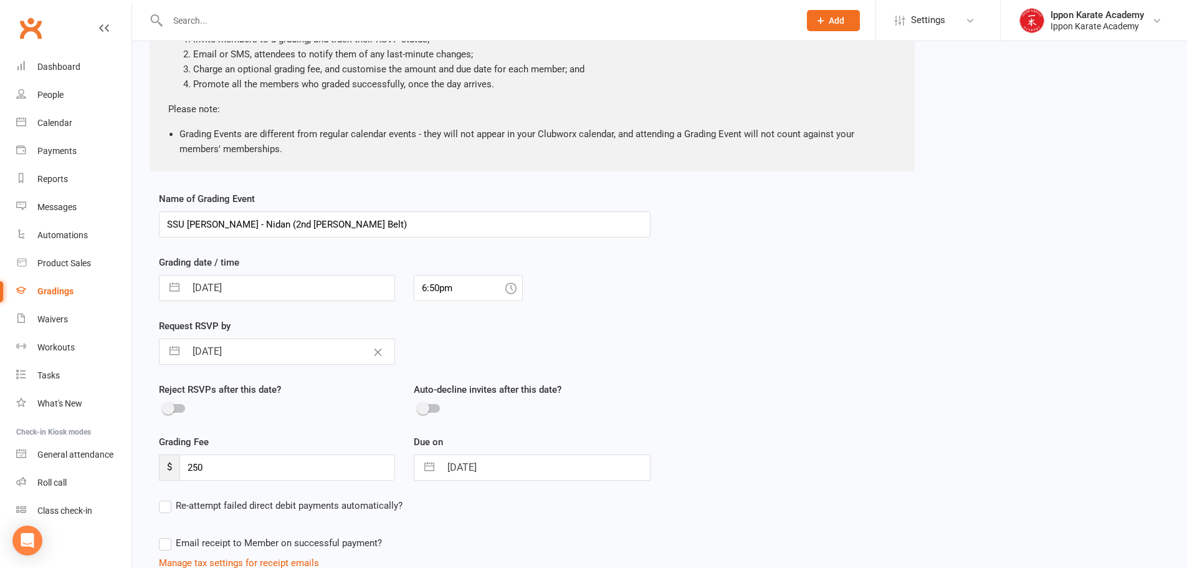
select select "2025"
select select "11"
select select "2025"
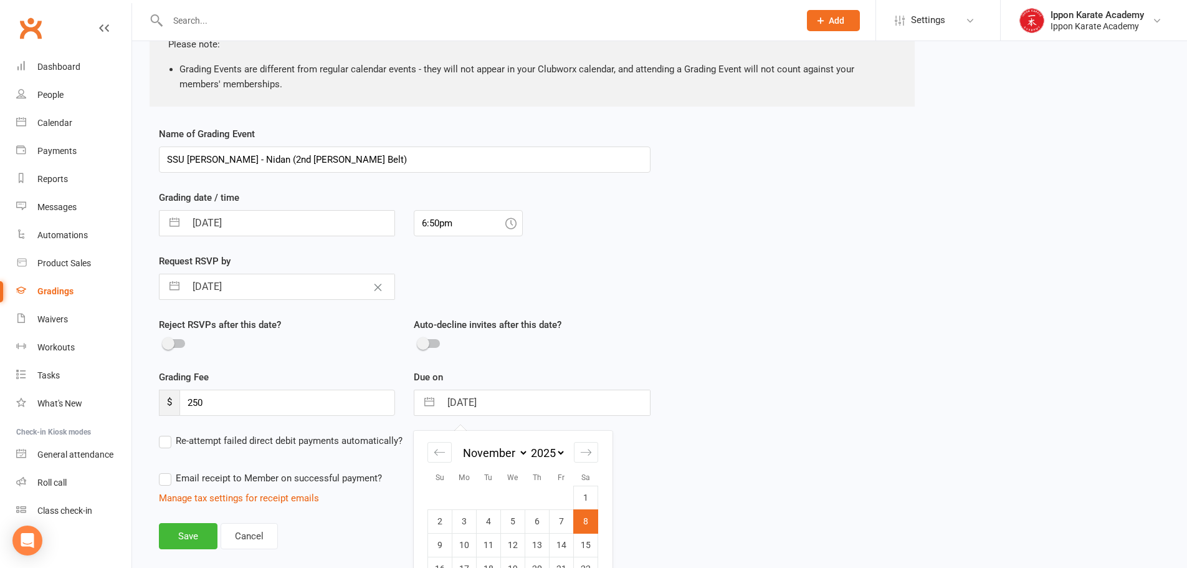
scroll to position [274, 0]
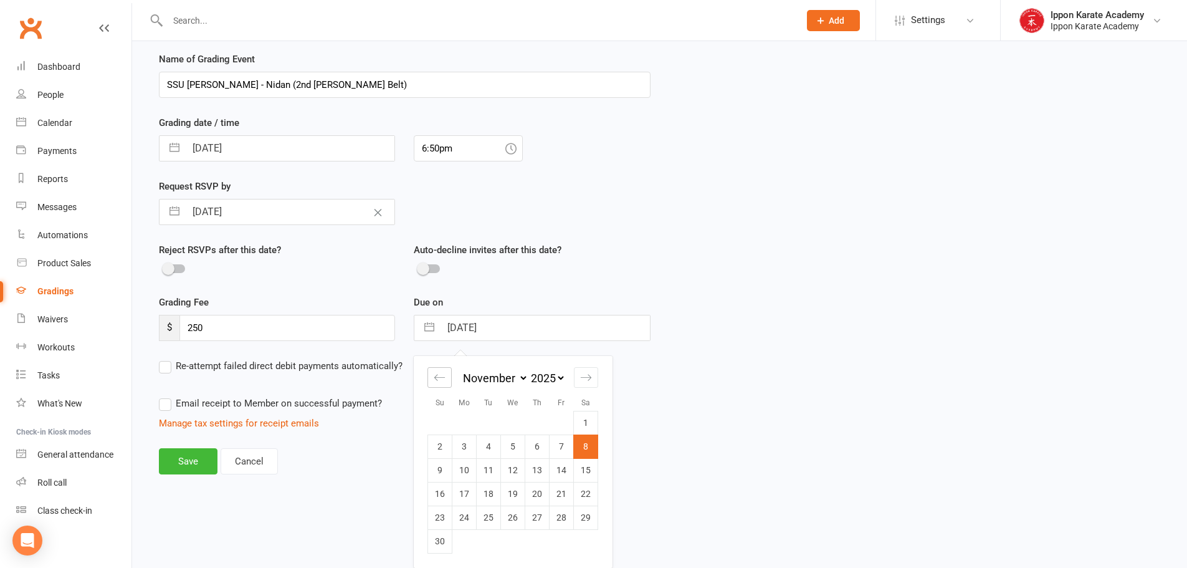
click at [431, 378] on div "Move backward to switch to the previous month." at bounding box center [440, 377] width 24 height 21
select select "8"
select select "2025"
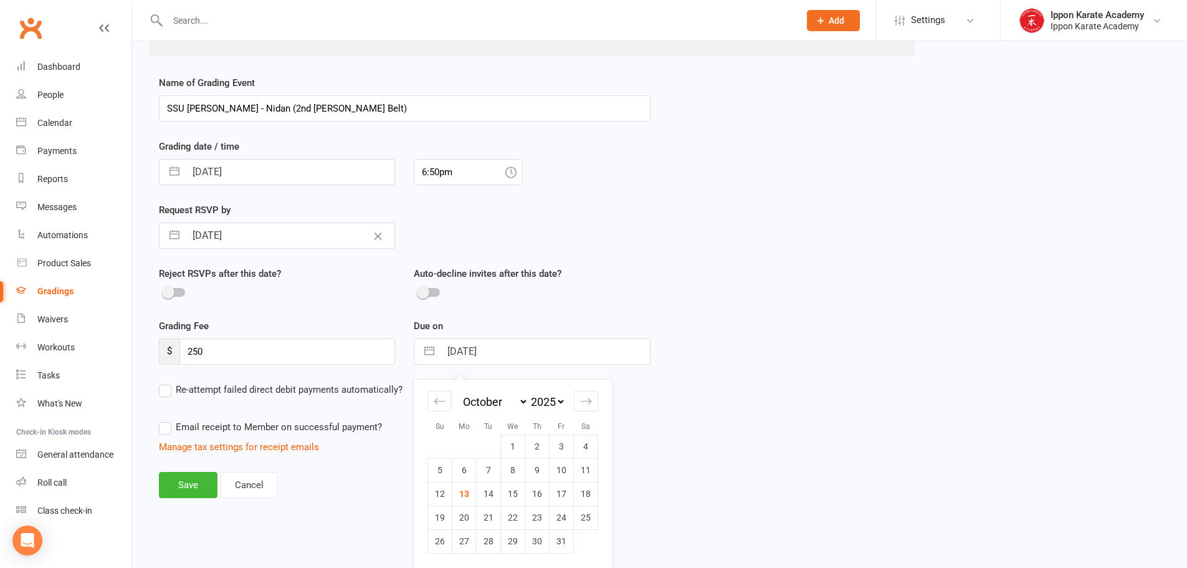
scroll to position [251, 0]
click at [561, 539] on td "31" at bounding box center [562, 541] width 24 height 24
type input "[DATE]"
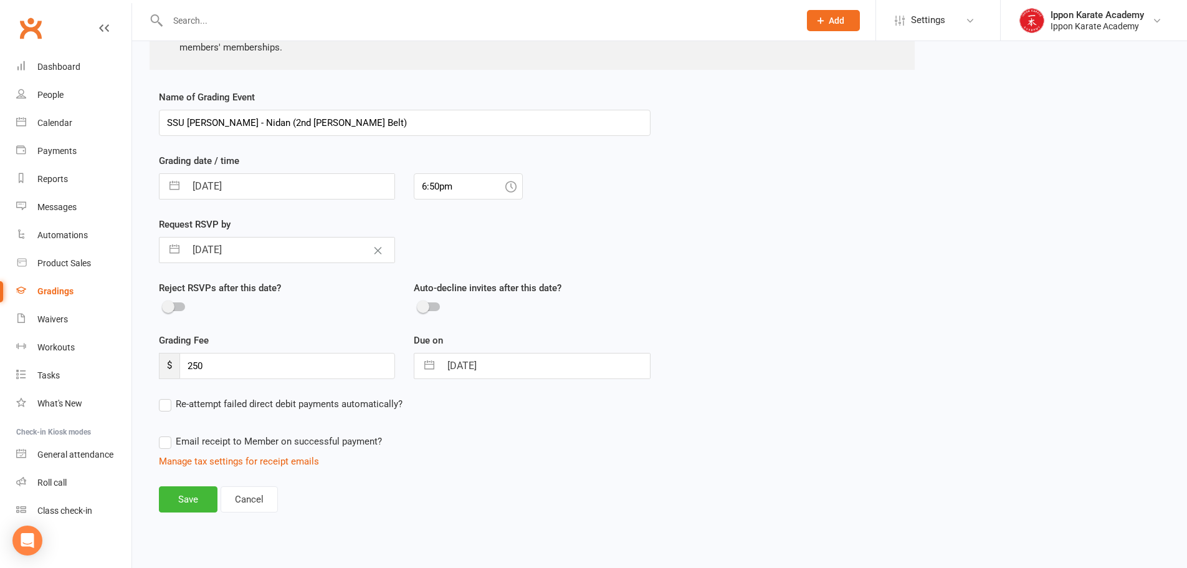
click at [890, 464] on div "Name of Grading Event SSU [PERSON_NAME] - Nidan (2nd [PERSON_NAME] Belt) Gradin…" at bounding box center [660, 310] width 1020 height 440
drag, startPoint x: 188, startPoint y: 506, endPoint x: 935, endPoint y: 471, distance: 747.6
click at [901, 464] on div "Name of Grading Event SSU [PERSON_NAME] - Nidan (2nd [PERSON_NAME] Belt) Gradin…" at bounding box center [660, 310] width 1020 height 440
click at [492, 463] on div "Manage tax settings for receipt emails" at bounding box center [405, 461] width 492 height 15
click at [803, 501] on div "Name of Grading Event SSU [PERSON_NAME] - Nidan (2nd [PERSON_NAME] Belt) Gradin…" at bounding box center [660, 310] width 1020 height 440
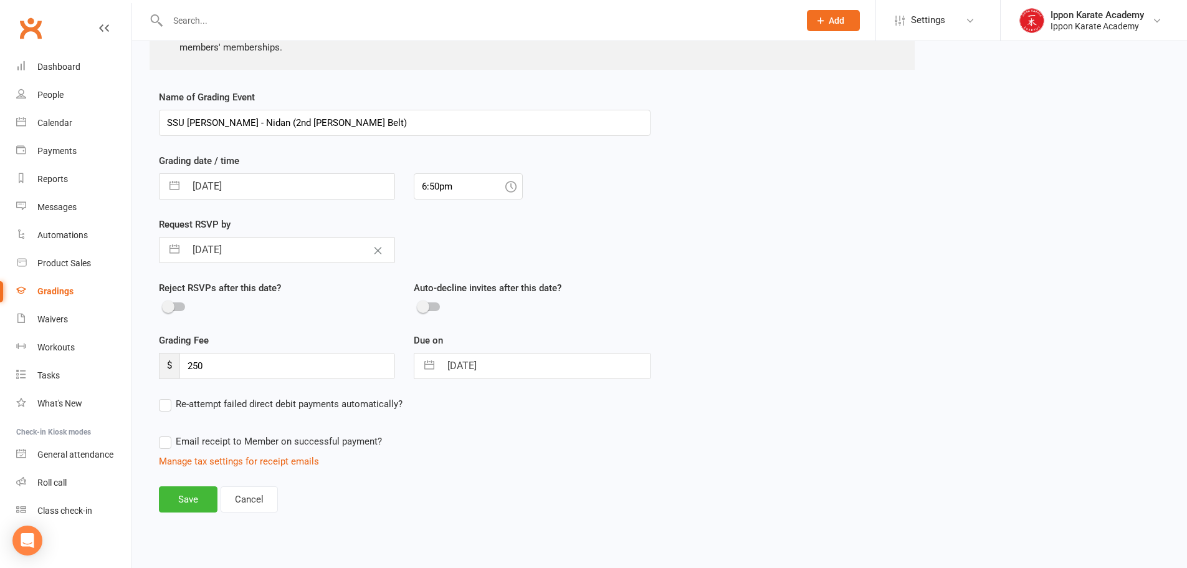
click at [452, 484] on div "Name of Grading Event SSU [PERSON_NAME] - Nidan (2nd [PERSON_NAME] Belt) Gradin…" at bounding box center [405, 310] width 510 height 440
